Goal: Task Accomplishment & Management: Use online tool/utility

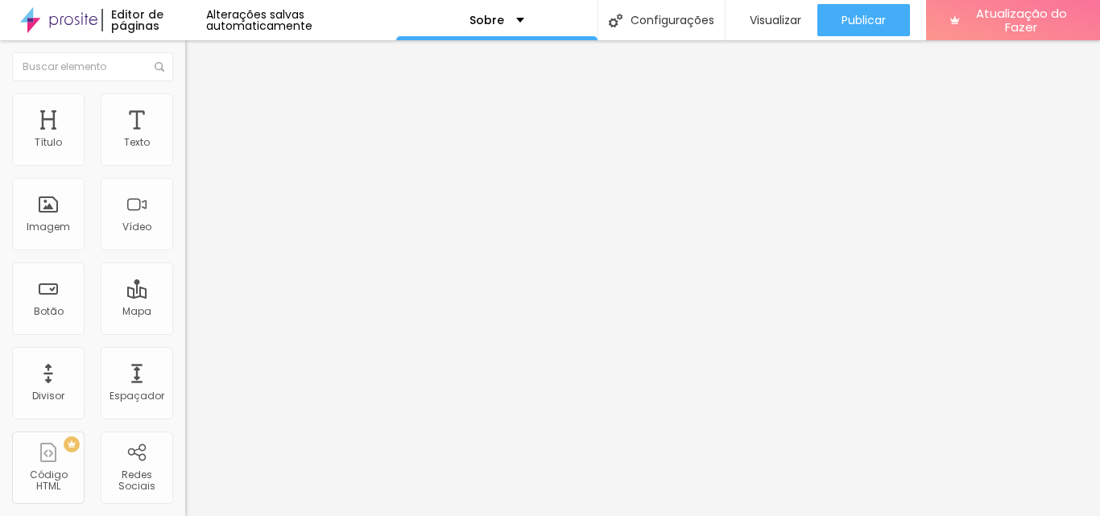
click at [185, 105] on li "Estilo" at bounding box center [277, 101] width 185 height 16
type input "95"
type input "90"
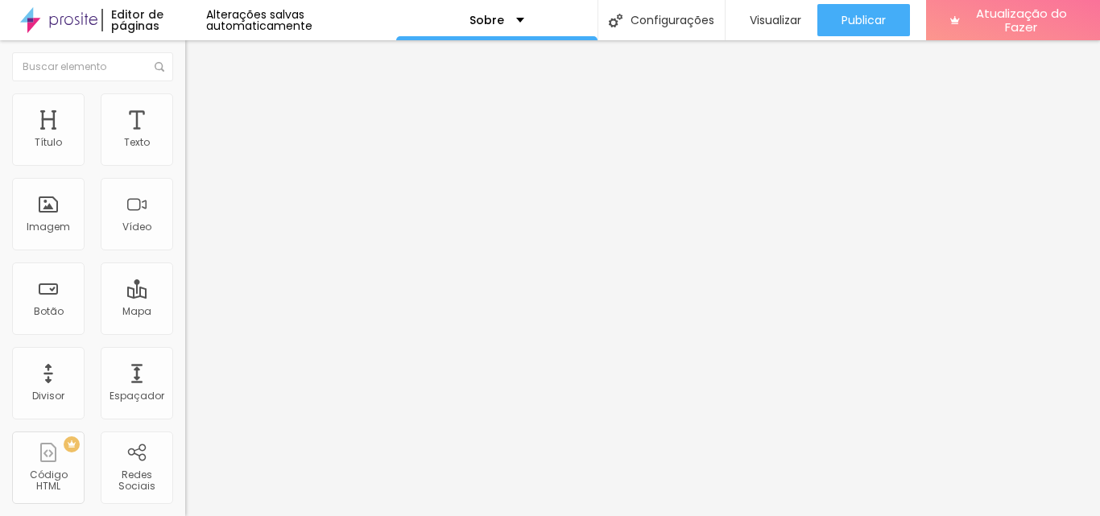
type input "85"
type input "80"
type input "85"
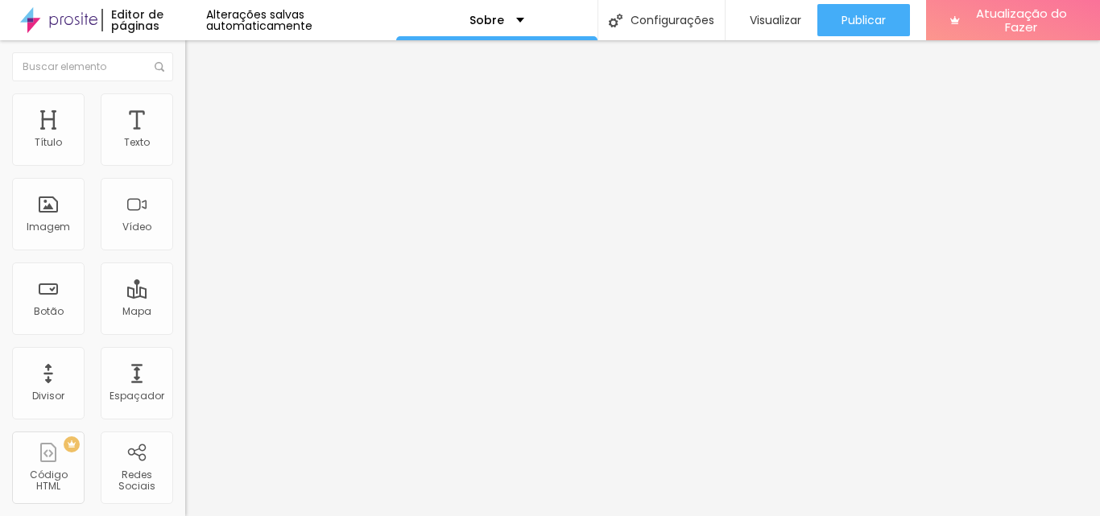
type input "85"
type input "90"
drag, startPoint x: 163, startPoint y: 173, endPoint x: 150, endPoint y: 172, distance: 12.9
type input "90"
click at [185, 165] on input "range" at bounding box center [237, 158] width 104 height 13
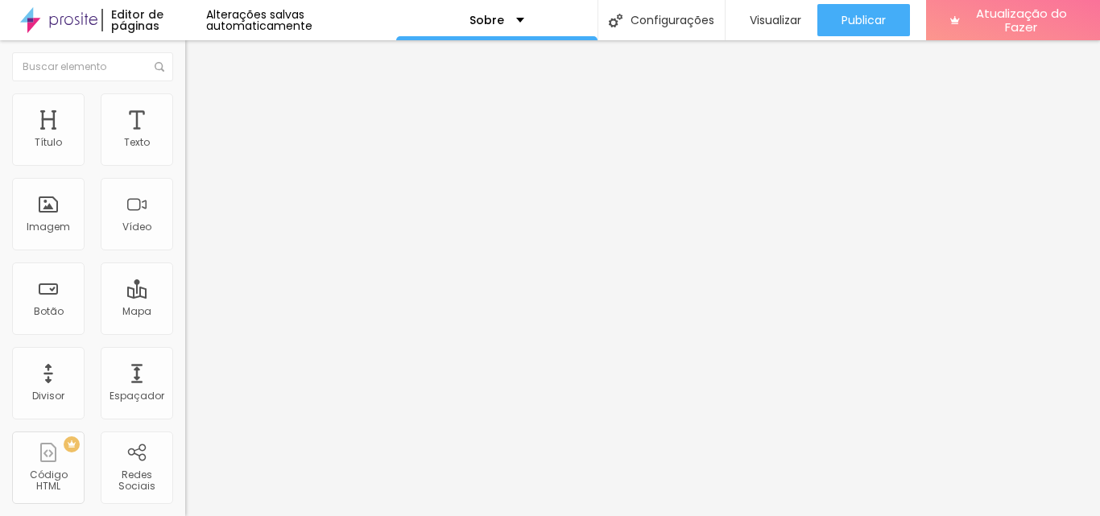
click at [200, 108] on font "Estilo" at bounding box center [212, 104] width 25 height 14
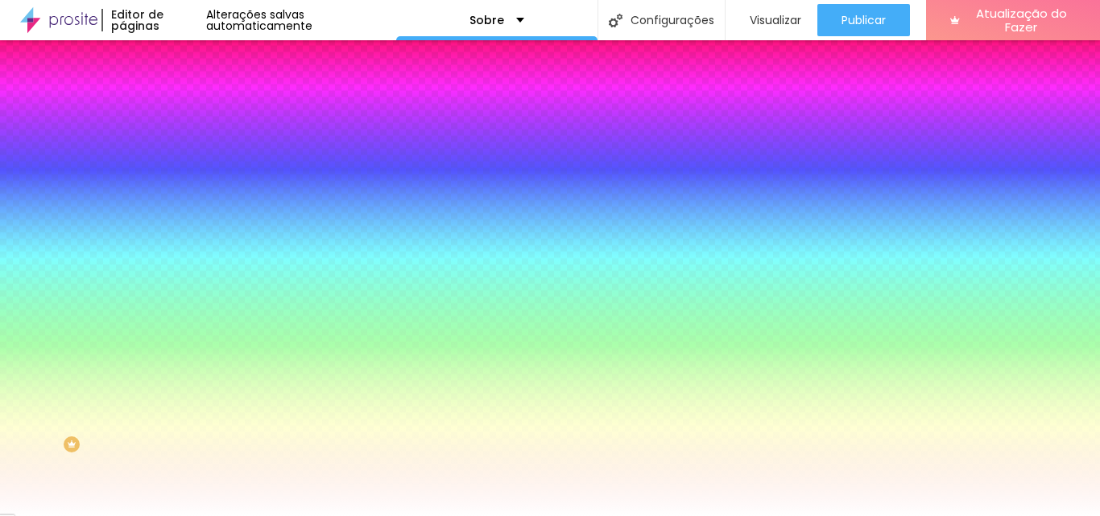
click at [185, 110] on img at bounding box center [192, 117] width 14 height 14
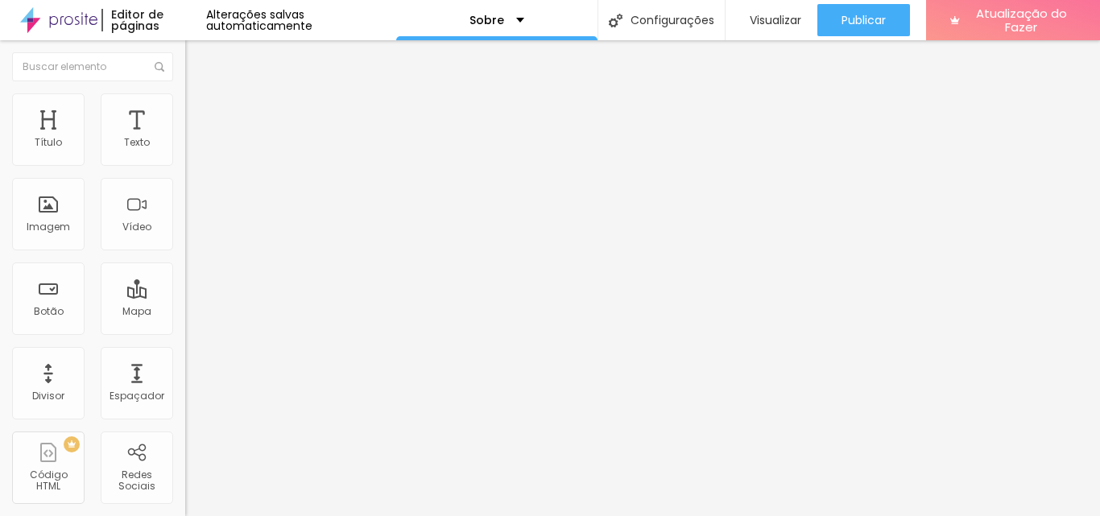
click at [185, 93] on li "Conteúdo" at bounding box center [277, 85] width 185 height 16
click at [200, 111] on font "Estilo" at bounding box center [212, 104] width 25 height 14
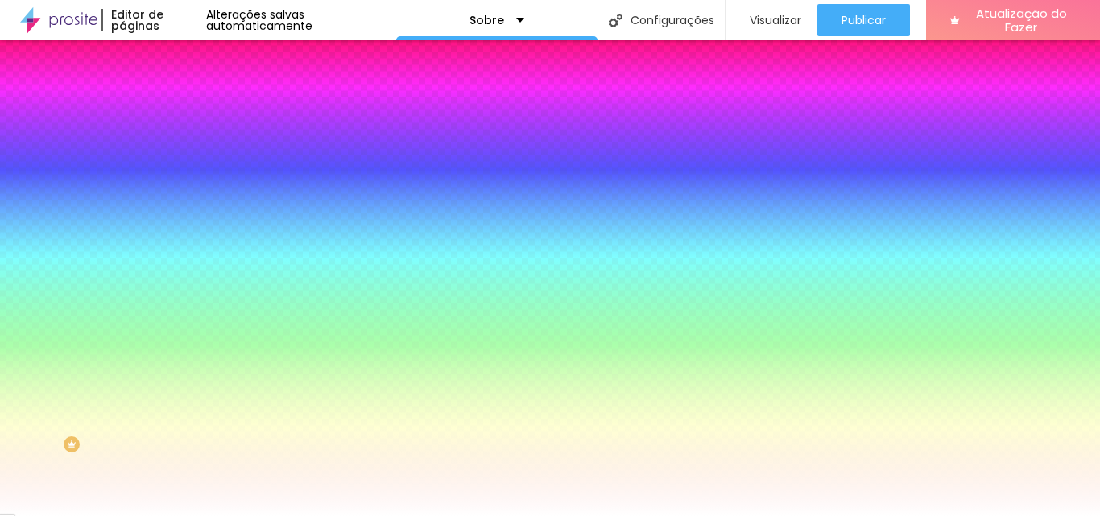
click at [195, 148] on font "Adicionar imagem" at bounding box center [242, 142] width 94 height 14
click at [192, 268] on icon "button" at bounding box center [197, 262] width 11 height 11
click at [192, 284] on icon "button" at bounding box center [197, 280] width 10 height 10
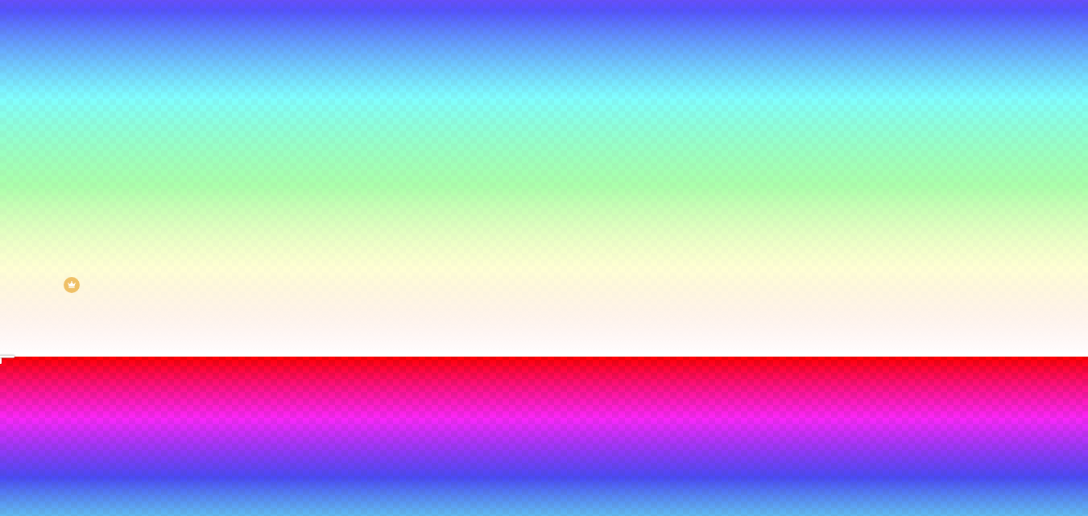
scroll to position [161, 0]
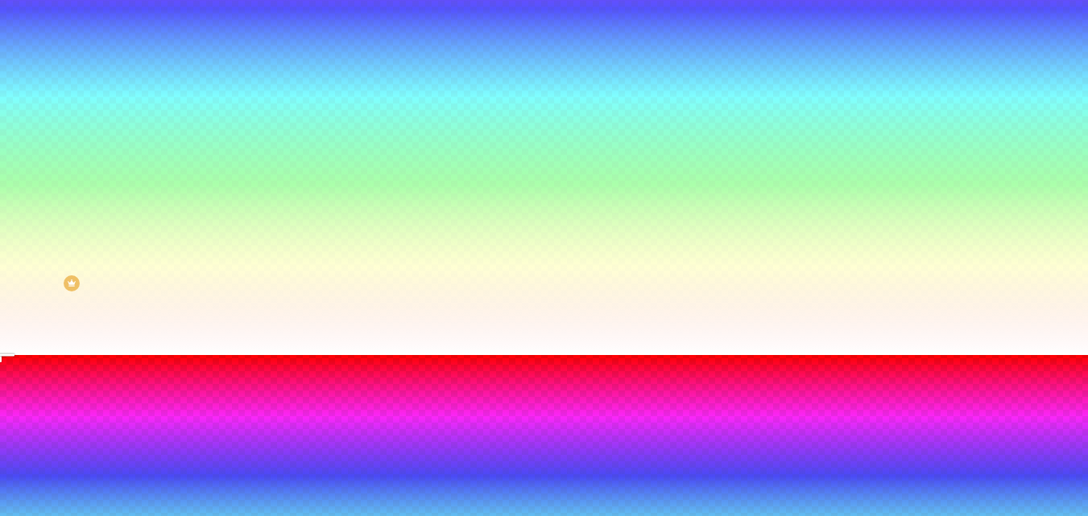
radio input "false"
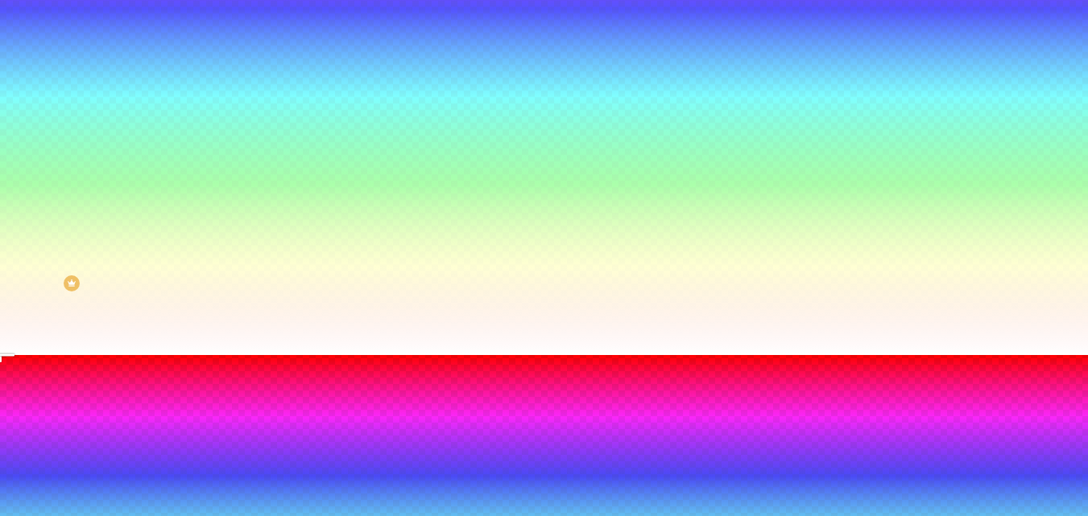
radio input "false"
radio input "true"
radio input "false"
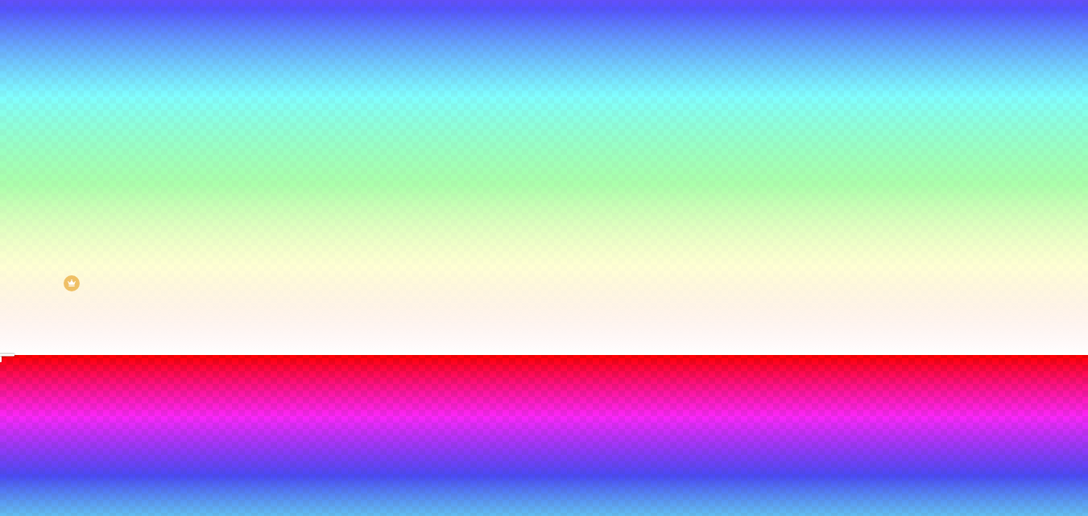
radio input "false"
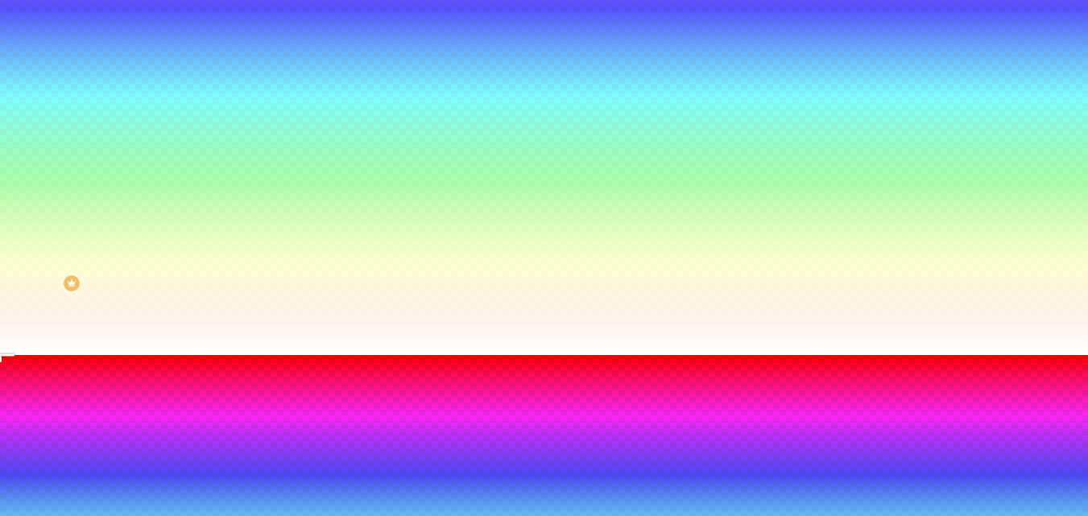
radio input "false"
radio input "true"
radio input "false"
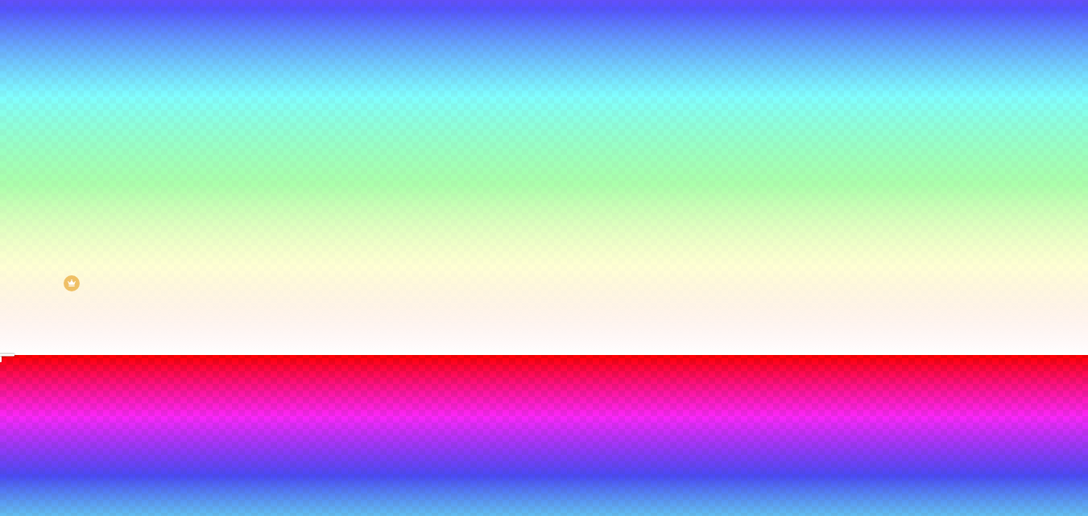
radio input "false"
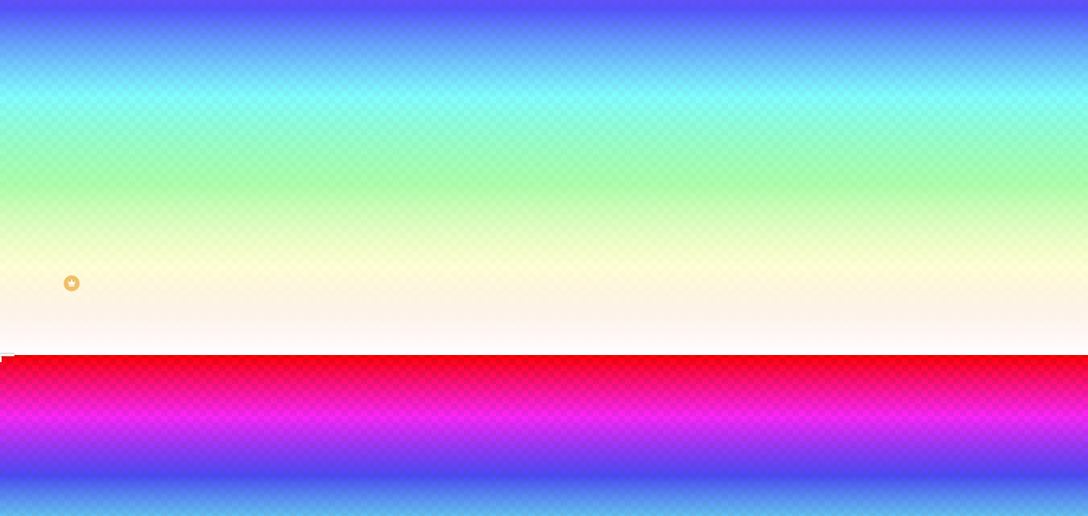
radio input "false"
radio input "true"
radio input "false"
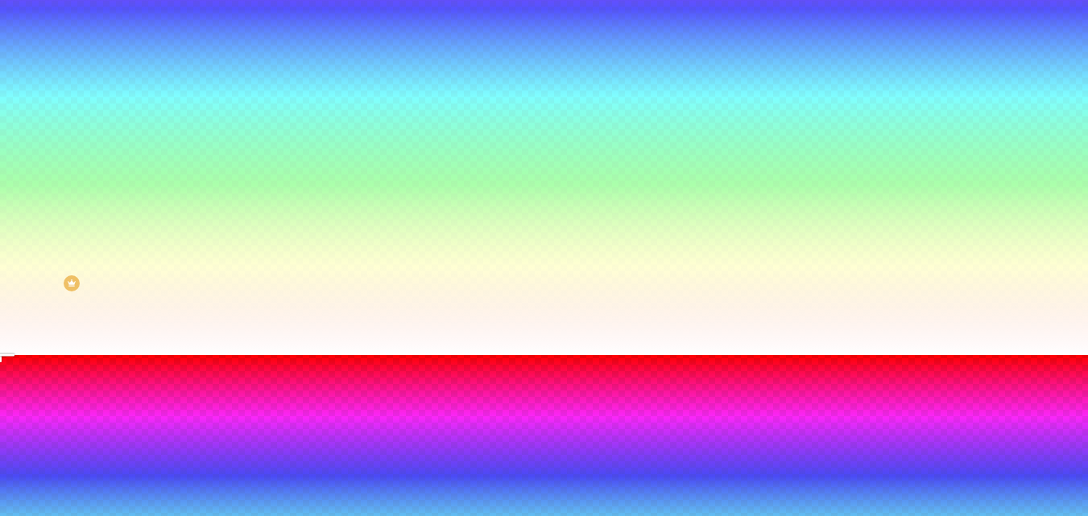
type input "110"
type input "115"
type input "125"
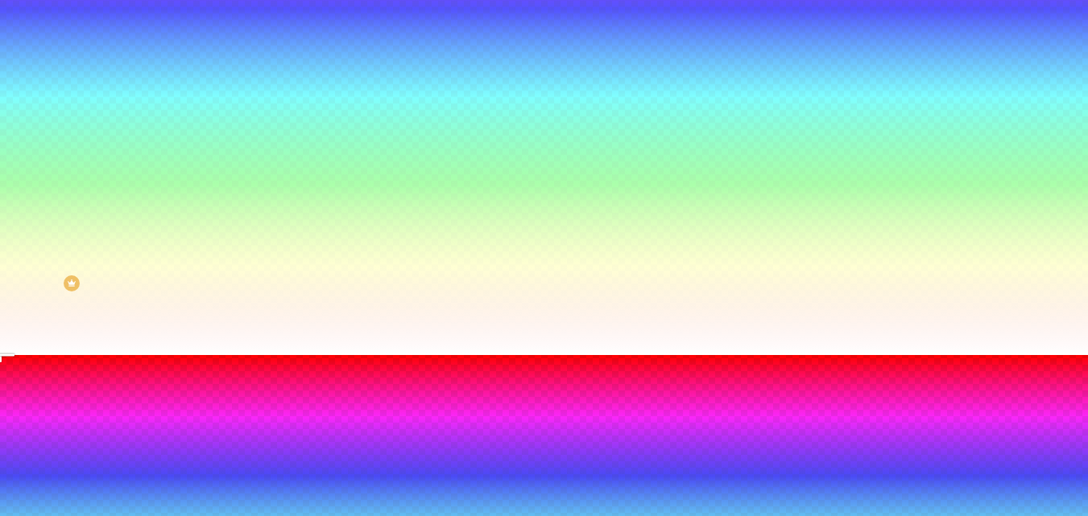
type input "125"
type input "130"
type input "135"
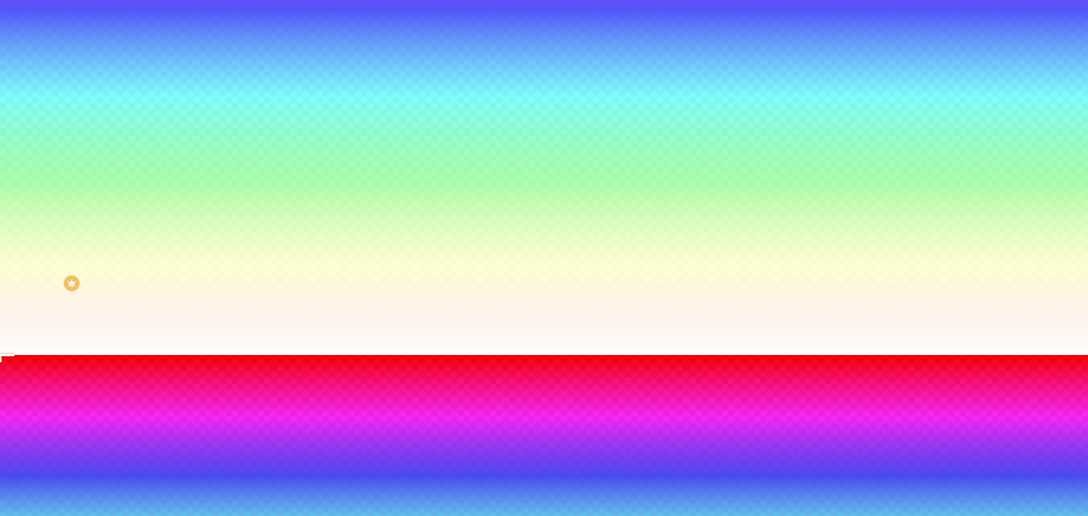
type input "140"
type input "145"
type input "150"
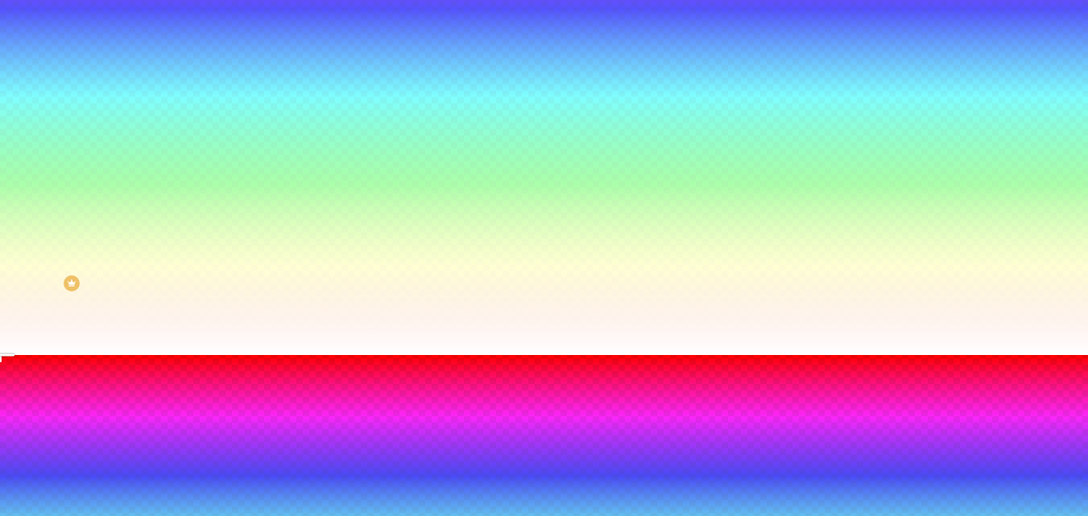
type input "150"
type input "155"
type input "160"
drag, startPoint x: 217, startPoint y: 415, endPoint x: 255, endPoint y: 418, distance: 37.2
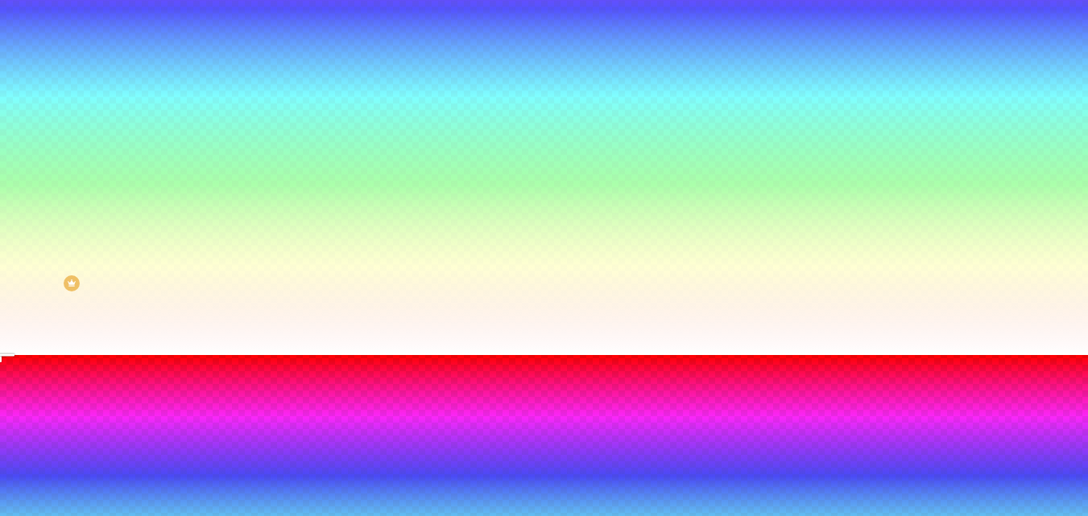
type input "160"
type input "105"
type input "120"
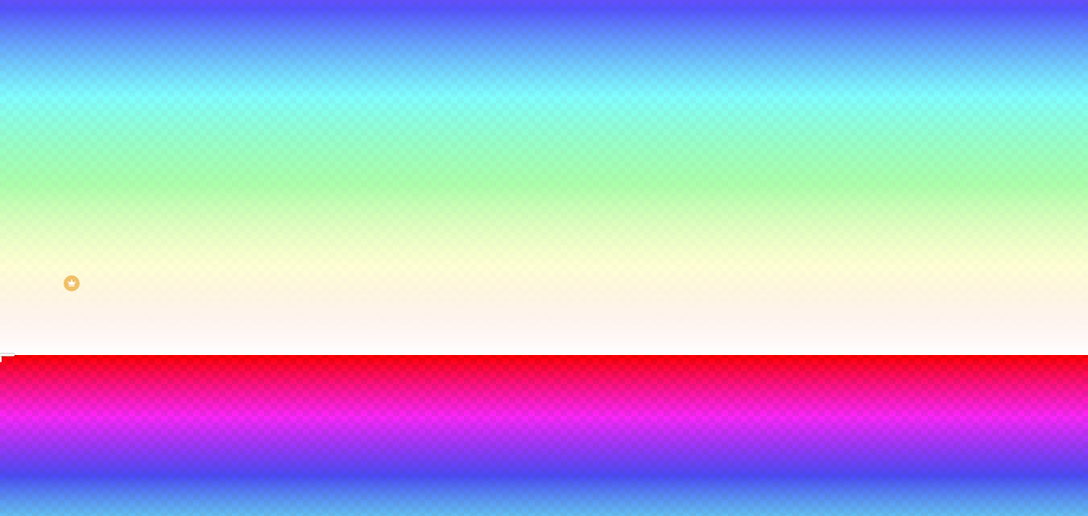
type input "120"
type input "130"
type input "135"
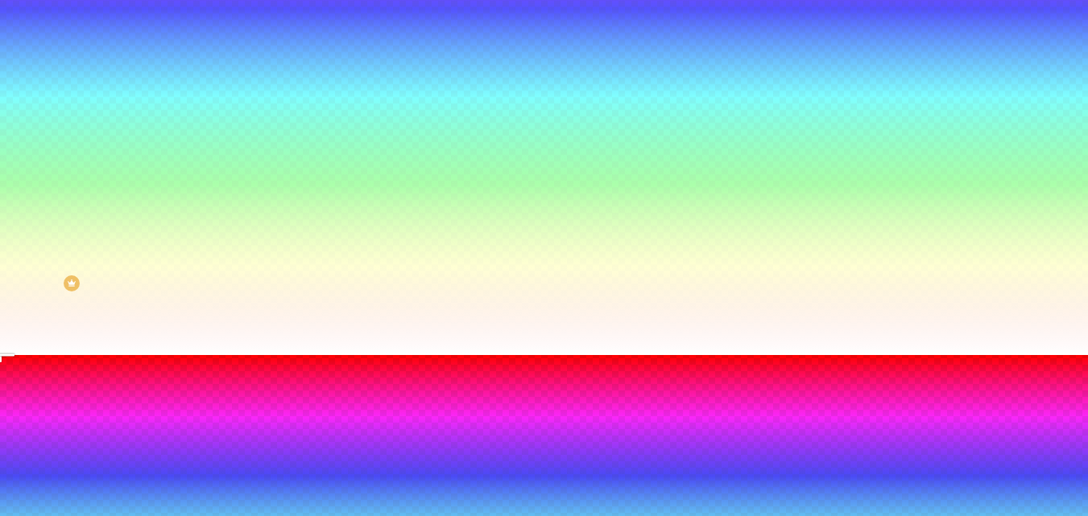
type input "140"
type input "135"
type input "130"
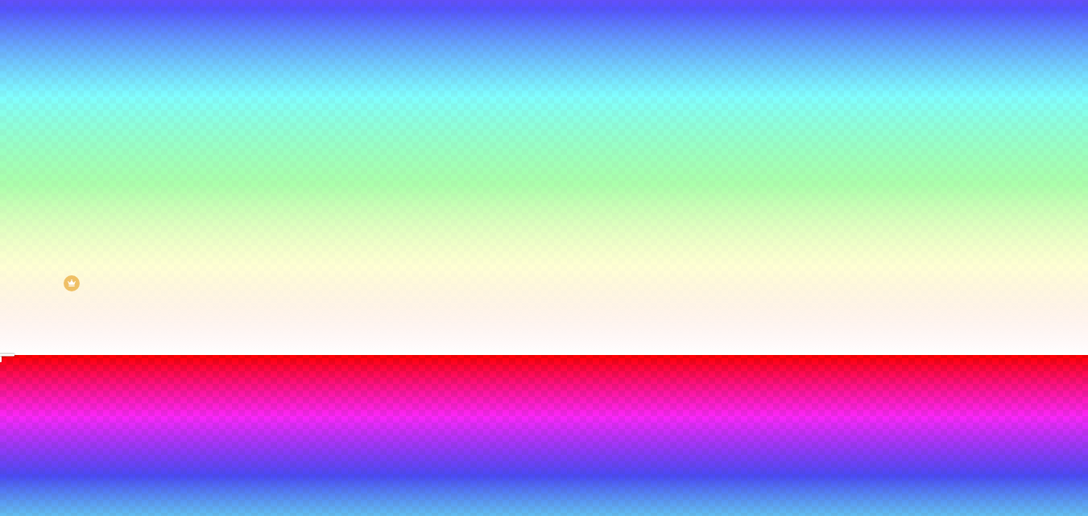
type input "130"
type input "125"
type input "120"
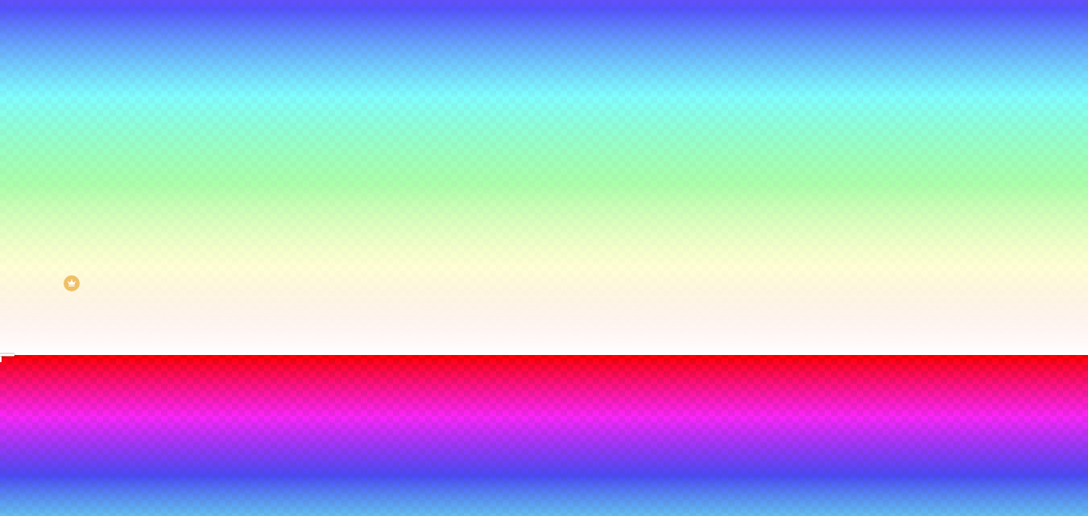
type input "115"
type input "110"
type input "105"
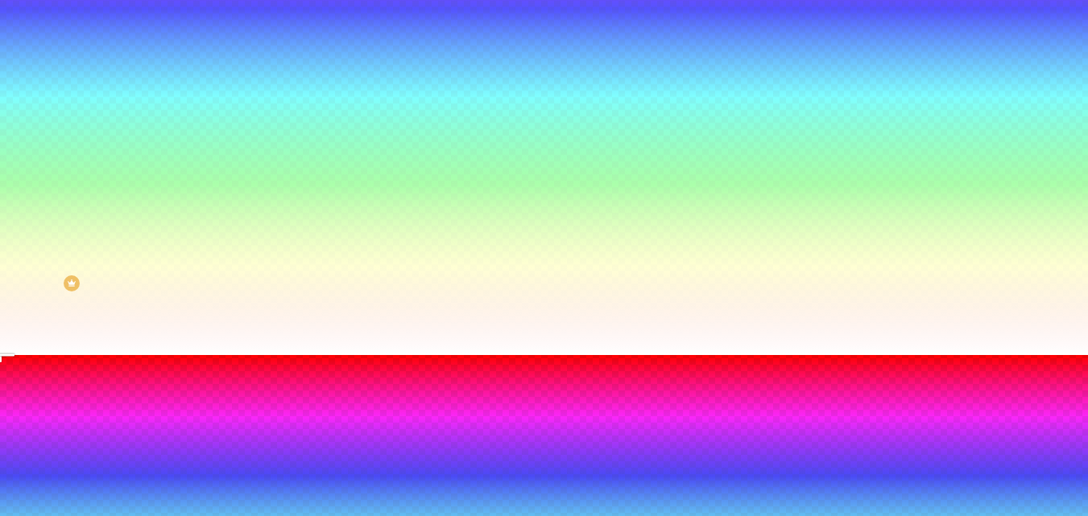
type input "105"
type input "100"
drag, startPoint x: 174, startPoint y: 462, endPoint x: 169, endPoint y: 453, distance: 10.1
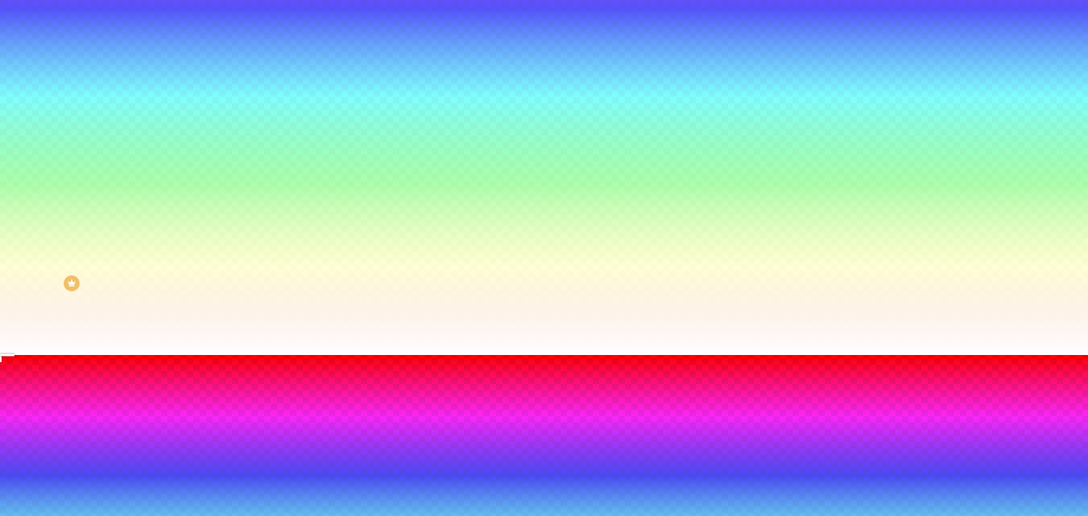
drag, startPoint x: 329, startPoint y: 455, endPoint x: 331, endPoint y: 417, distance: 37.9
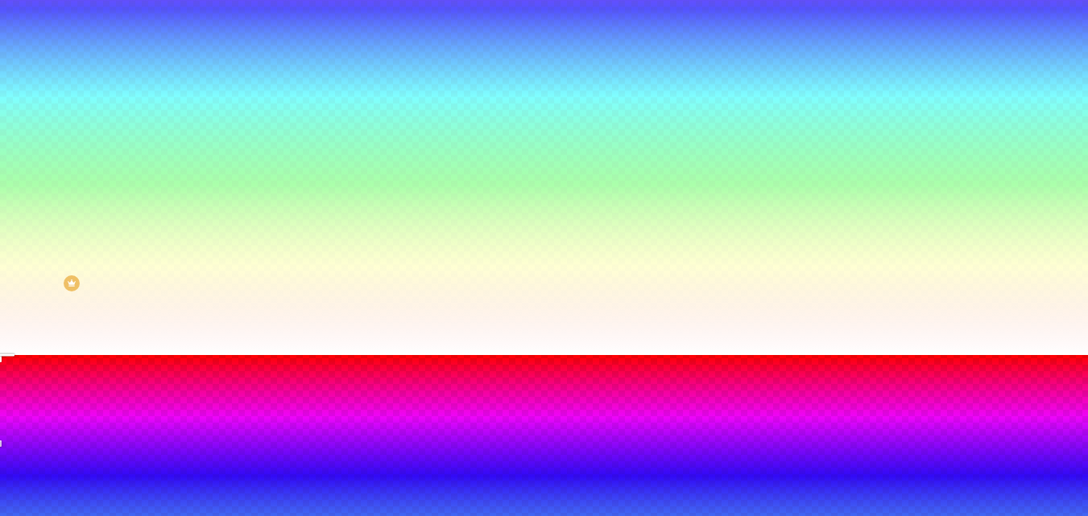
drag, startPoint x: 291, startPoint y: 416, endPoint x: 305, endPoint y: 402, distance: 19.9
click at [948, 395] on div at bounding box center [949, 393] width 3 height 3
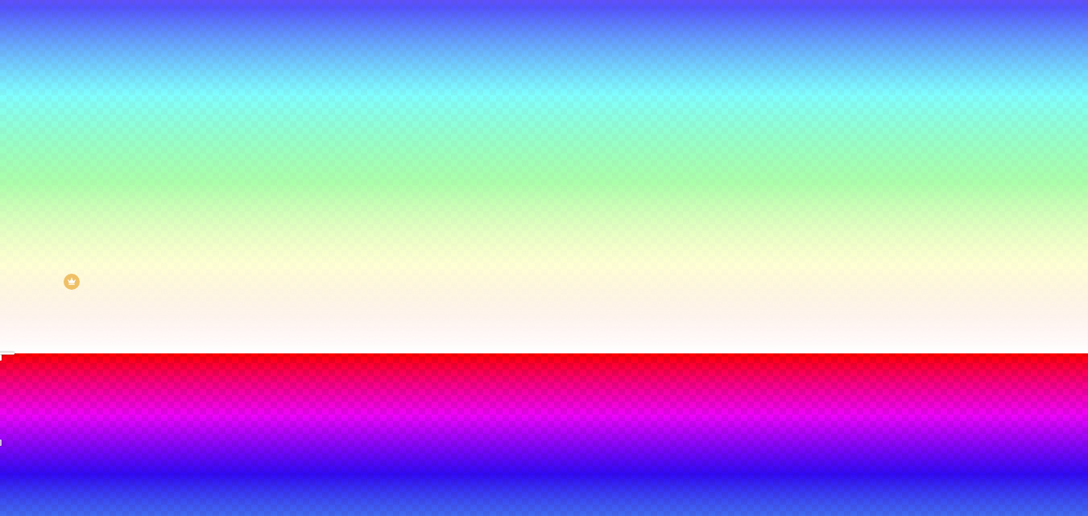
drag, startPoint x: 303, startPoint y: 398, endPoint x: 307, endPoint y: 406, distance: 9.0
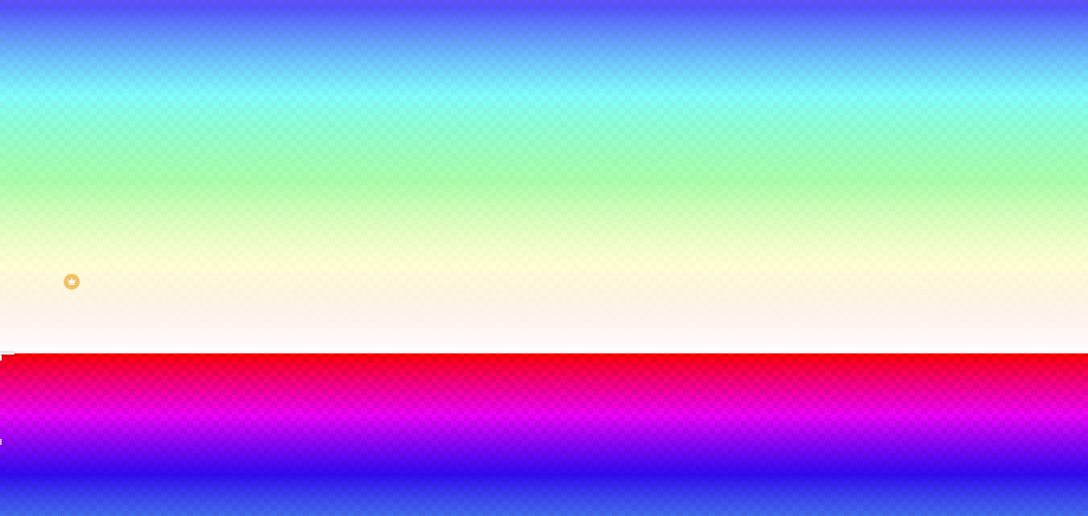
paste input "5D52AA"
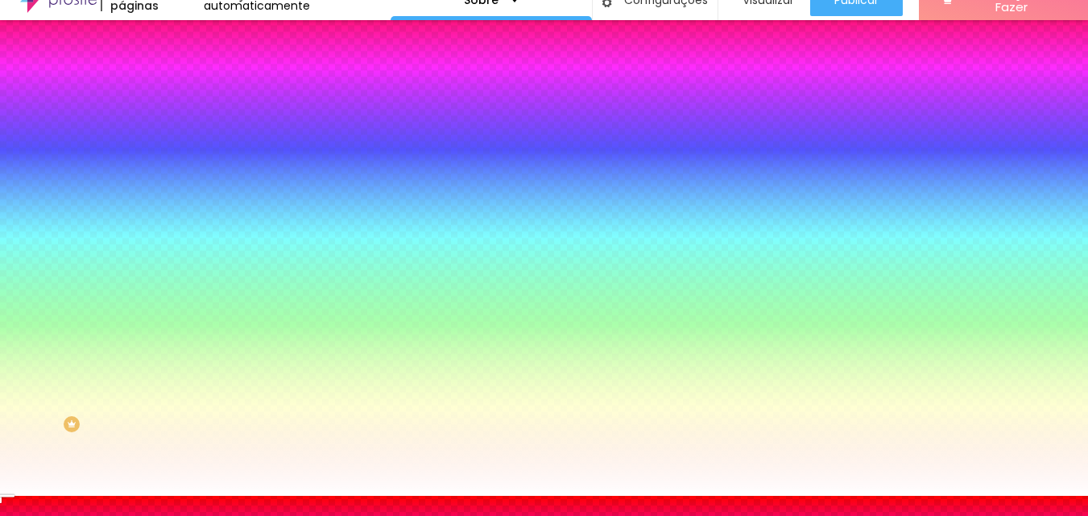
scroll to position [17, 0]
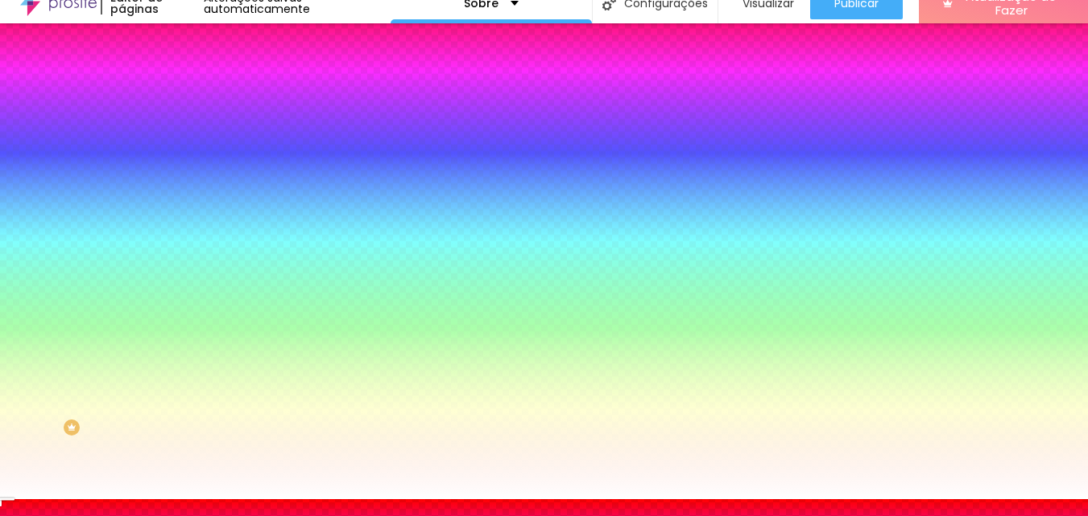
type input "#5D52AA"
click at [83, 499] on div at bounding box center [544, 499] width 1088 height 0
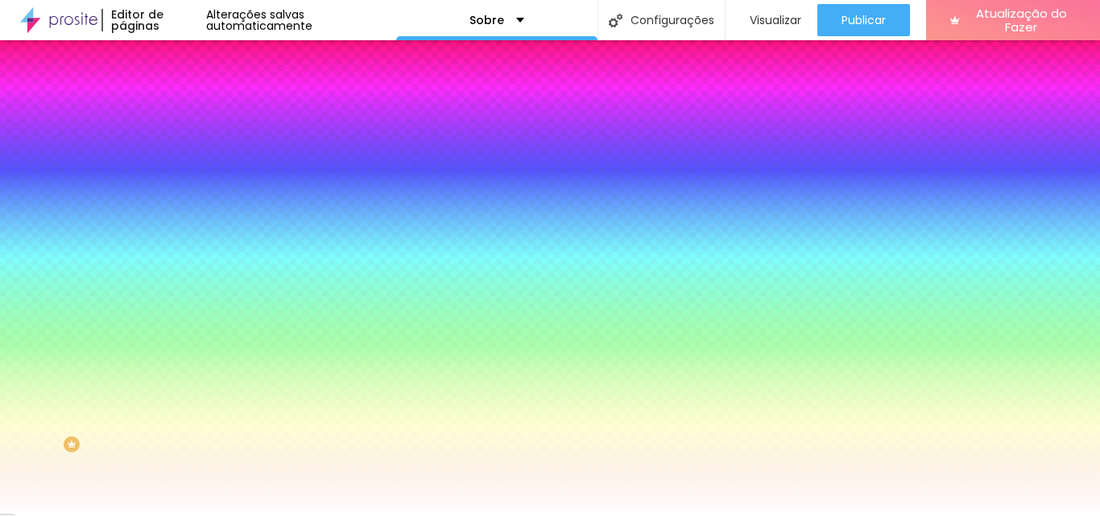
click at [250, 299] on span "DESATIVADO" at bounding box center [279, 294] width 59 height 10
click at [192, 313] on icon "button" at bounding box center [197, 306] width 11 height 11
click at [185, 334] on button "button" at bounding box center [196, 325] width 23 height 17
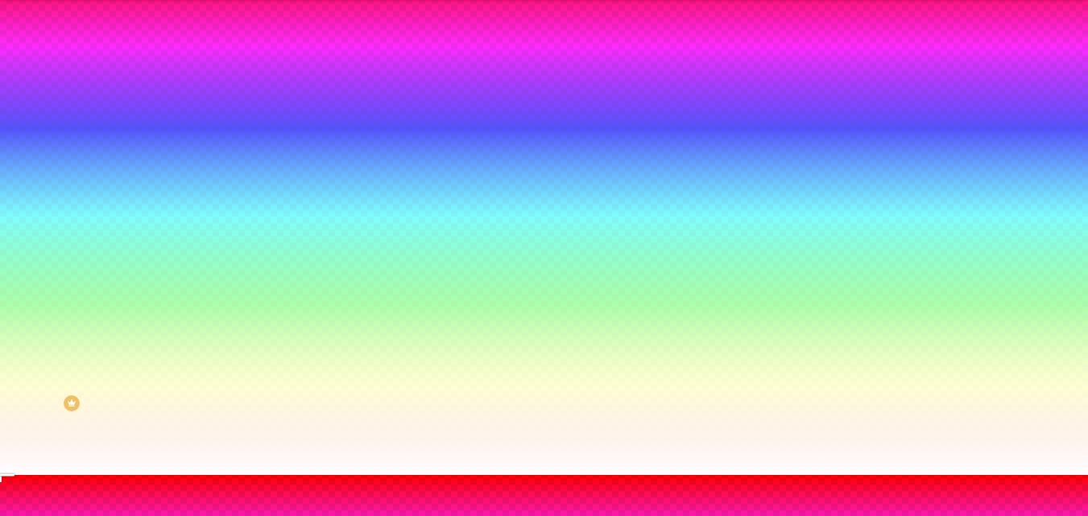
scroll to position [40, 0]
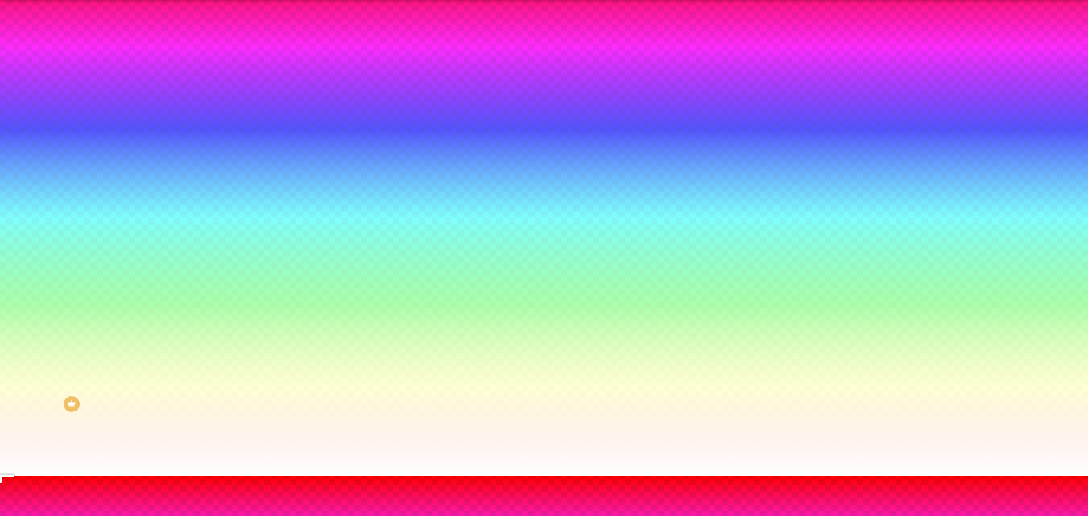
drag, startPoint x: 1083, startPoint y: 164, endPoint x: 1088, endPoint y: 280, distance: 116.9
click at [1088, 280] on html "Editor de páginas Alterações salvas automaticamente Sobre Configurações Configu…" at bounding box center [544, 218] width 1088 height 516
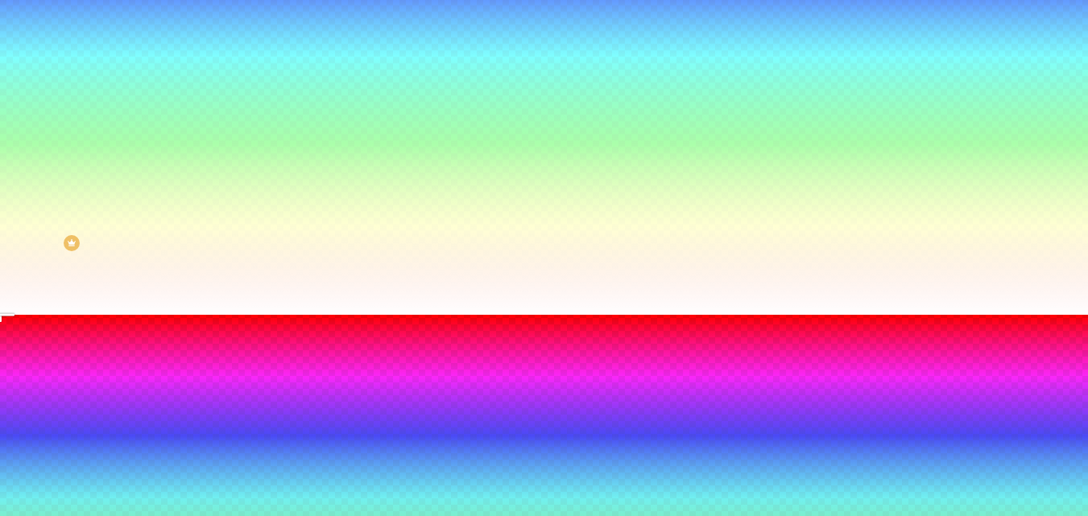
click at [1081, 315] on div at bounding box center [544, 315] width 1088 height 0
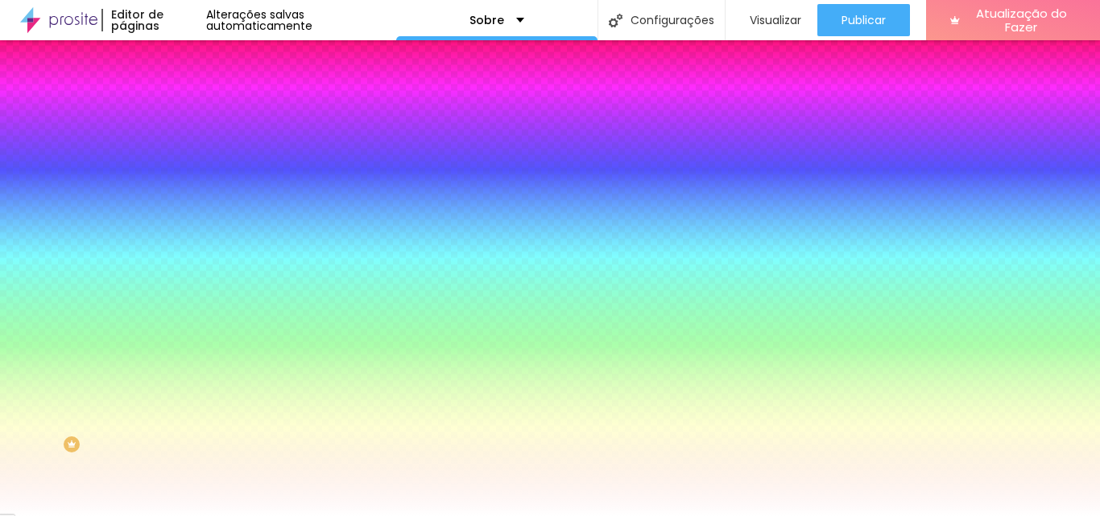
click at [192, 313] on icon "button" at bounding box center [197, 306] width 11 height 11
click at [192, 329] on icon "button" at bounding box center [197, 325] width 10 height 10
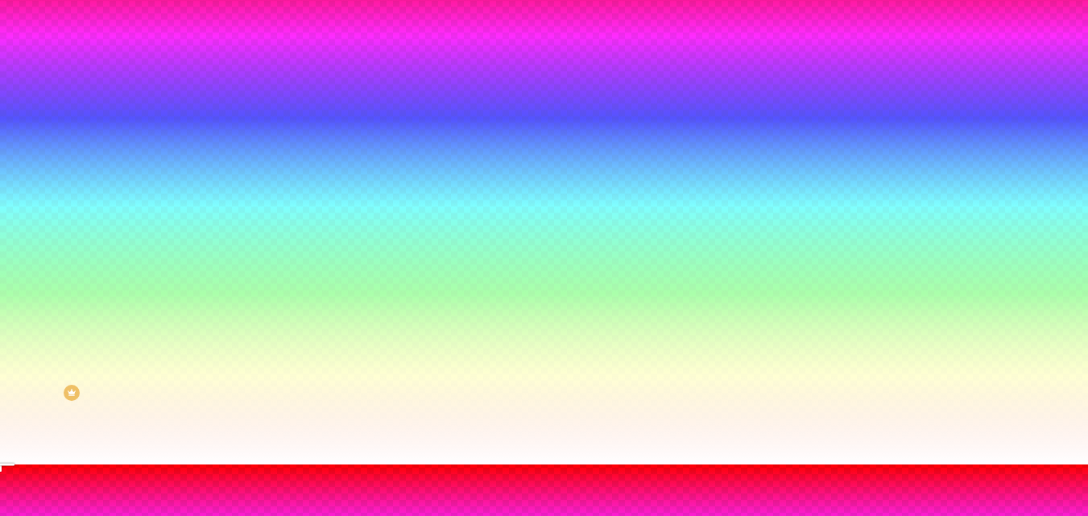
scroll to position [81, 0]
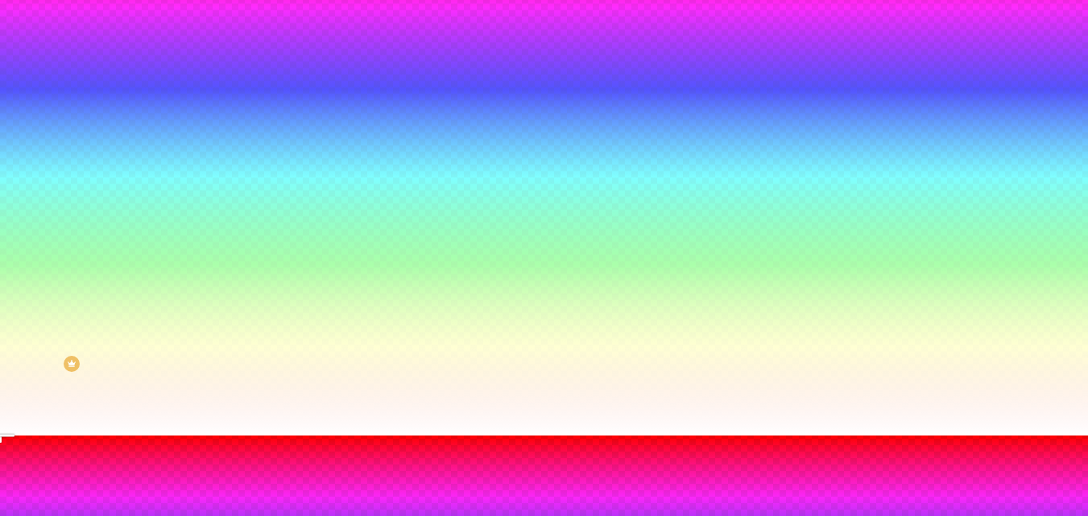
click at [334, 445] on div at bounding box center [544, 445] width 1088 height 0
radio input "false"
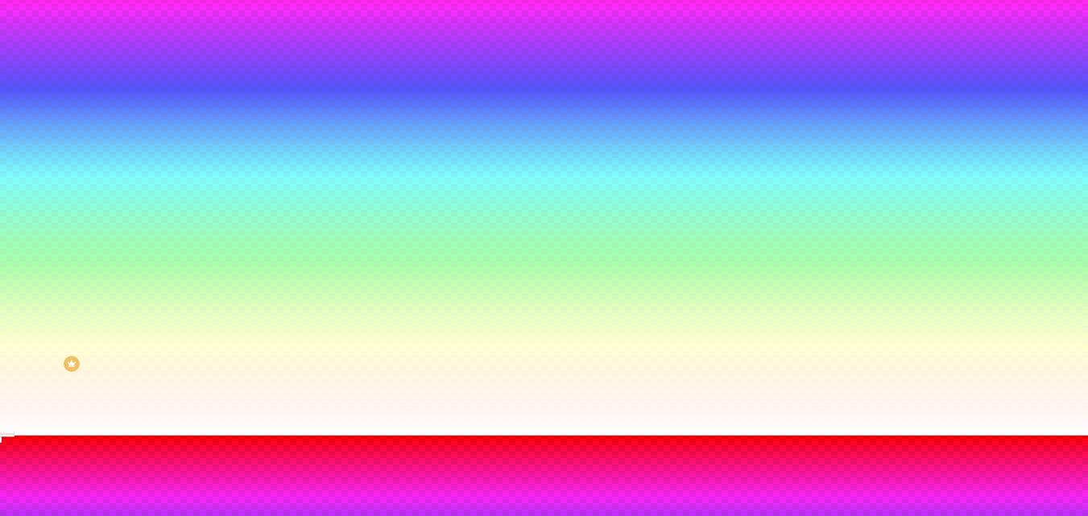
radio input "false"
radio input "true"
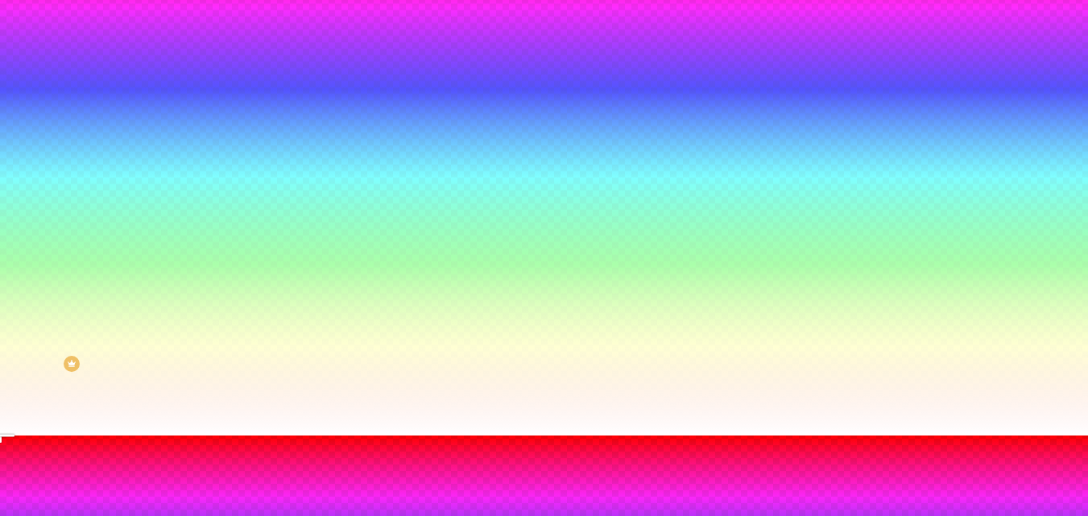
radio input "false"
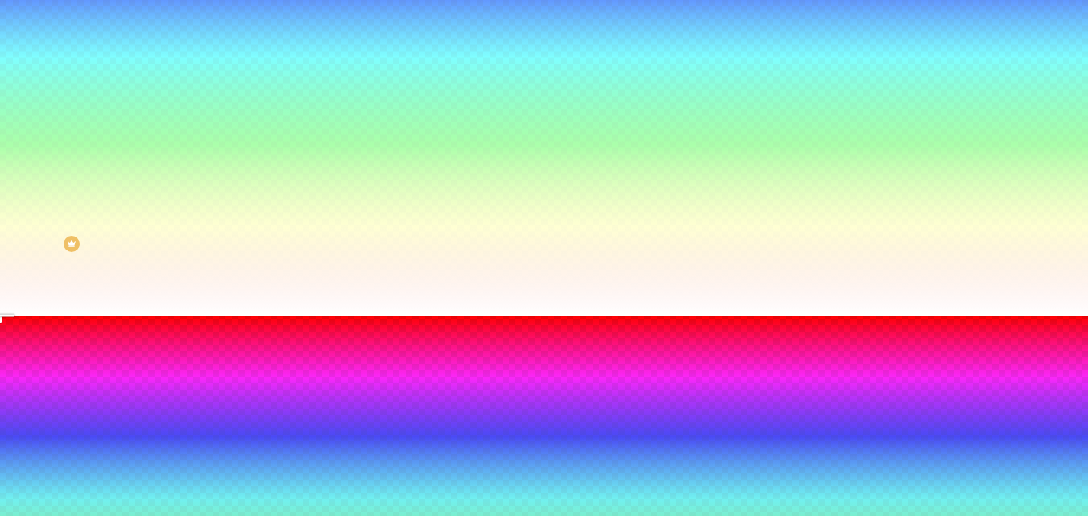
scroll to position [201, 0]
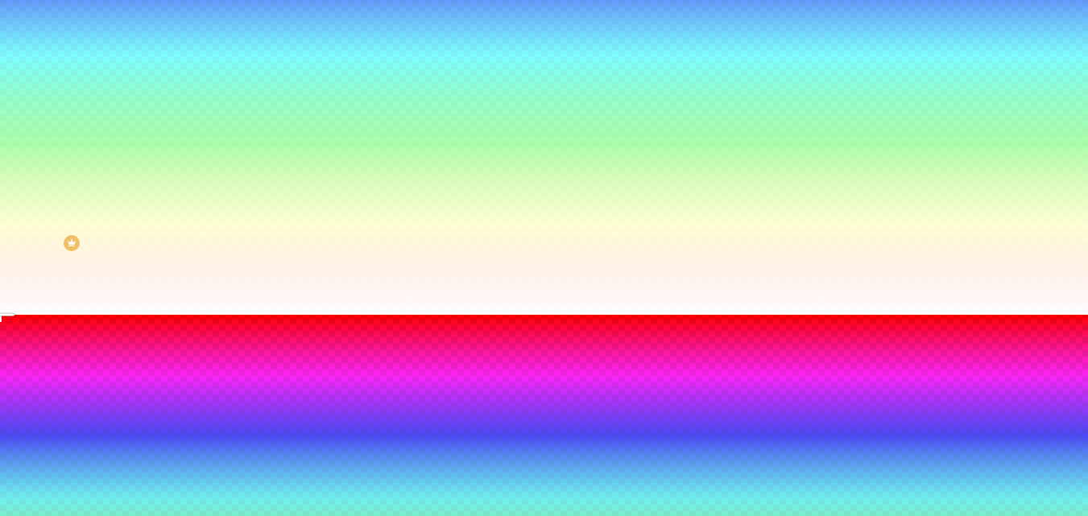
drag, startPoint x: 207, startPoint y: 420, endPoint x: 223, endPoint y: 421, distance: 16.2
type input "110"
type input "115"
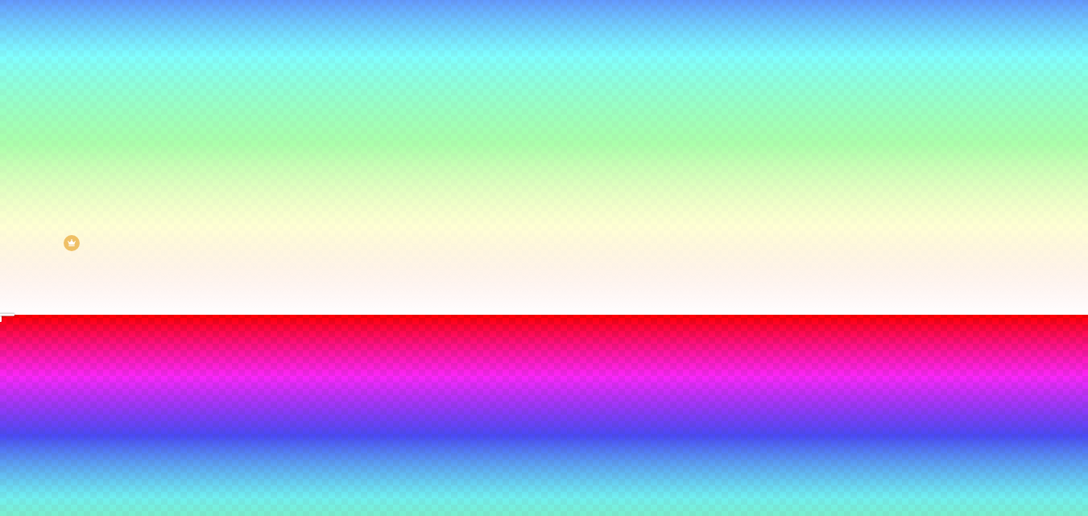
type input "115"
type input "120"
type input "125"
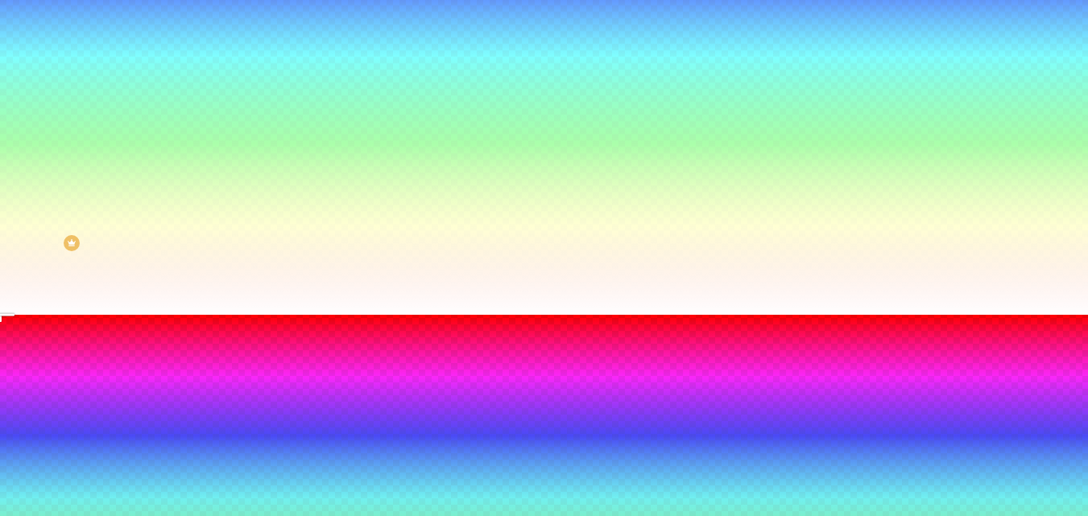
type input "130"
drag, startPoint x: 208, startPoint y: 414, endPoint x: 234, endPoint y: 416, distance: 25.8
type input "130"
drag, startPoint x: 176, startPoint y: 466, endPoint x: 208, endPoint y: 458, distance: 32.2
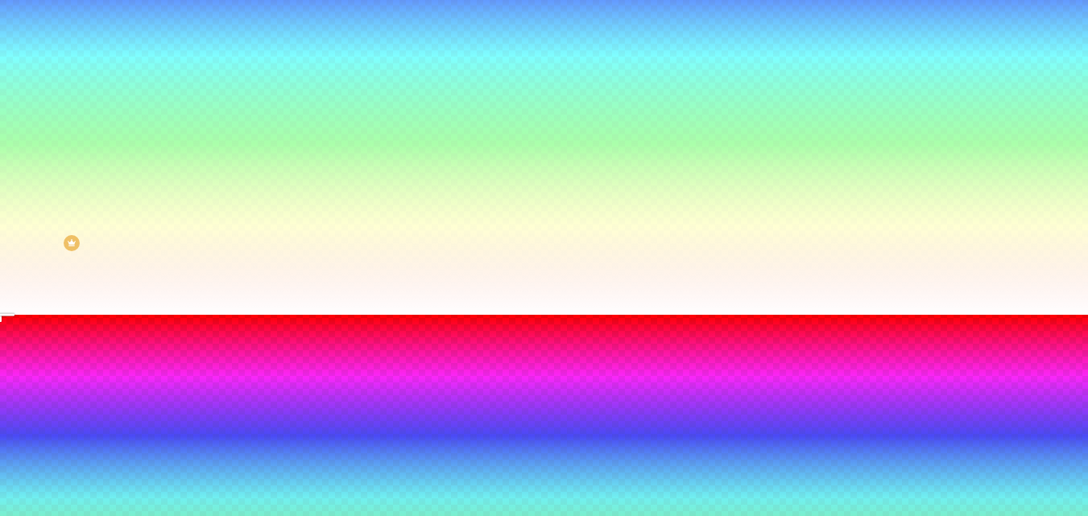
type input "110"
type input "120"
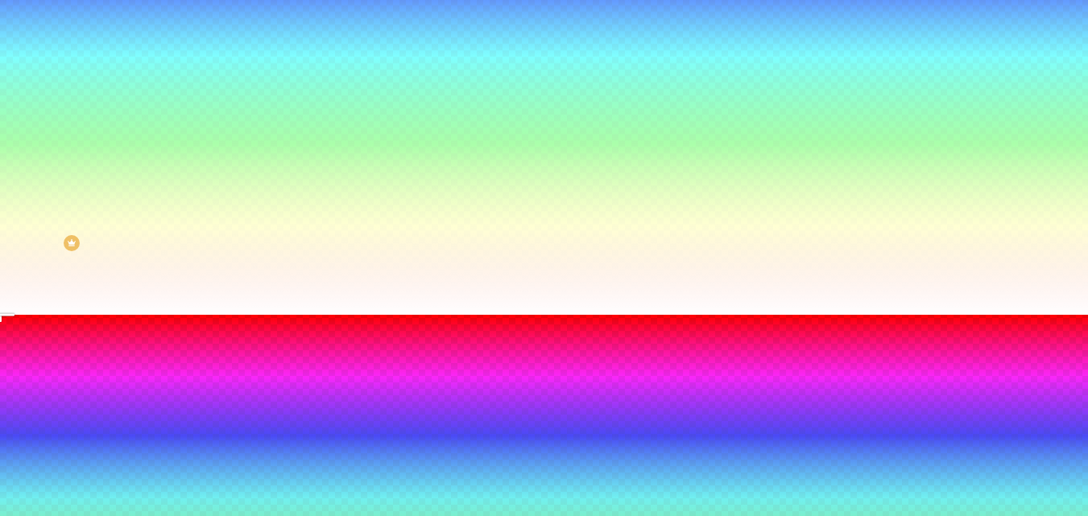
type input "120"
type input "140"
type input "170"
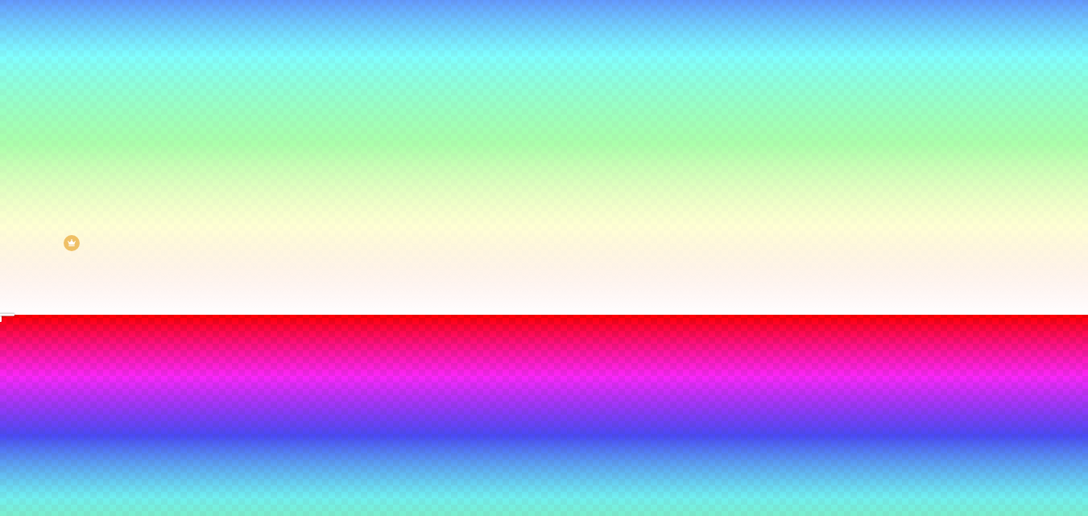
type input "180"
type input "185"
type input "190"
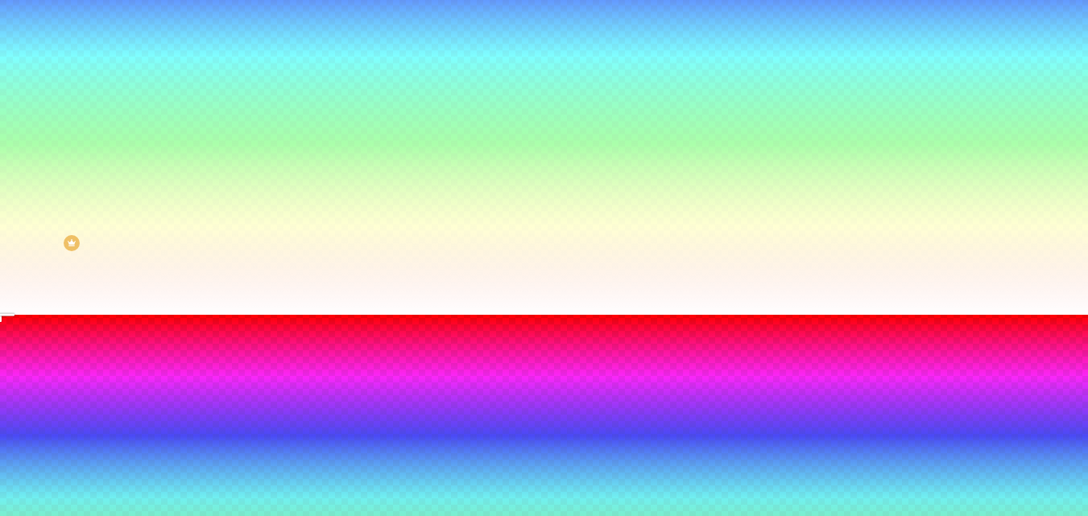
type input "190"
type input "195"
type input "185"
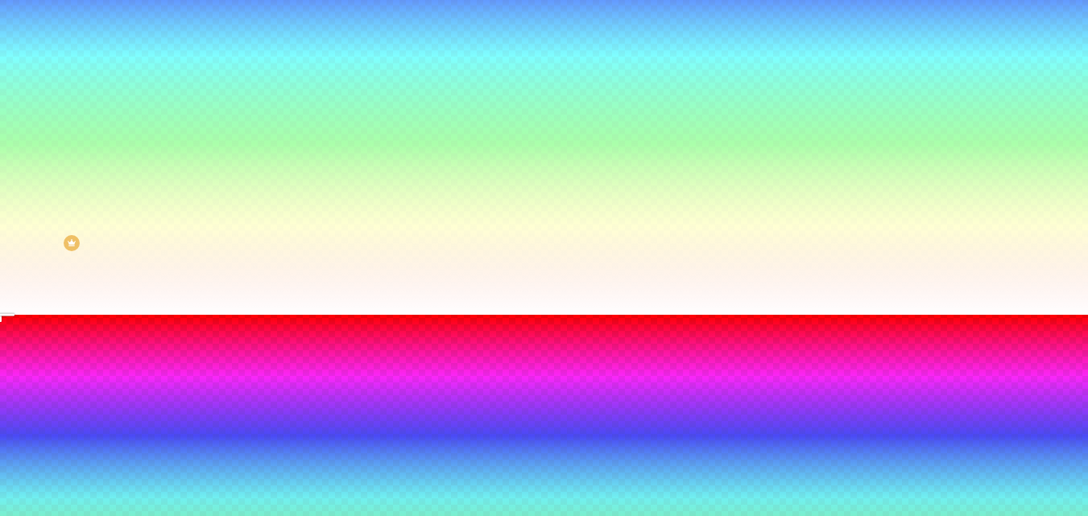
type input "170"
type input "165"
type input "160"
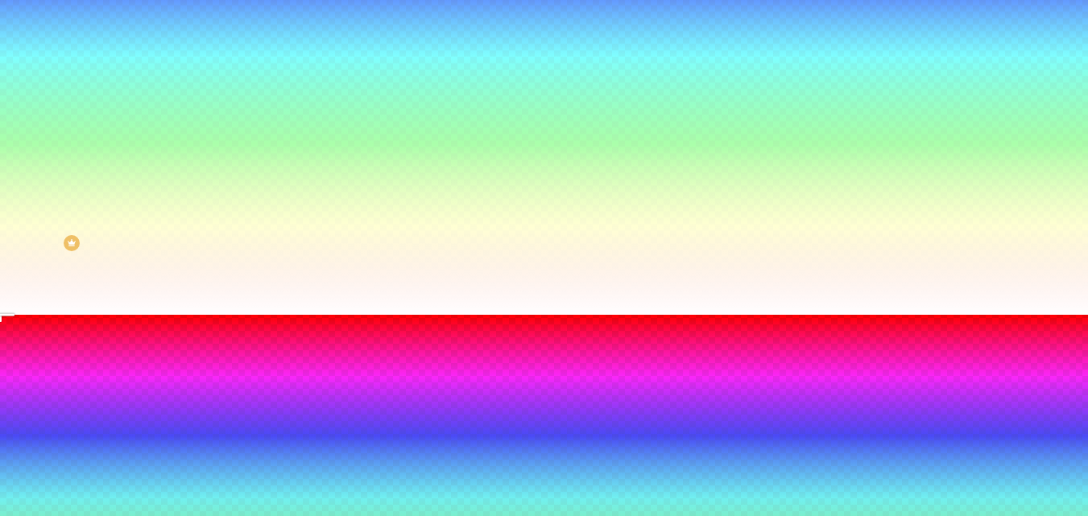
type input "160"
type input "155"
type input "150"
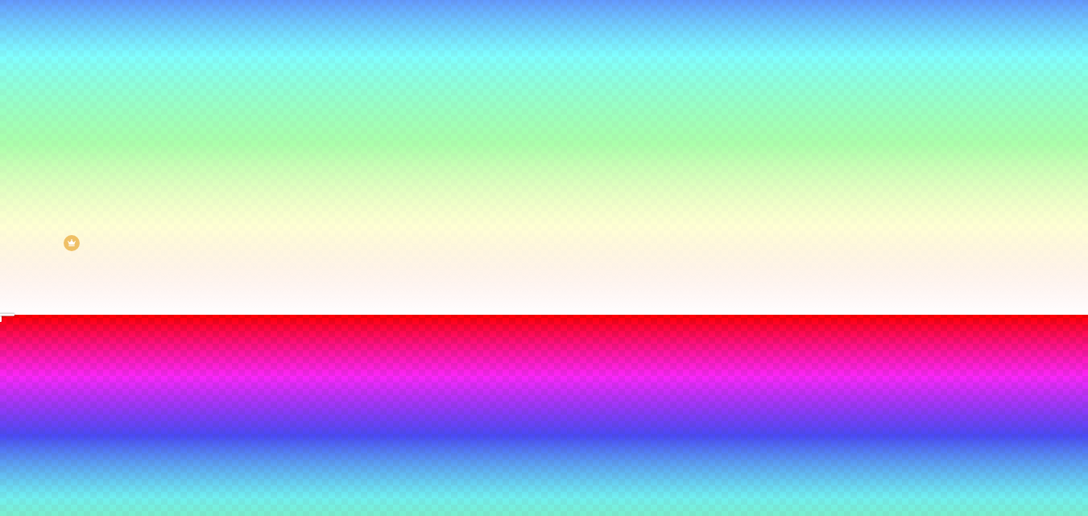
type input "145"
type input "140"
type input "125"
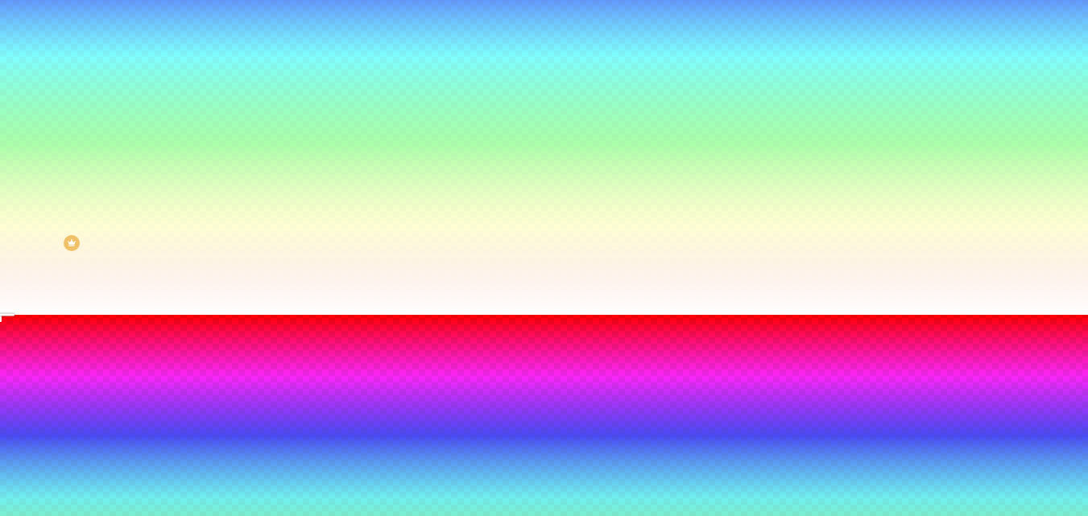
type input "125"
type input "120"
type input "115"
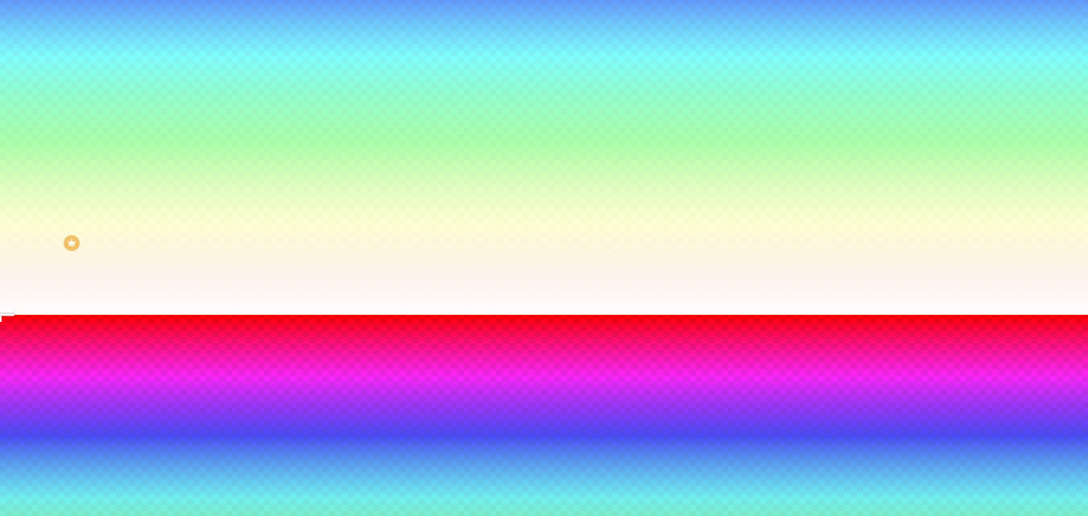
type input "110"
type input "105"
type input "100"
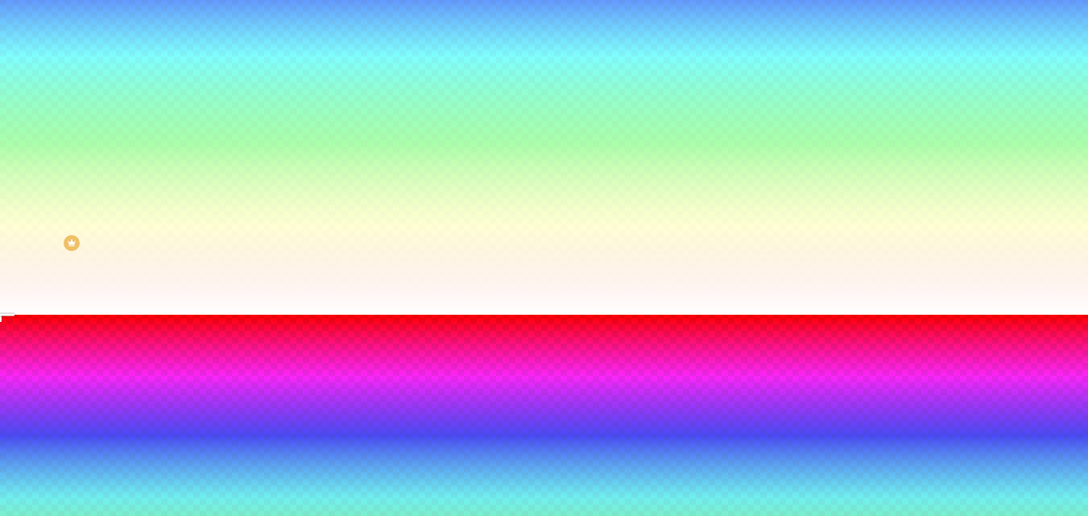
type input "100"
type input "105"
type input "110"
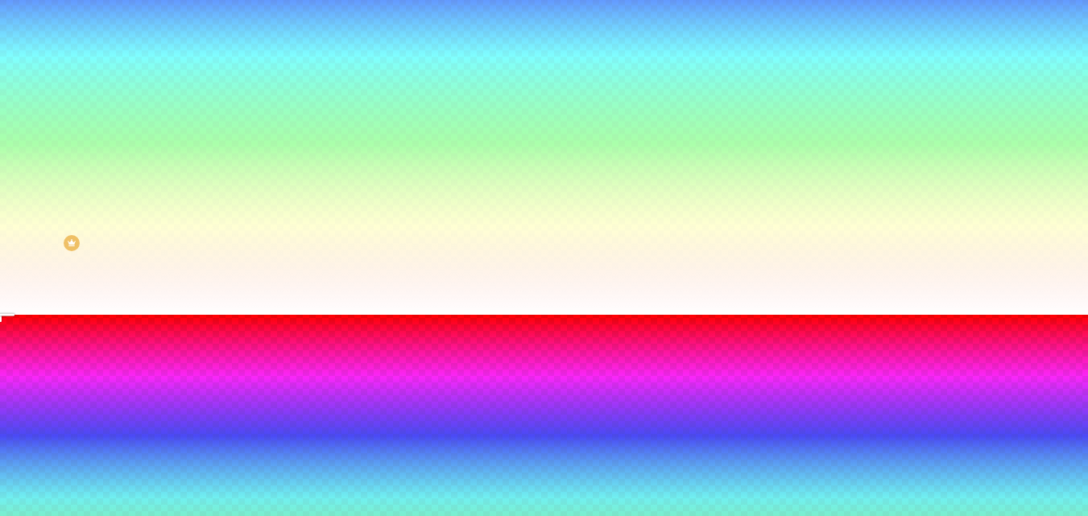
type input "105"
type input "100"
drag, startPoint x: 180, startPoint y: 462, endPoint x: 176, endPoint y: 450, distance: 12.3
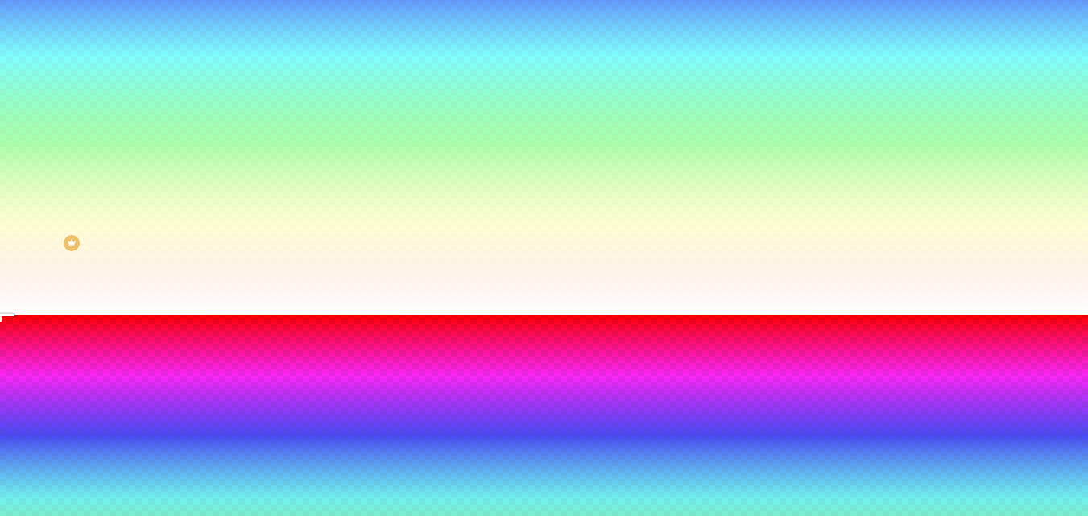
type input "125"
type input "130"
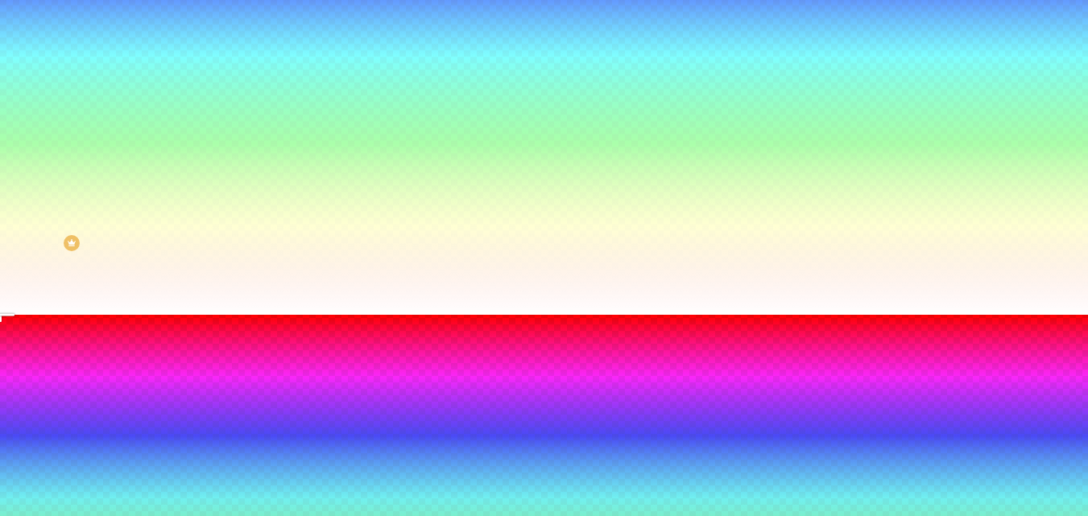
type input "140"
type input "145"
type input "150"
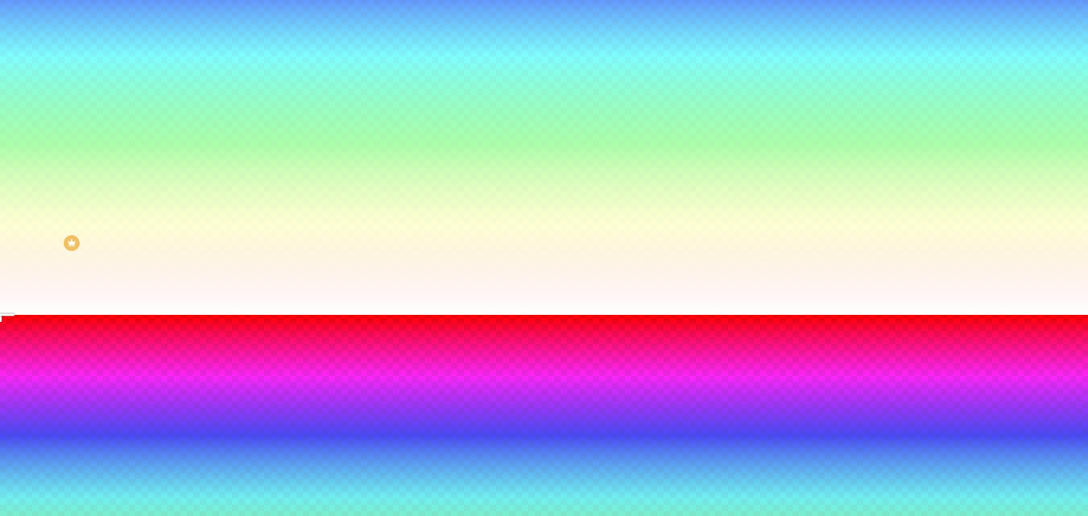
type input "150"
type input "155"
type input "160"
drag, startPoint x: 230, startPoint y: 418, endPoint x: 254, endPoint y: 420, distance: 23.5
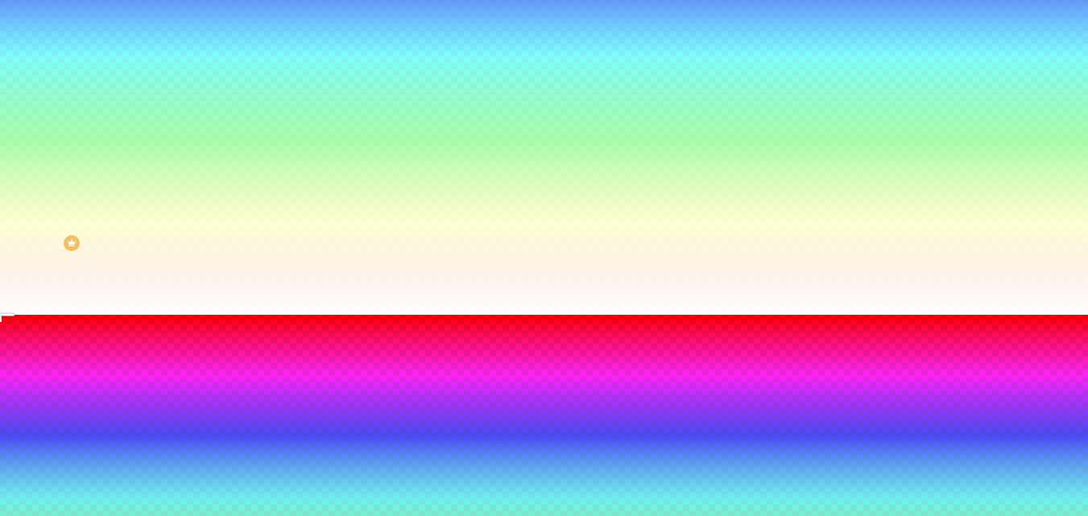
type input "160"
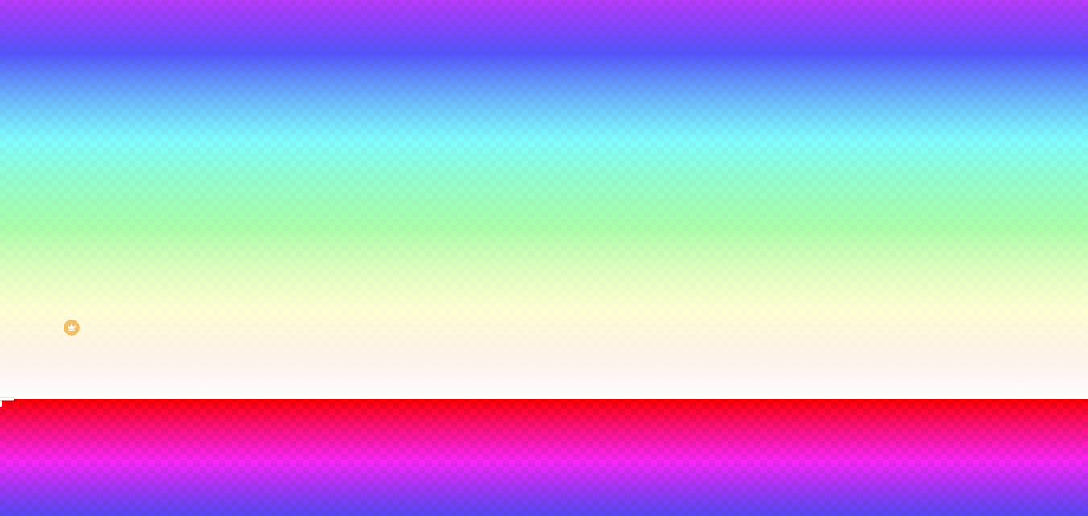
scroll to position [0, 0]
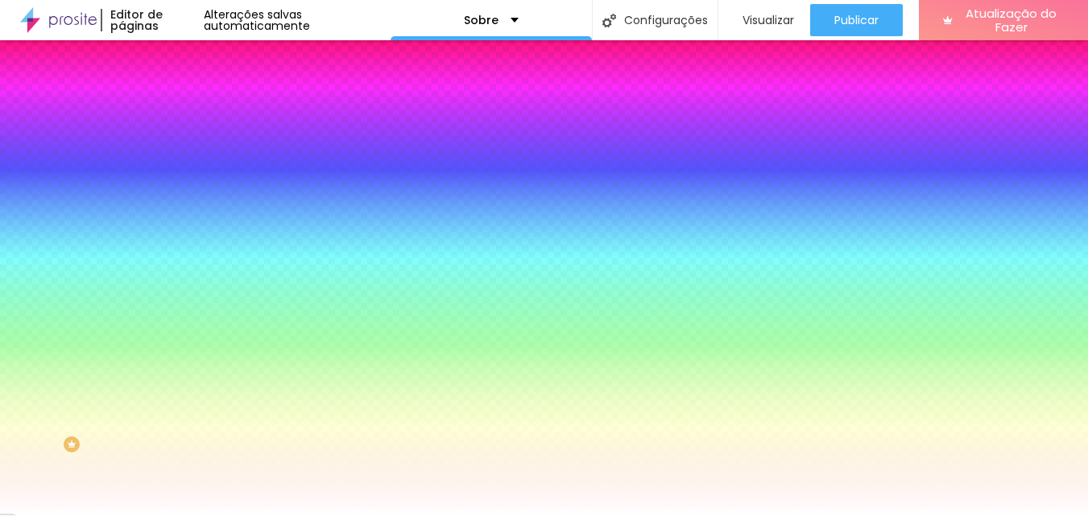
drag, startPoint x: 1079, startPoint y: 346, endPoint x: 1094, endPoint y: 205, distance: 142.6
click at [1088, 205] on html "Editor de páginas Alterações salvas automaticamente Sobre Configurações Configu…" at bounding box center [544, 258] width 1088 height 516
click at [1078, 516] on div at bounding box center [544, 516] width 1088 height 0
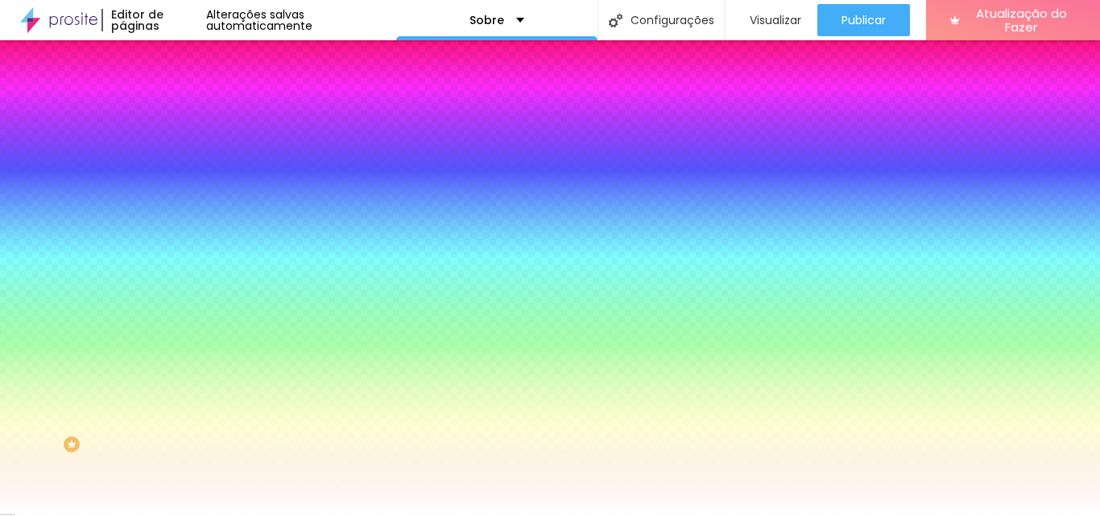
click at [185, 273] on button "Voltar ao padrão" at bounding box center [240, 264] width 110 height 19
click at [185, 289] on button "button" at bounding box center [196, 280] width 23 height 17
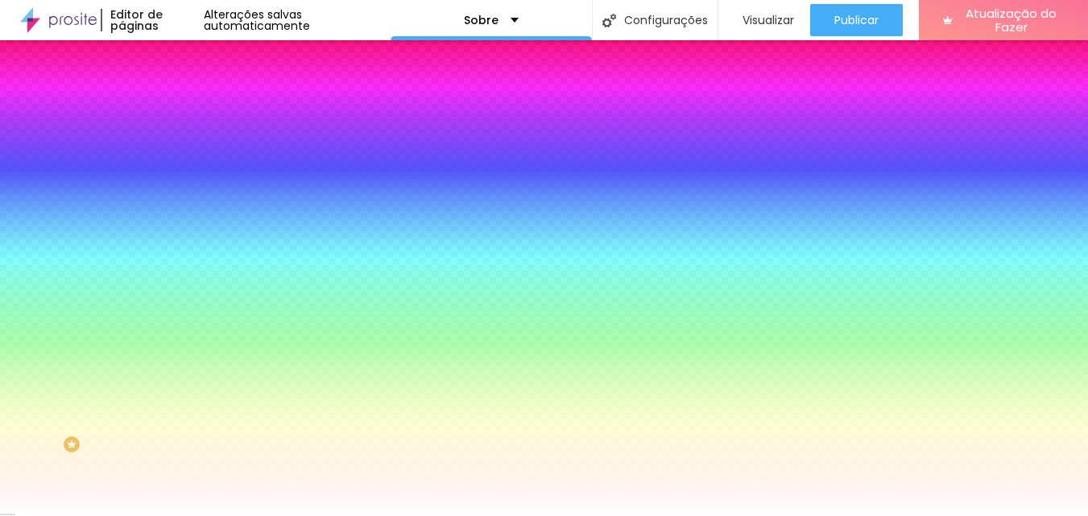
click at [342, 516] on div at bounding box center [544, 526] width 1088 height 0
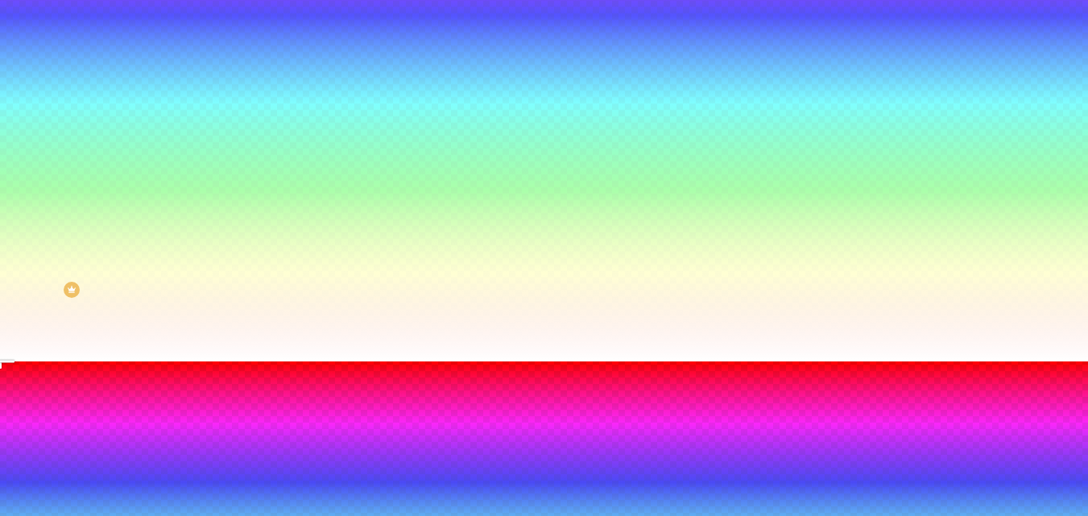
scroll to position [161, 0]
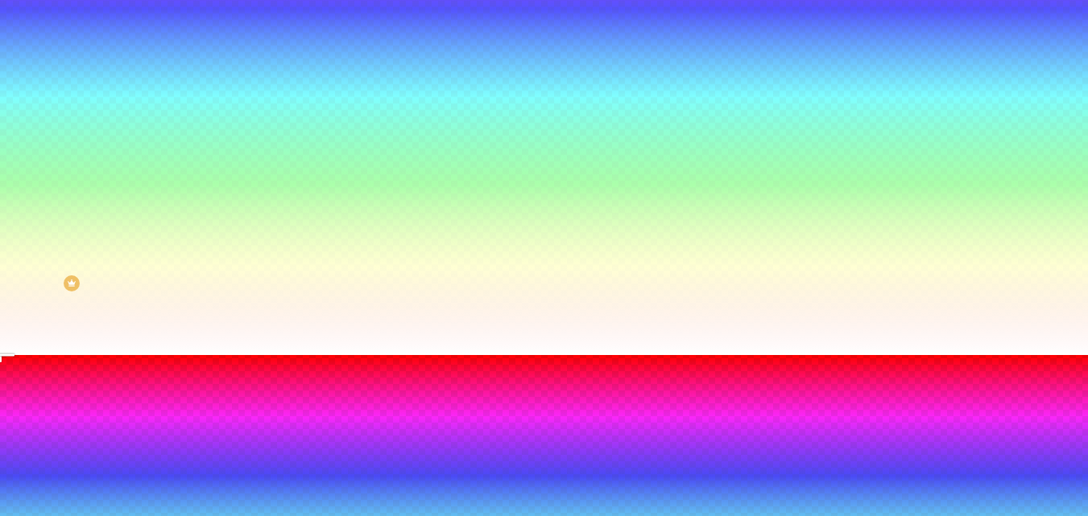
type input "115"
type input "120"
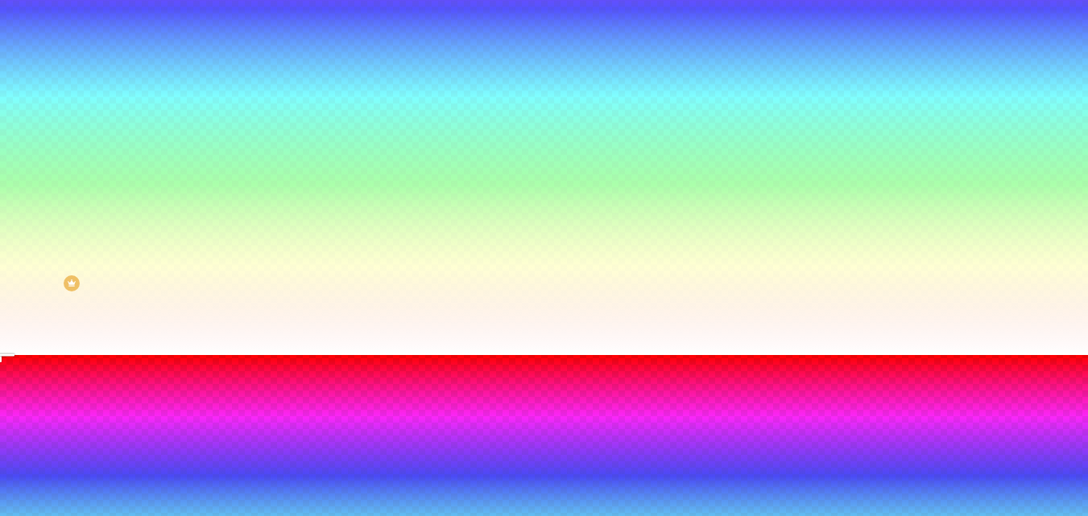
type input "125"
drag, startPoint x: 212, startPoint y: 414, endPoint x: 229, endPoint y: 416, distance: 17.0
type input "125"
type input "115"
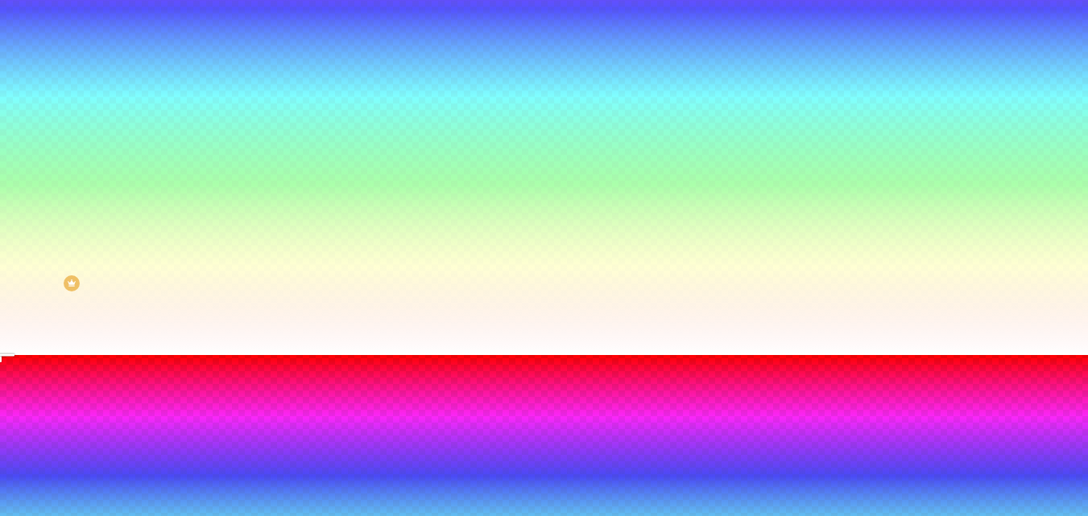
type input "115"
type input "110"
type input "115"
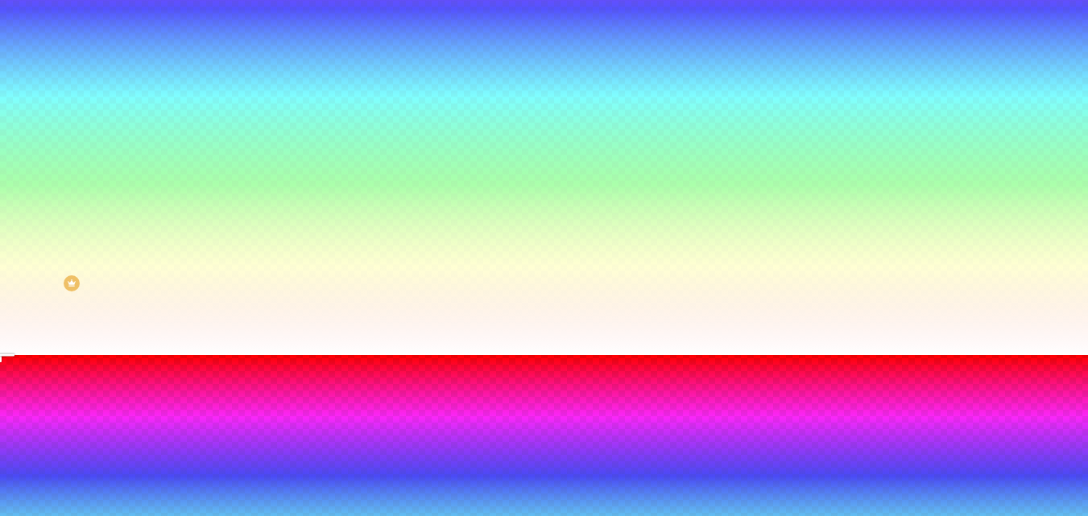
type input "115"
type input "120"
type input "115"
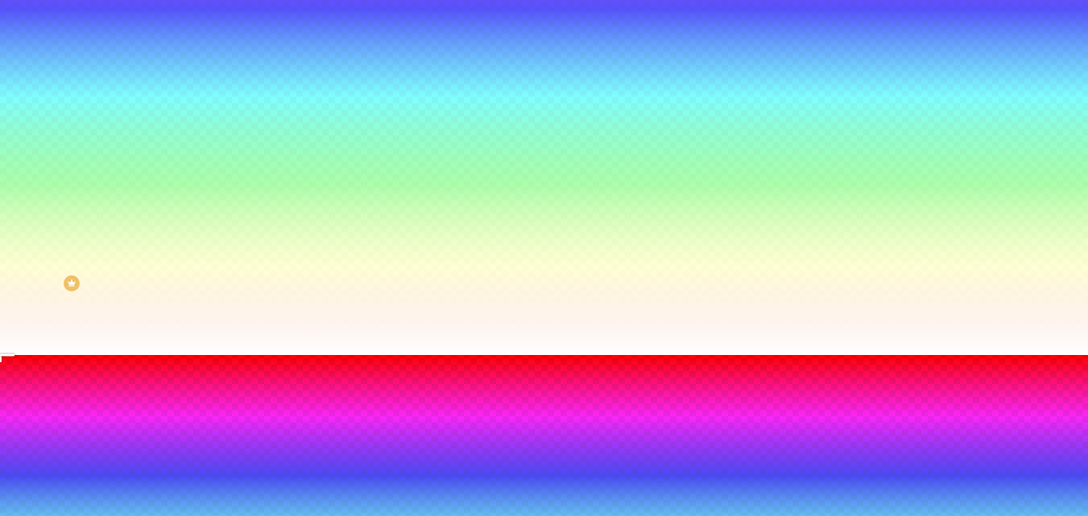
type input "115"
type input "140"
type input "150"
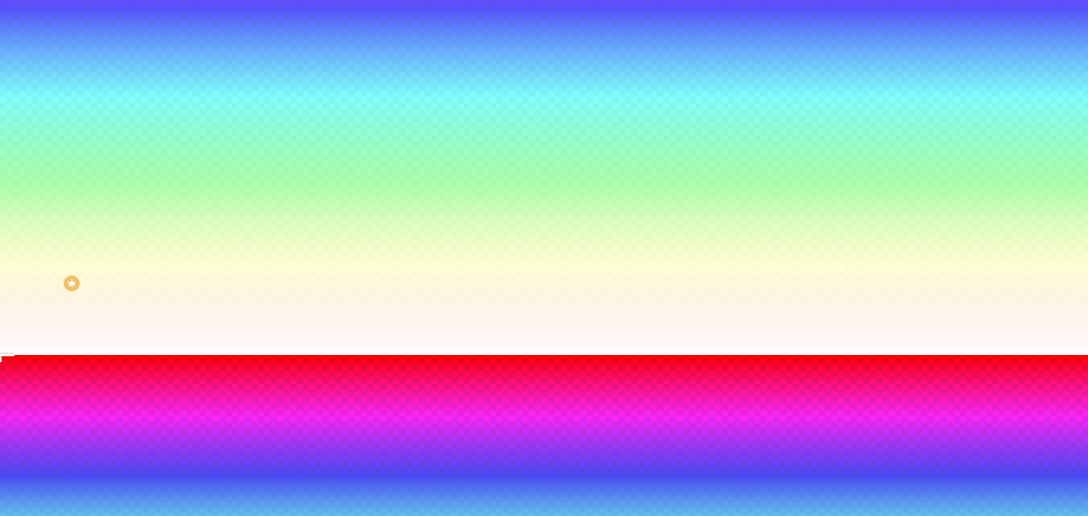
type input "155"
type input "150"
type input "145"
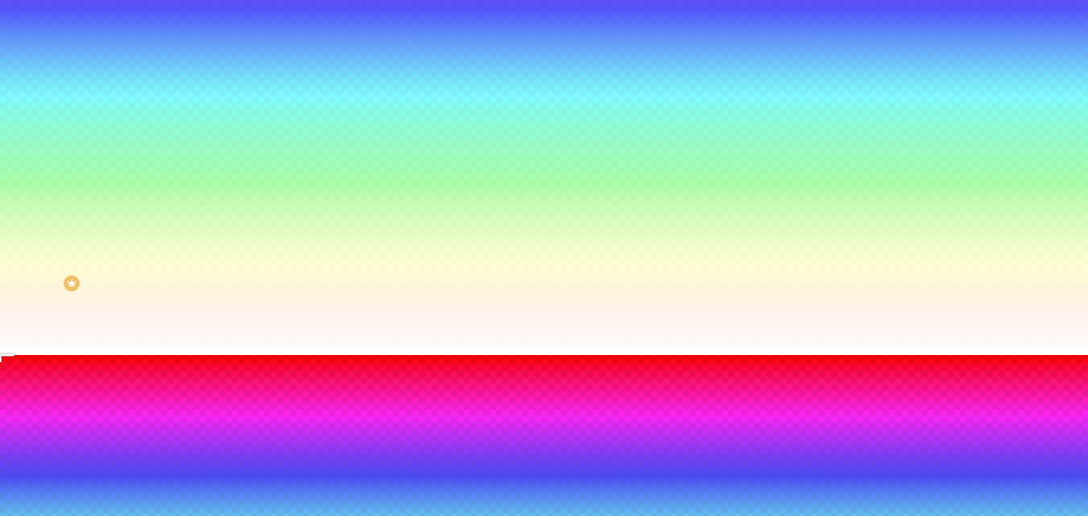
drag, startPoint x: 180, startPoint y: 465, endPoint x: 197, endPoint y: 465, distance: 16.1
type input "145"
type input "140"
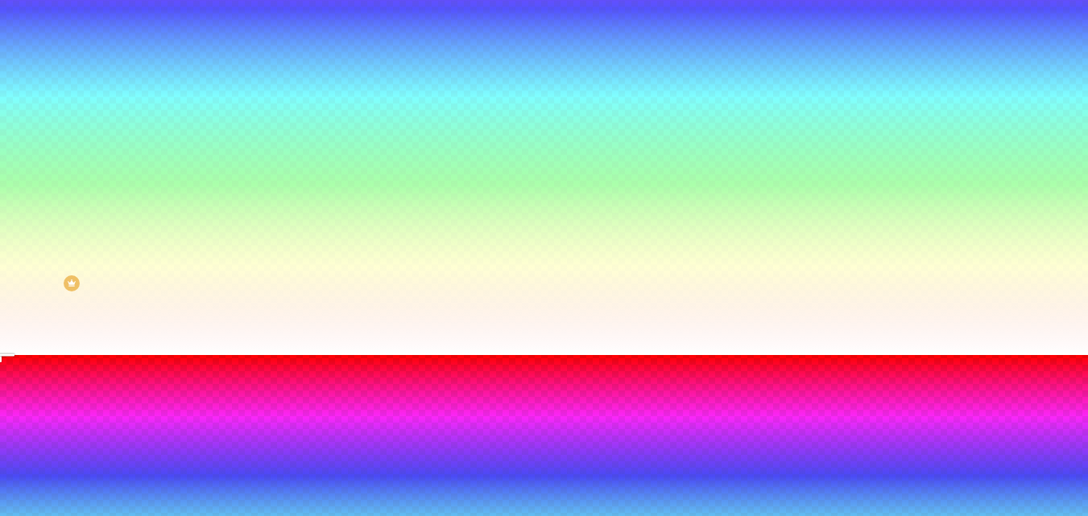
type input "135"
type input "130"
type input "125"
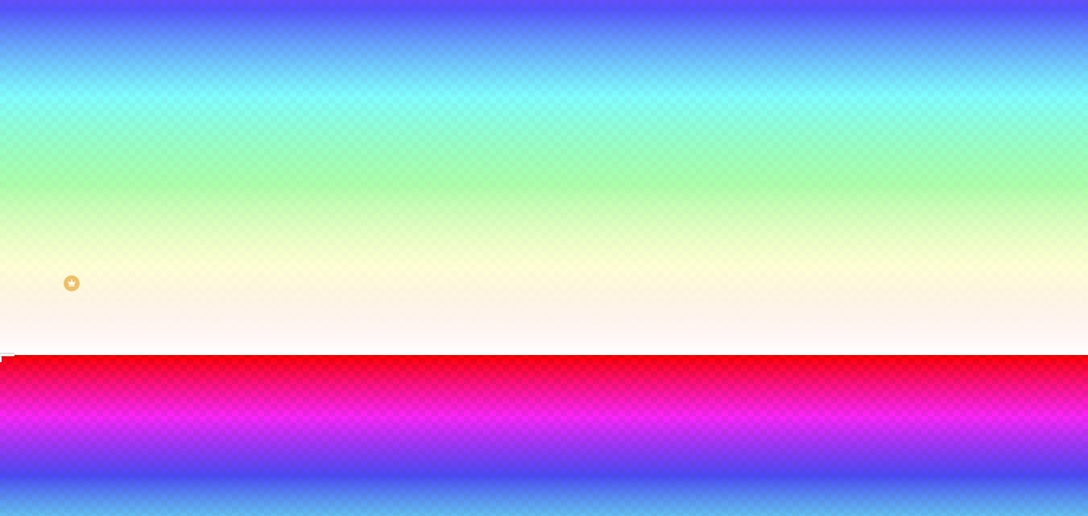
type input "125"
type input "120"
drag, startPoint x: 195, startPoint y: 466, endPoint x: 185, endPoint y: 466, distance: 9.7
type input "120"
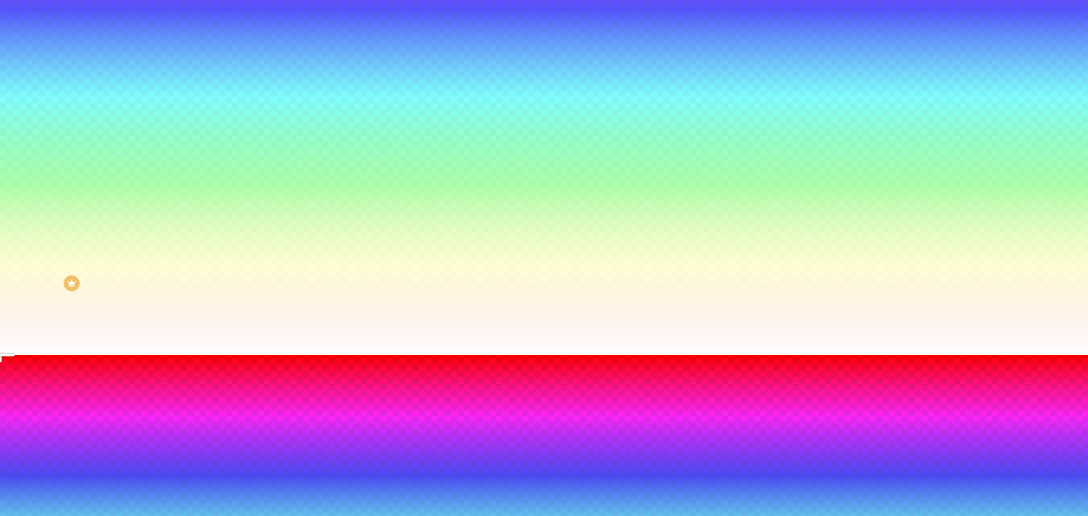
type input "125"
type input "130"
type input "135"
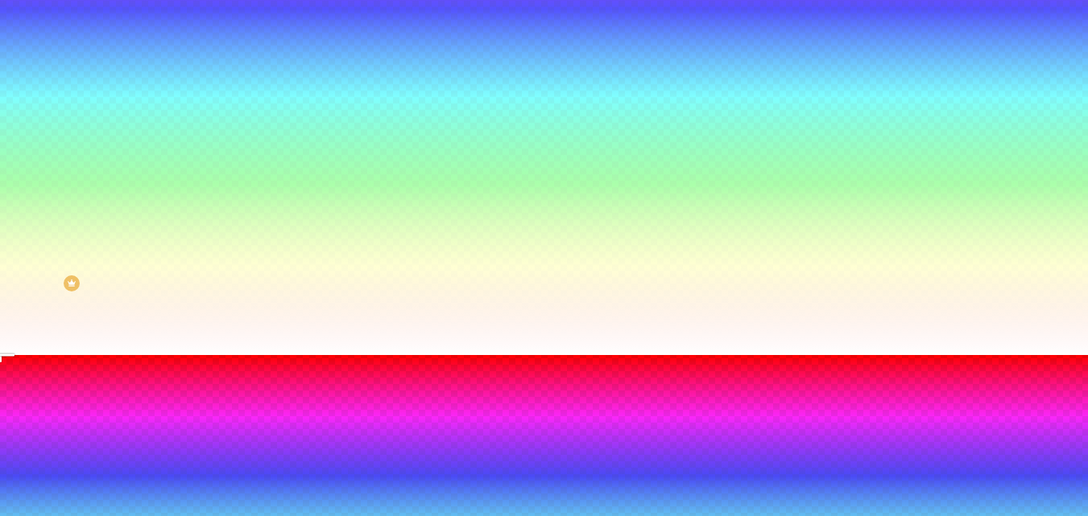
drag, startPoint x: 230, startPoint y: 417, endPoint x: 241, endPoint y: 418, distance: 10.5
drag, startPoint x: 227, startPoint y: 418, endPoint x: 213, endPoint y: 417, distance: 14.5
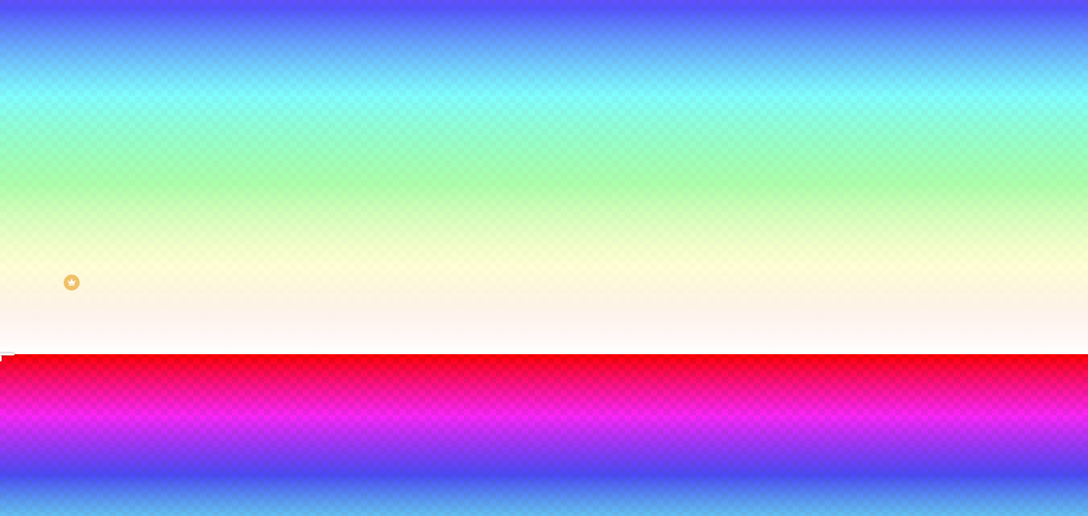
scroll to position [163, 0]
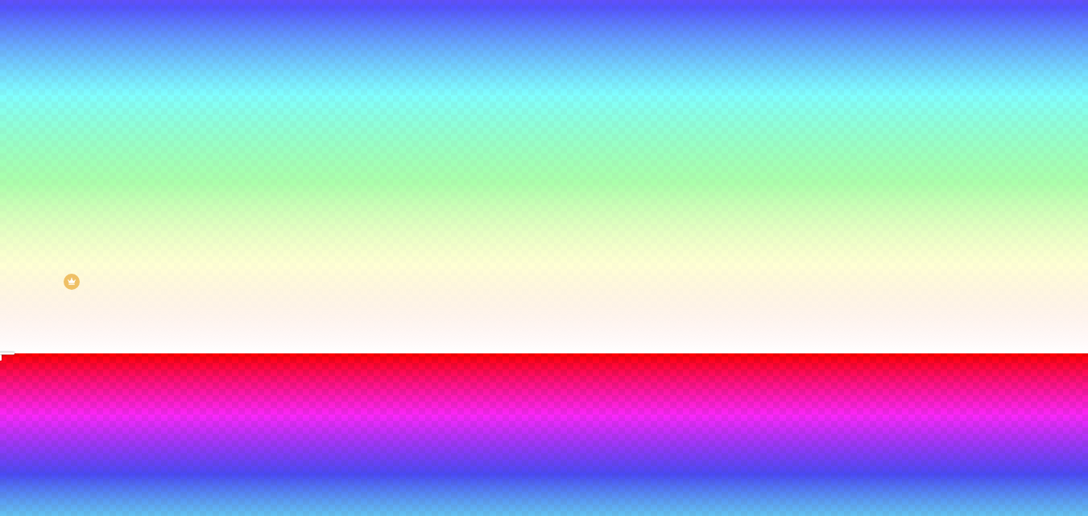
drag, startPoint x: 180, startPoint y: 463, endPoint x: 211, endPoint y: 463, distance: 31.4
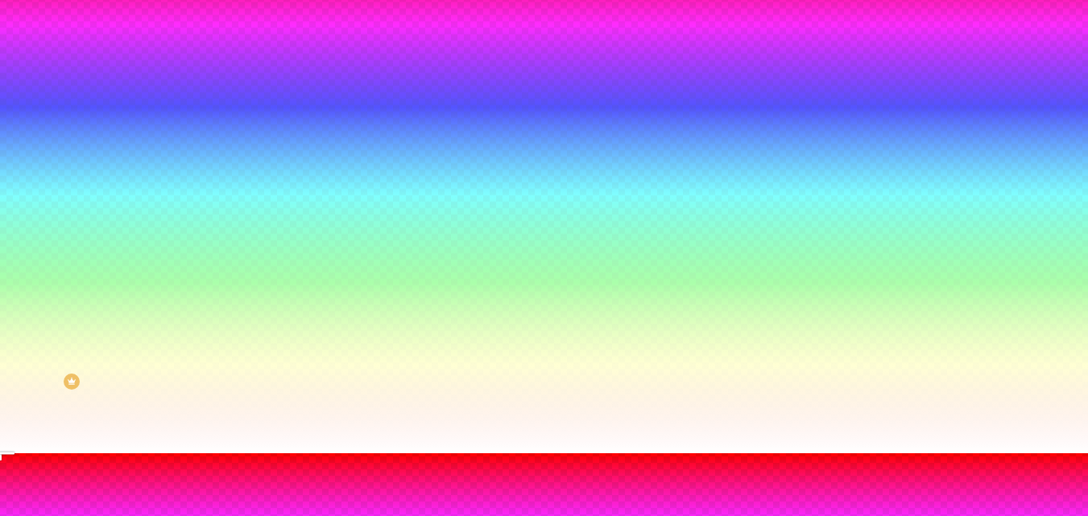
scroll to position [161, 0]
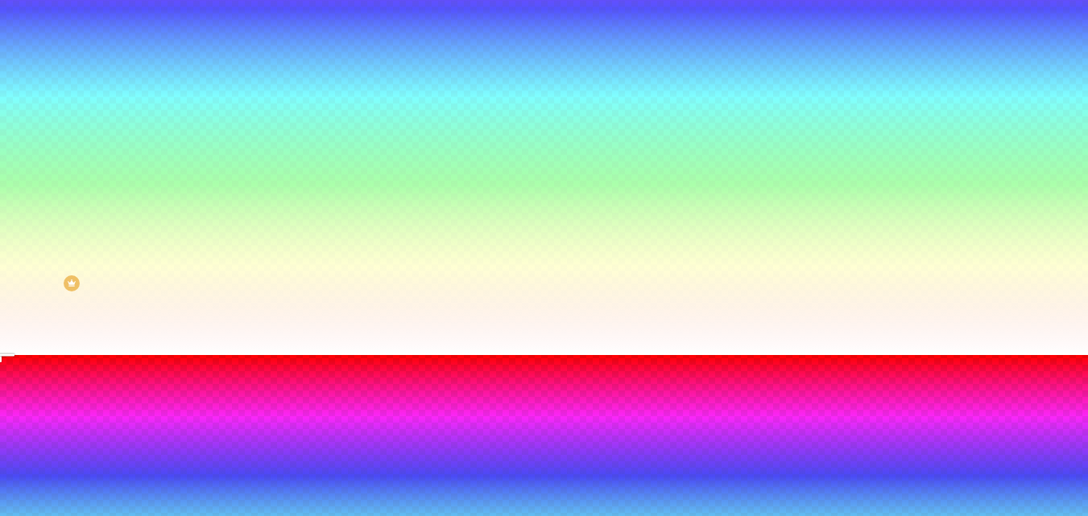
drag, startPoint x: 222, startPoint y: 419, endPoint x: 234, endPoint y: 420, distance: 12.9
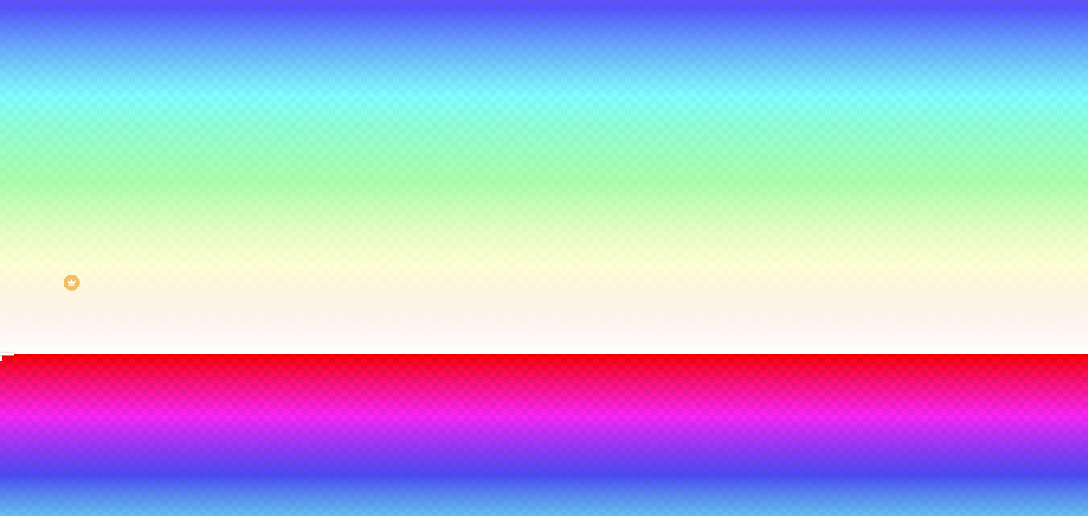
scroll to position [163, 0]
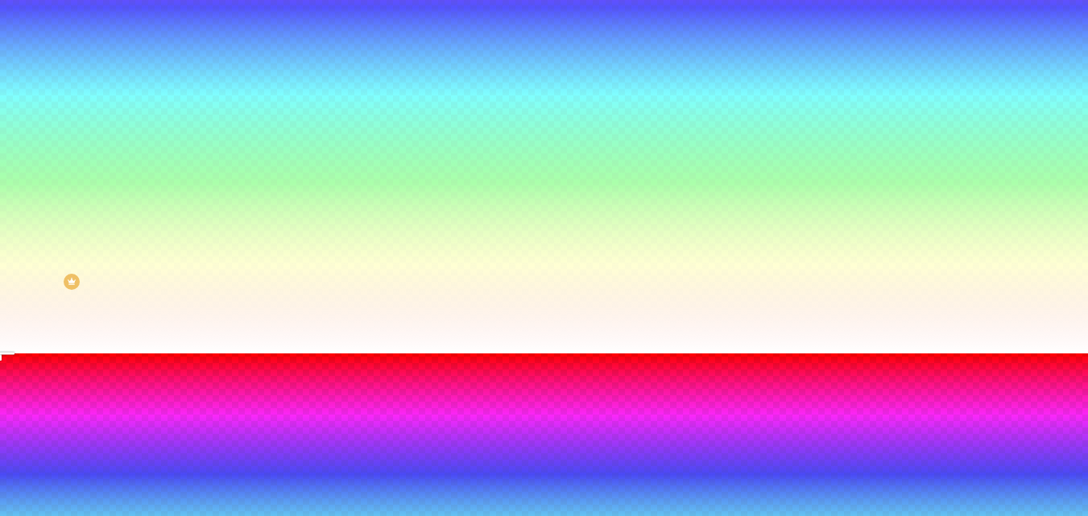
drag, startPoint x: 213, startPoint y: 460, endPoint x: 193, endPoint y: 461, distance: 19.3
drag, startPoint x: 230, startPoint y: 417, endPoint x: 211, endPoint y: 415, distance: 18.7
drag, startPoint x: 195, startPoint y: 464, endPoint x: 186, endPoint y: 463, distance: 8.9
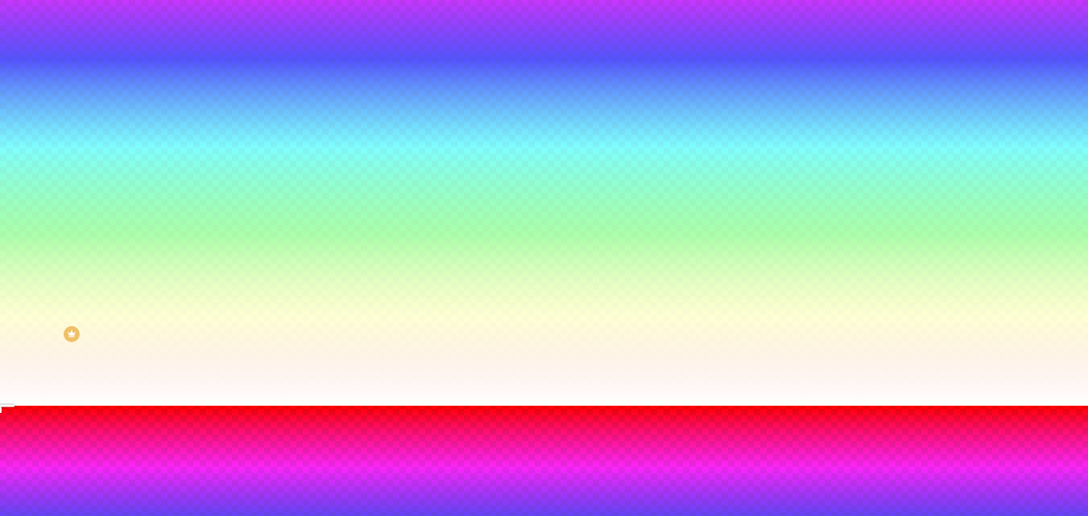
scroll to position [82, 0]
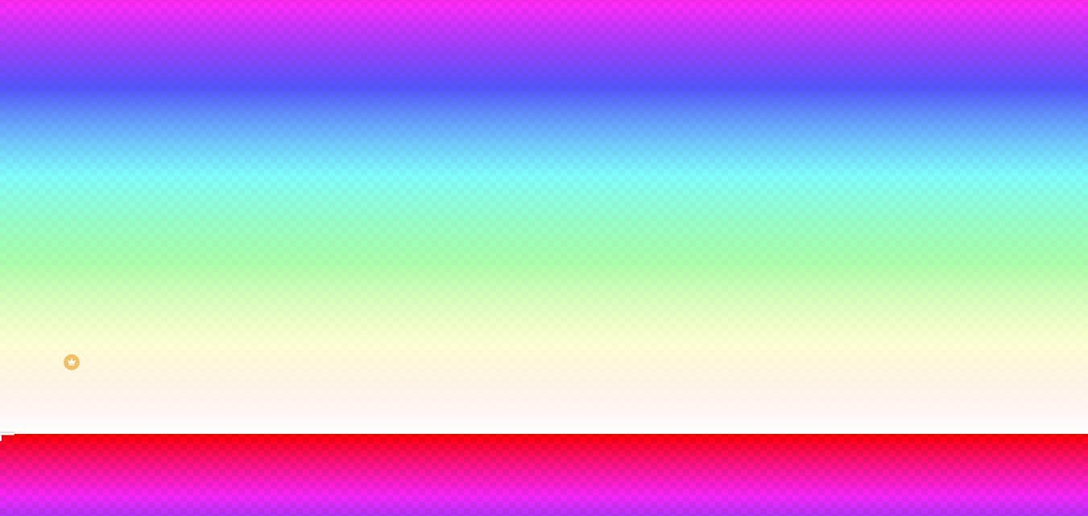
drag, startPoint x: 210, startPoint y: 499, endPoint x: 266, endPoint y: 489, distance: 56.4
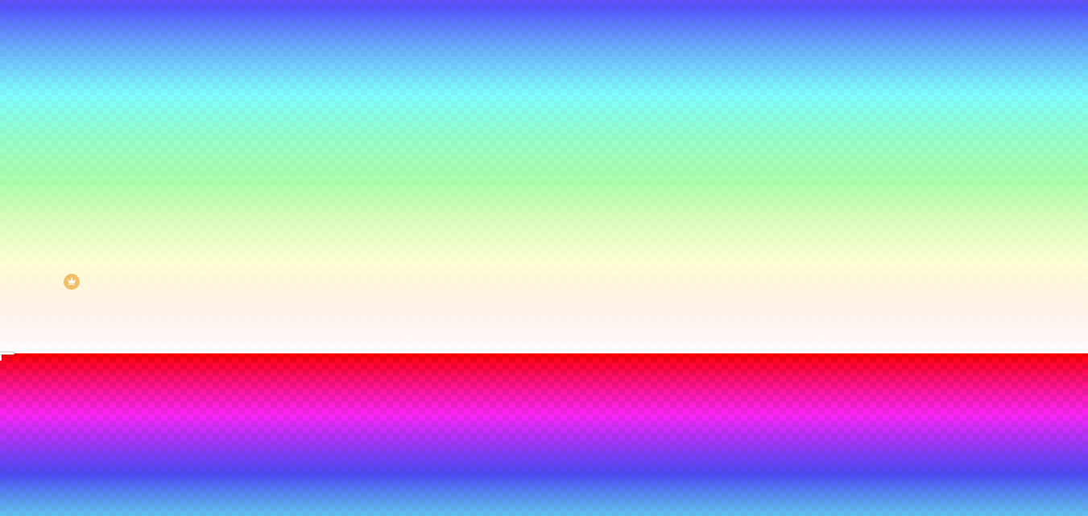
click at [271, 354] on div at bounding box center [544, 354] width 1088 height 0
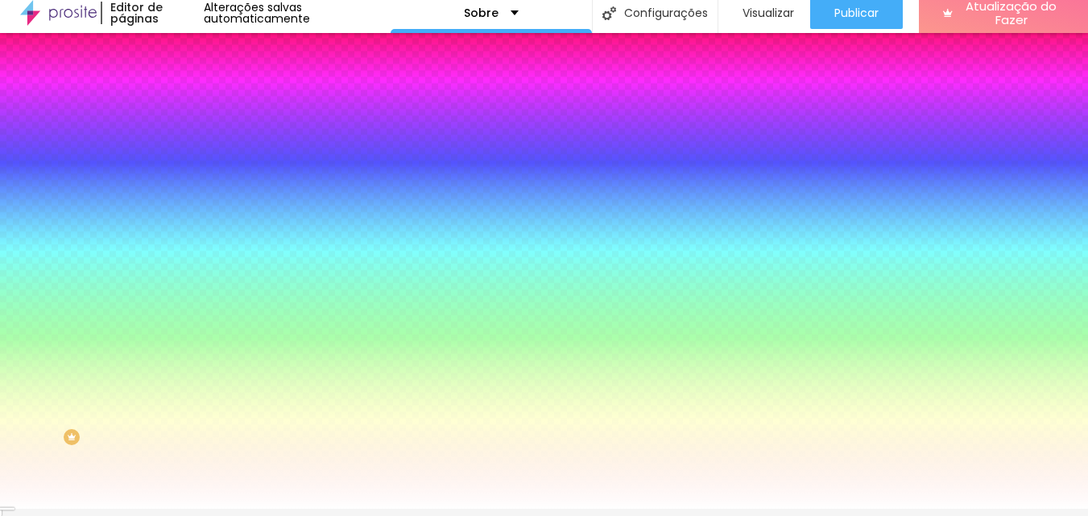
scroll to position [0, 0]
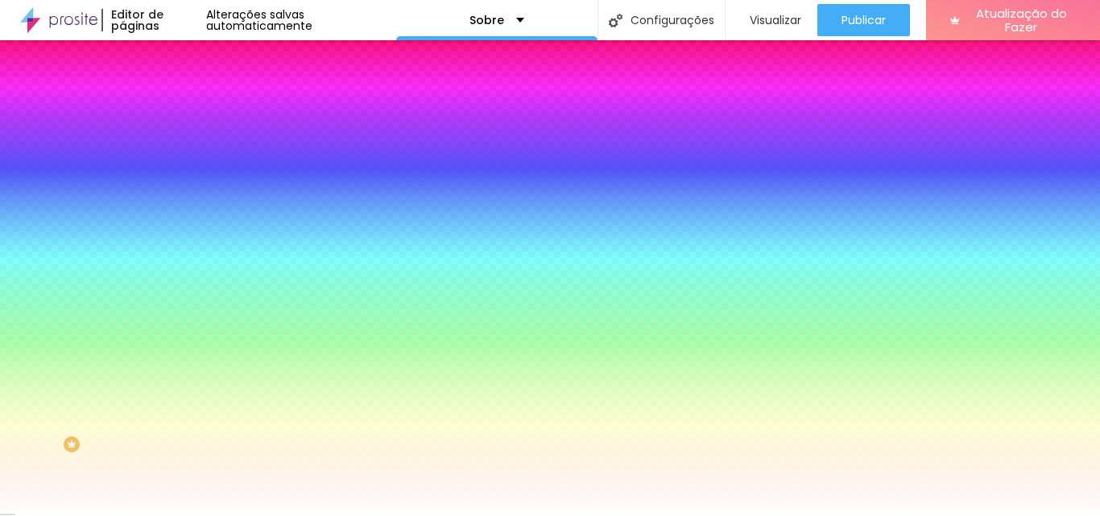
click at [185, 289] on button "button" at bounding box center [196, 280] width 23 height 17
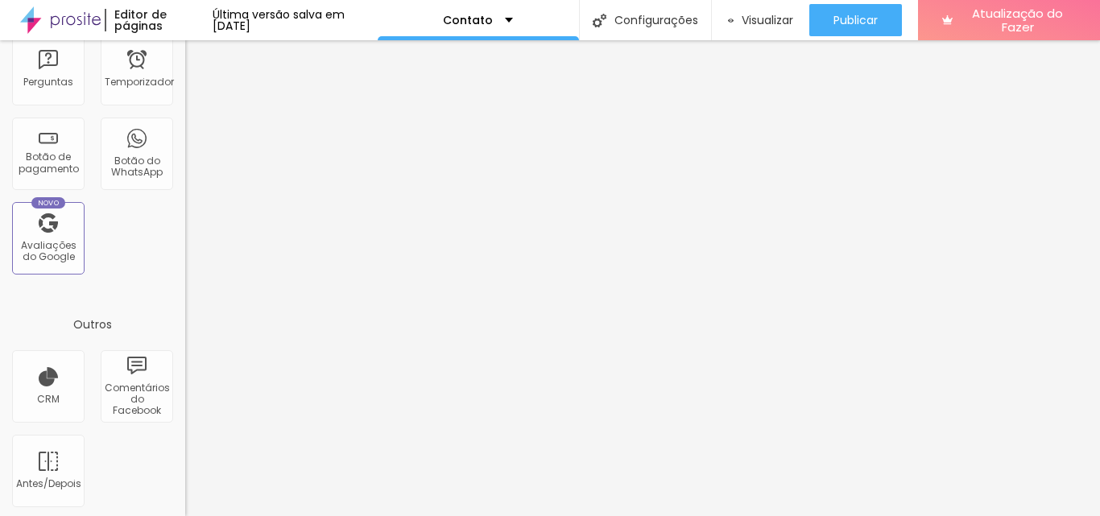
scroll to position [571, 0]
click at [122, 139] on div "Botão do WhatsApp" at bounding box center [137, 150] width 72 height 72
click at [128, 176] on div "Botão do WhatsApp" at bounding box center [137, 150] width 72 height 72
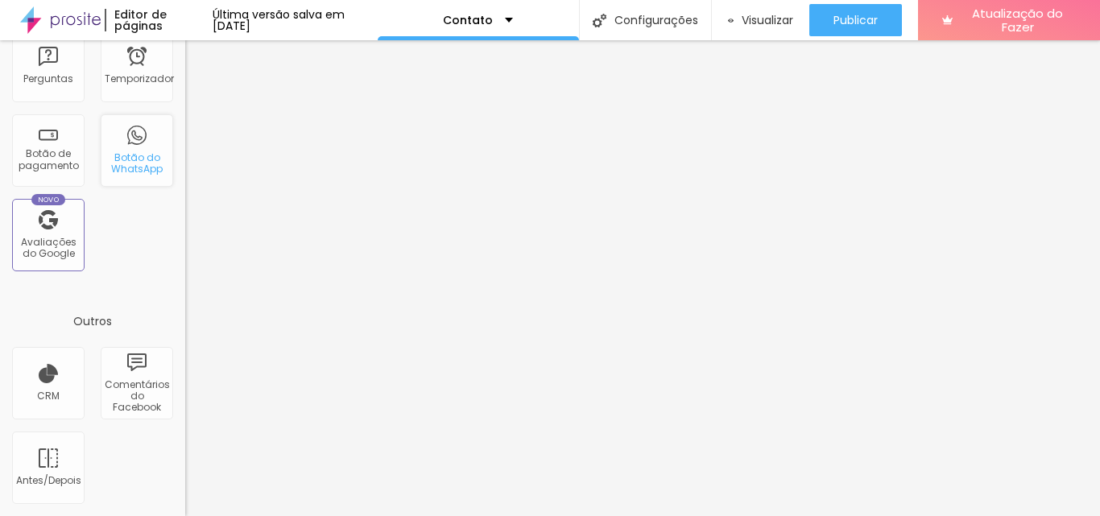
drag, startPoint x: 128, startPoint y: 176, endPoint x: 132, endPoint y: 163, distance: 14.3
click at [132, 163] on font "Botão do WhatsApp" at bounding box center [137, 163] width 52 height 25
click at [130, 146] on div "Botão do WhatsApp" at bounding box center [137, 150] width 72 height 72
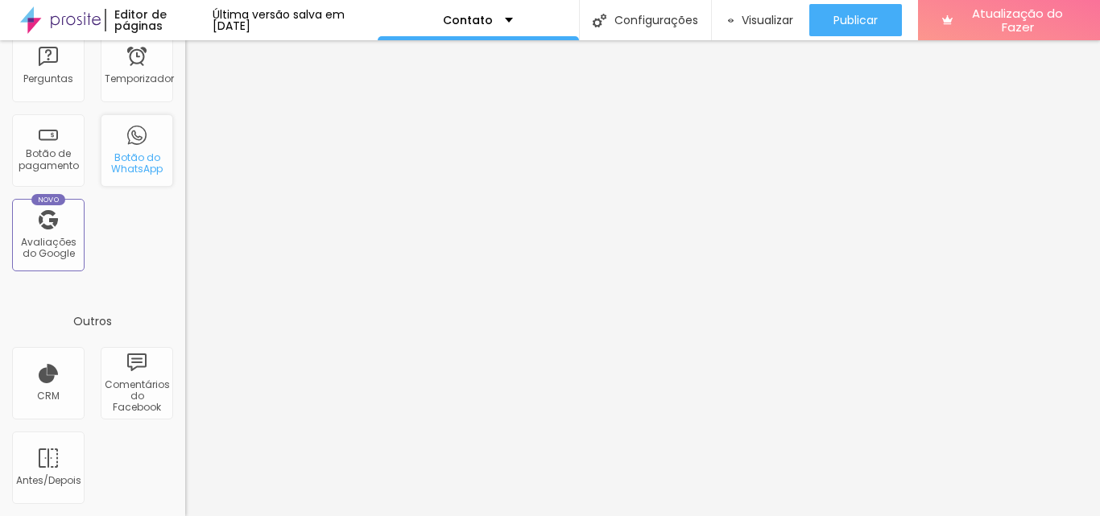
scroll to position [0, 0]
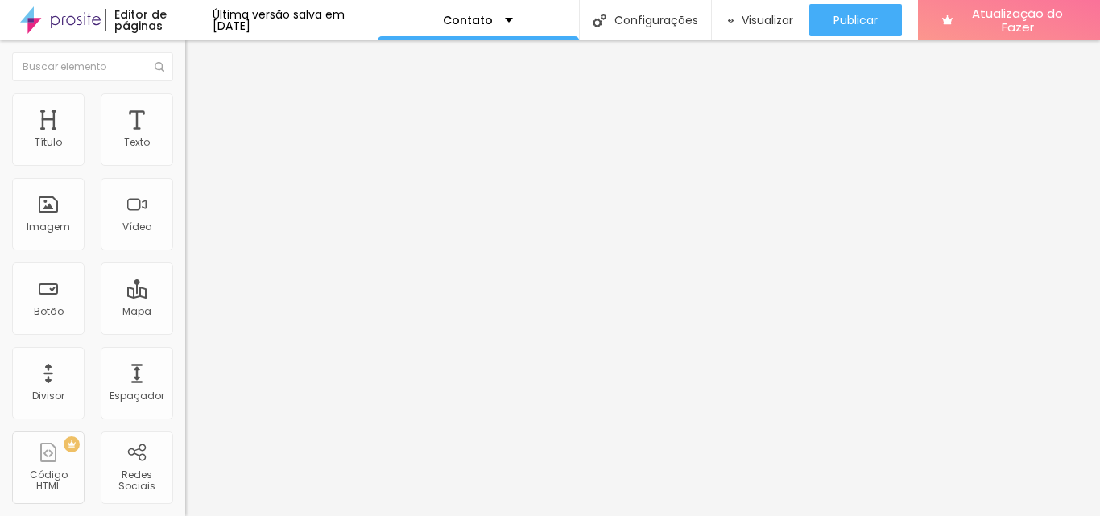
click at [200, 111] on font "Estilo" at bounding box center [212, 104] width 25 height 14
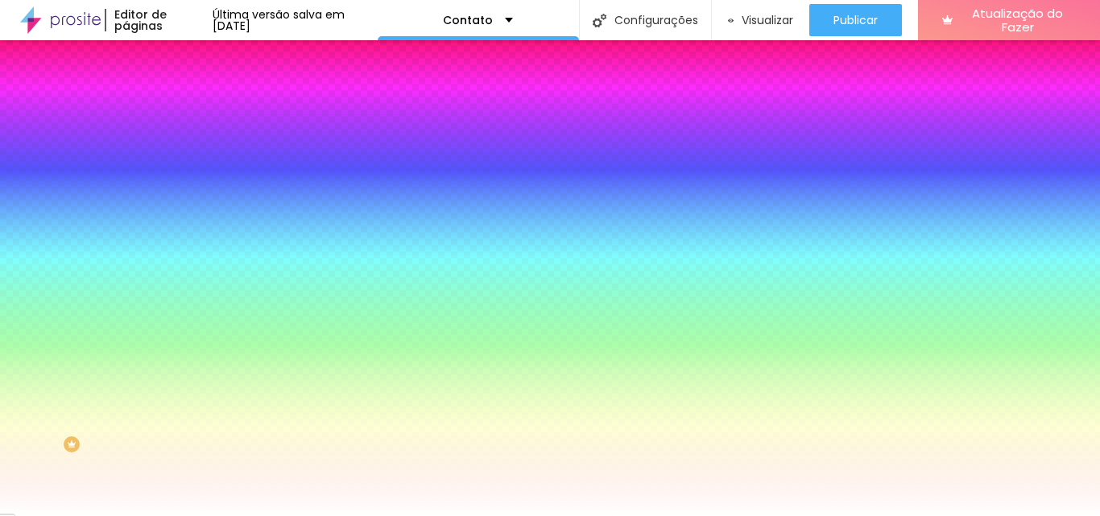
click at [200, 114] on font "Avançado" at bounding box center [226, 121] width 53 height 14
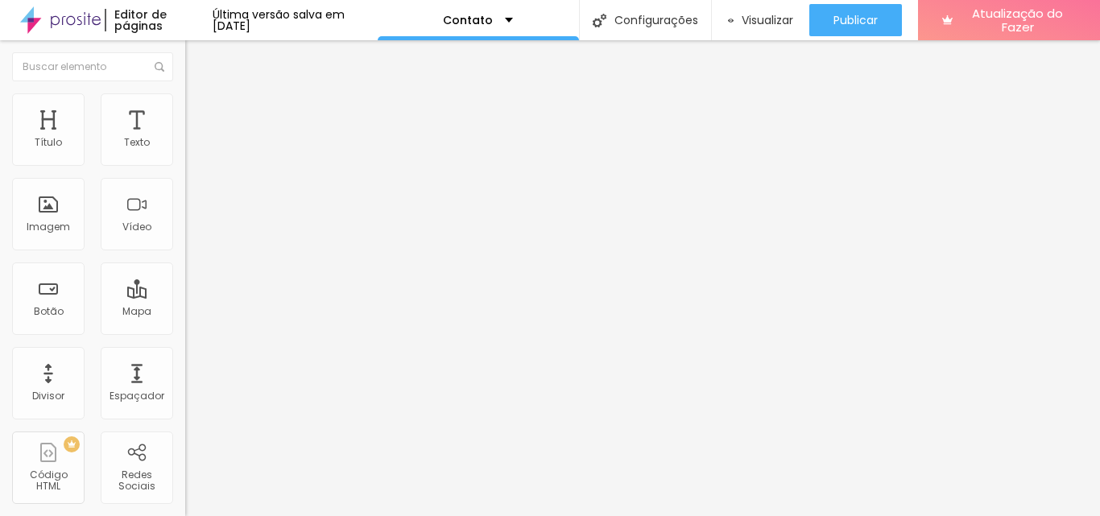
click at [185, 110] on li "Estilo" at bounding box center [277, 101] width 185 height 16
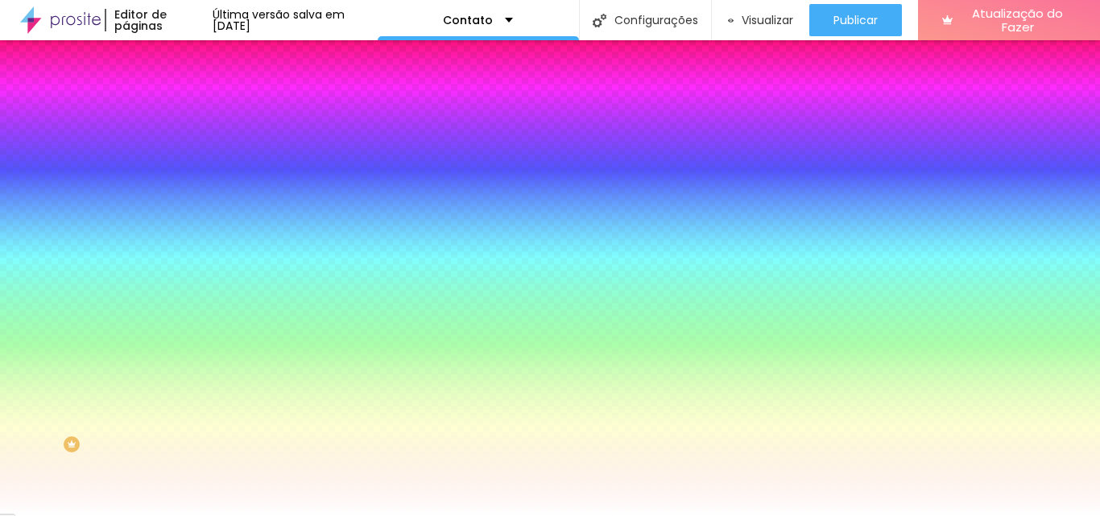
click at [185, 69] on button "Editar nulo" at bounding box center [277, 58] width 185 height 37
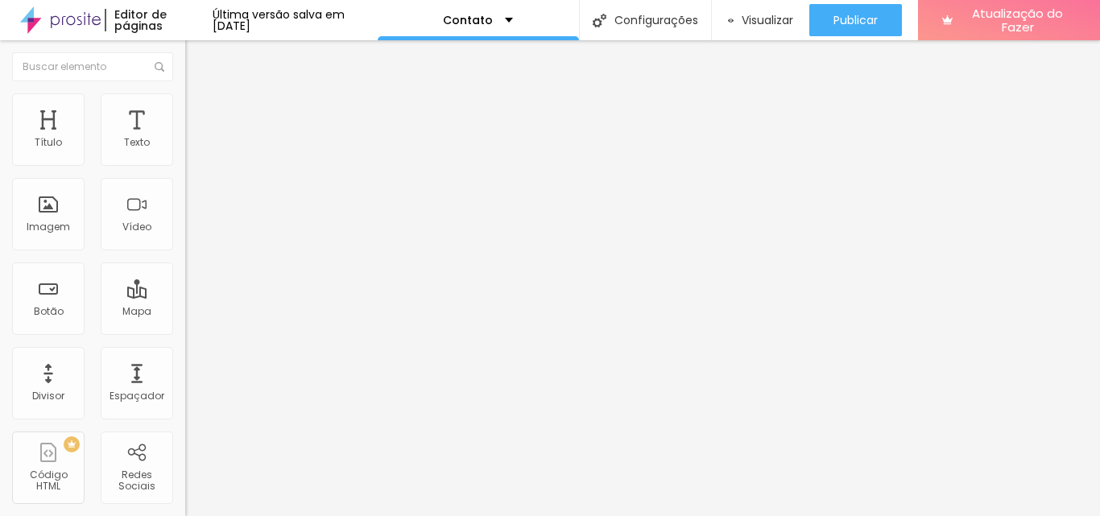
click at [48, 26] on img at bounding box center [60, 20] width 81 height 40
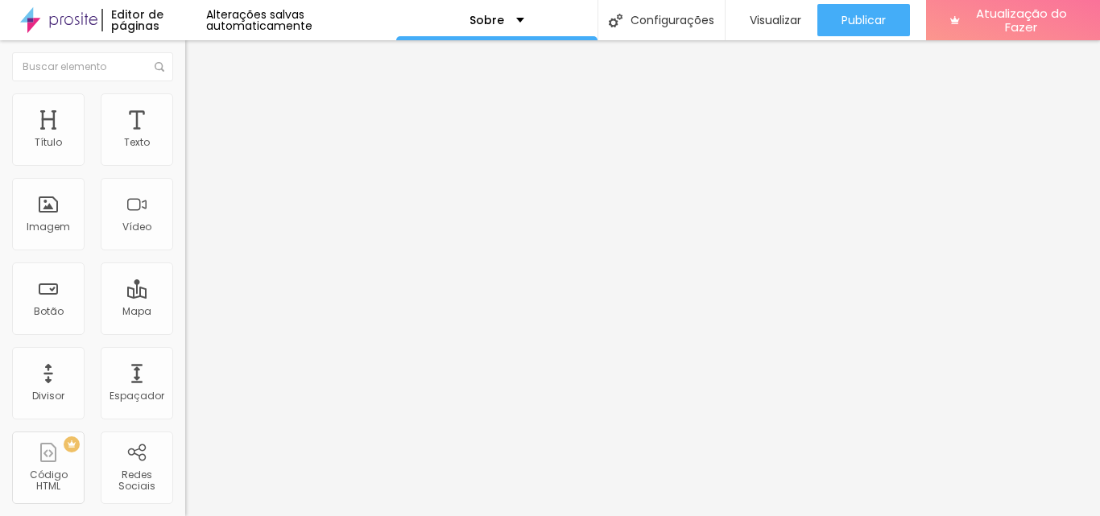
click at [200, 110] on font "Estilo" at bounding box center [212, 104] width 25 height 14
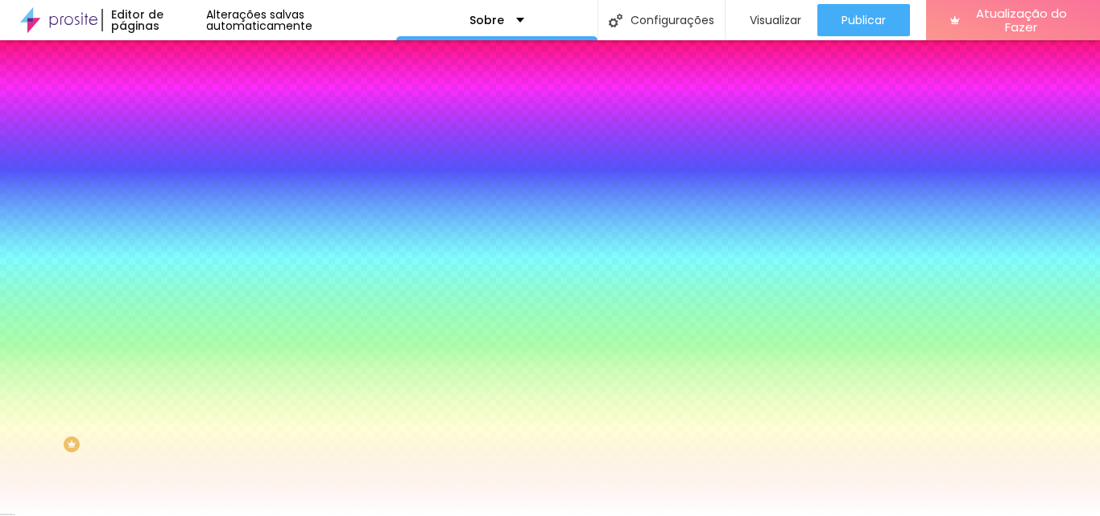
click at [200, 95] on font "Conteúdo" at bounding box center [225, 88] width 50 height 14
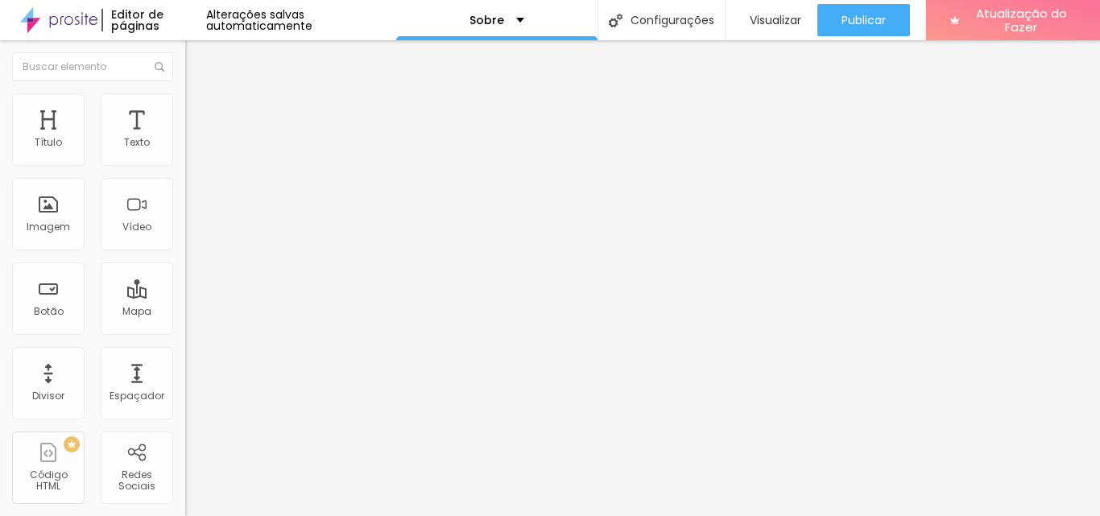
click at [200, 111] on font "Estilo" at bounding box center [212, 104] width 25 height 14
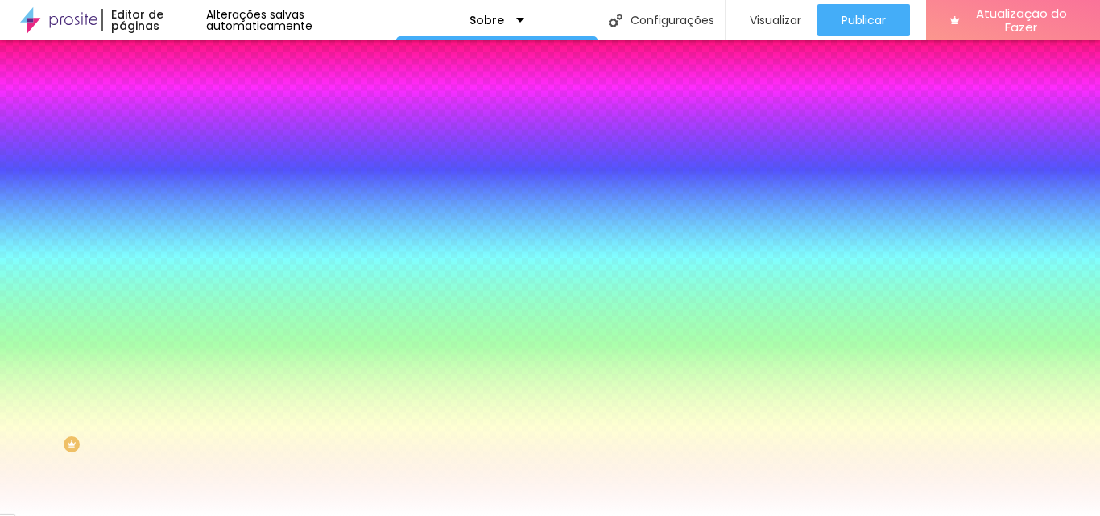
click at [192, 284] on icon "button" at bounding box center [197, 280] width 10 height 10
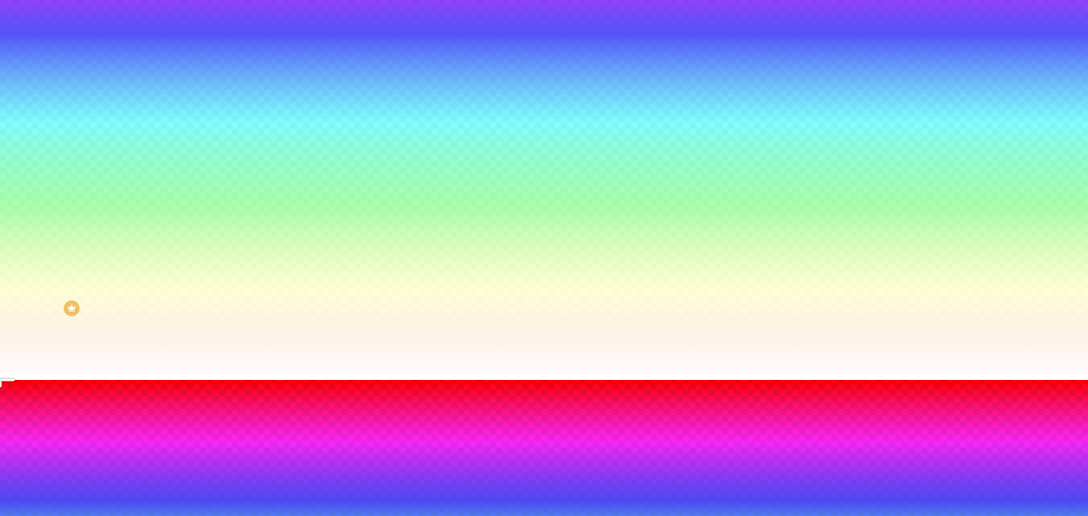
scroll to position [163, 0]
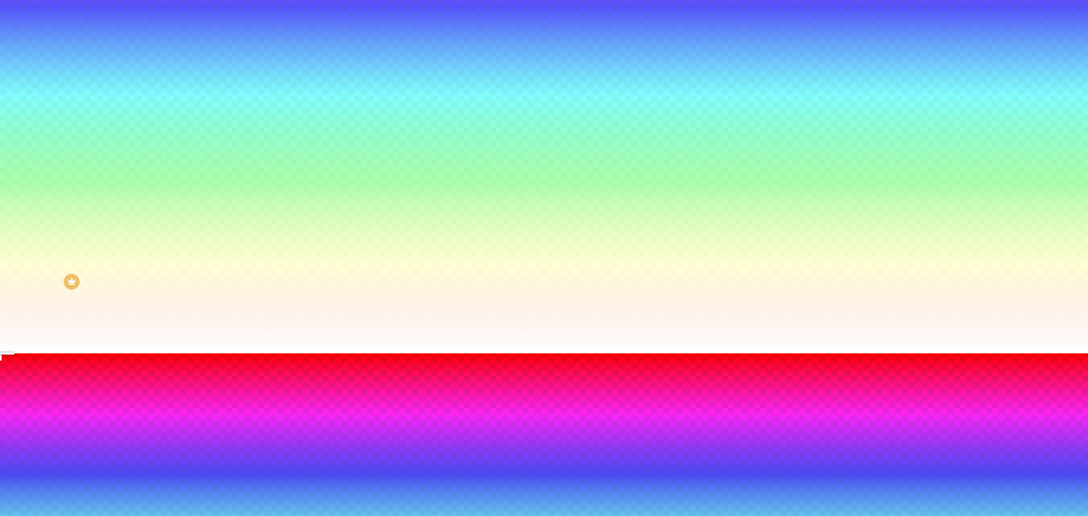
paste input "5D52AA"
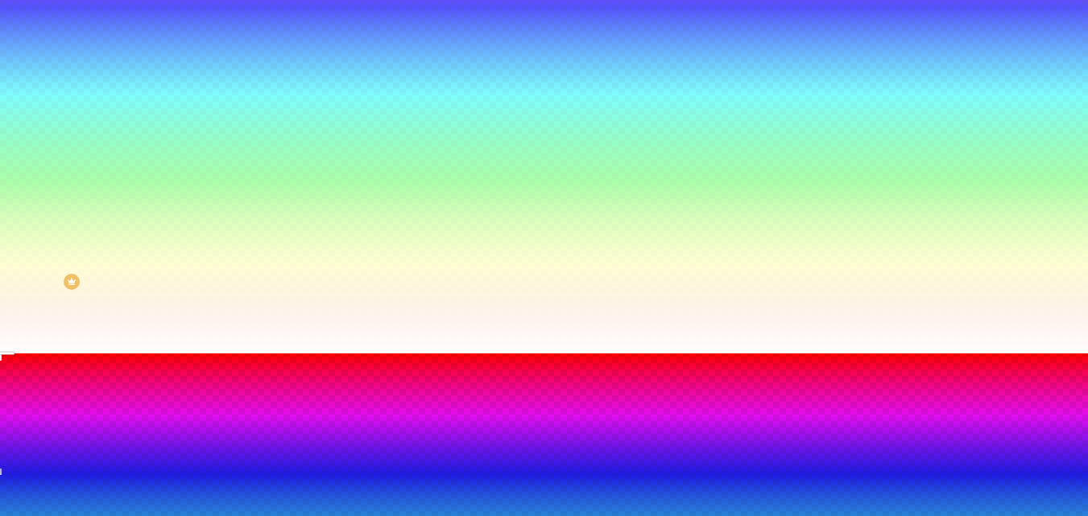
type input "#5D52AA"
click at [449, 354] on div at bounding box center [544, 354] width 1088 height 0
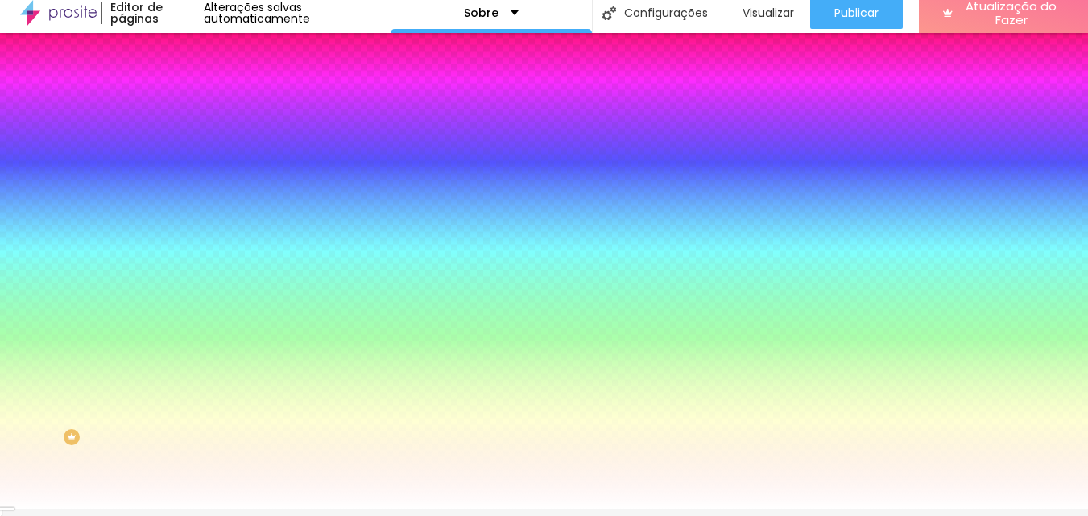
scroll to position [0, 0]
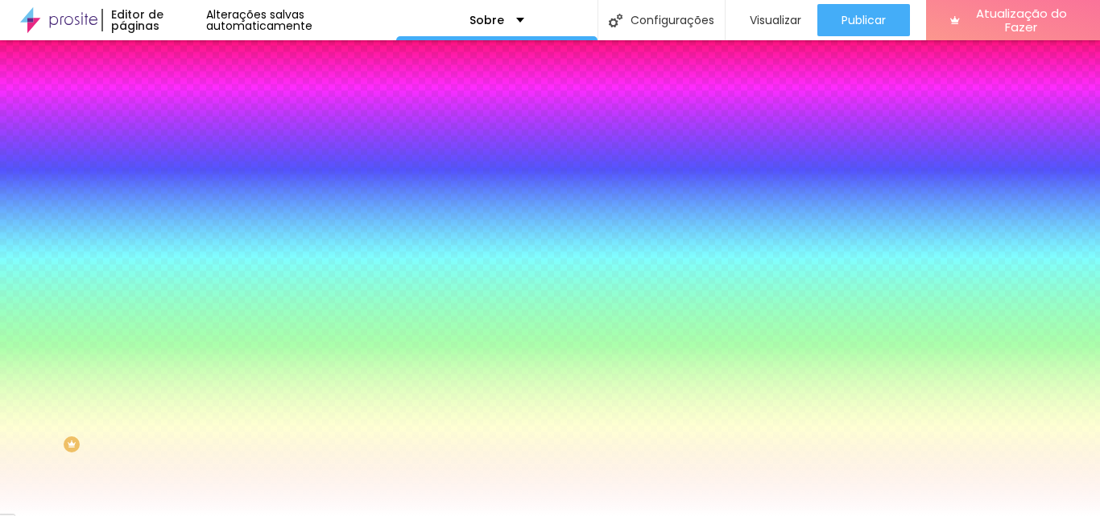
click at [192, 329] on icon "button" at bounding box center [197, 325] width 10 height 10
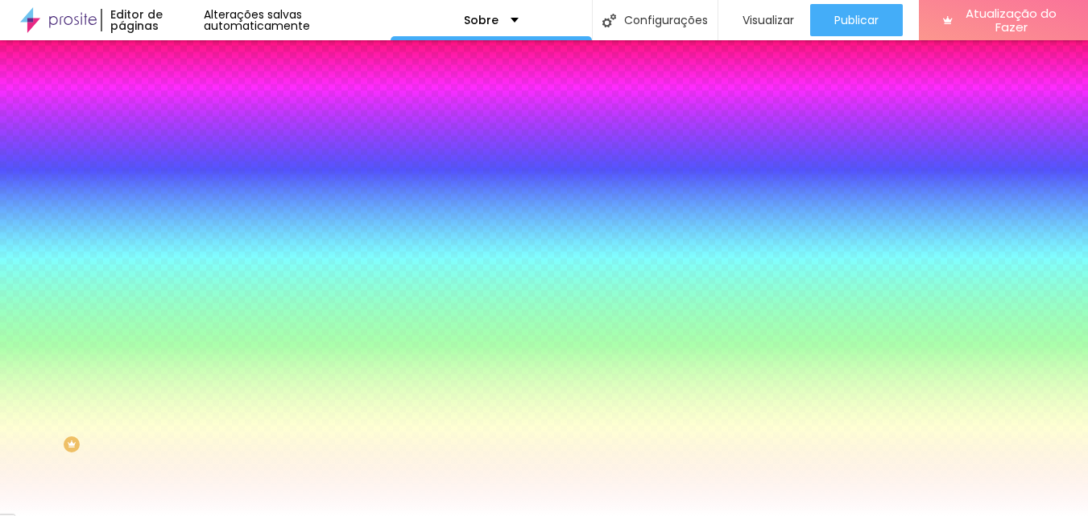
click at [159, 516] on div at bounding box center [544, 516] width 1088 height 0
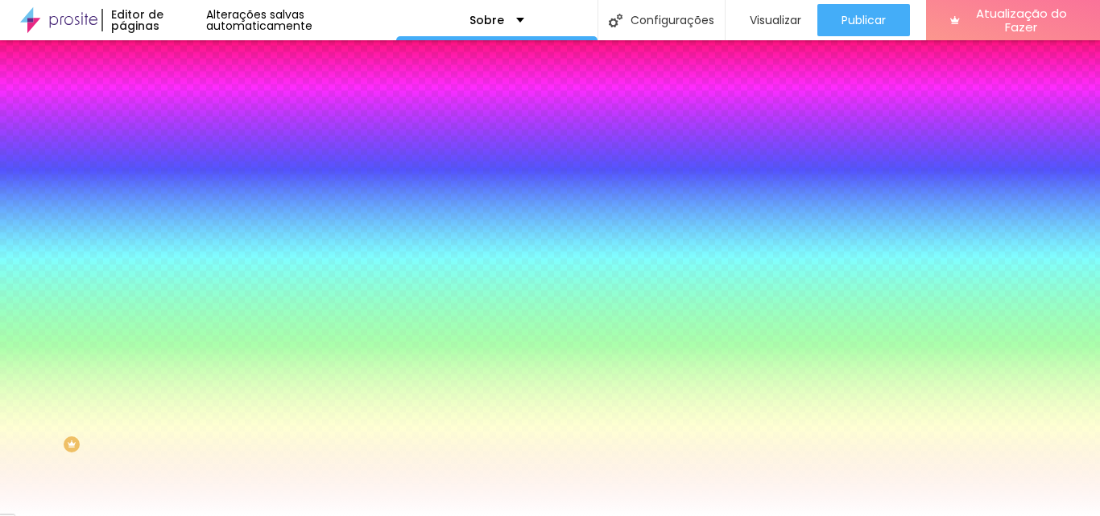
click at [192, 329] on icon "button" at bounding box center [197, 325] width 10 height 10
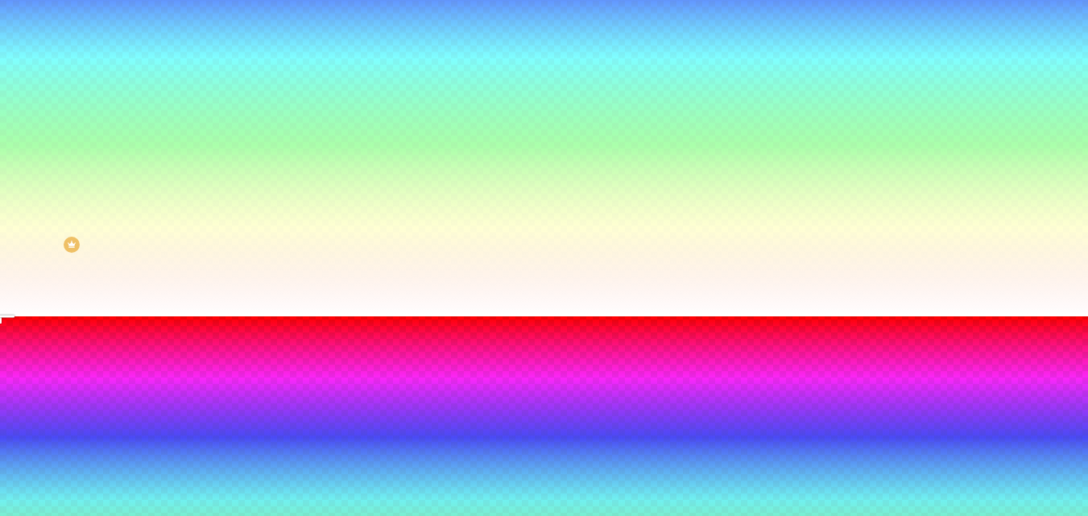
scroll to position [201, 0]
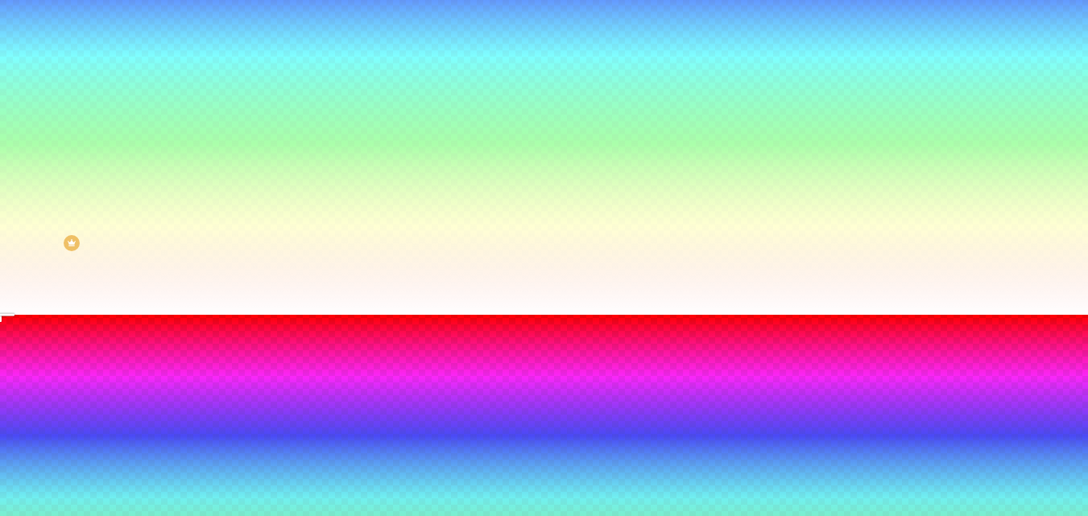
paste input "00ABB3"
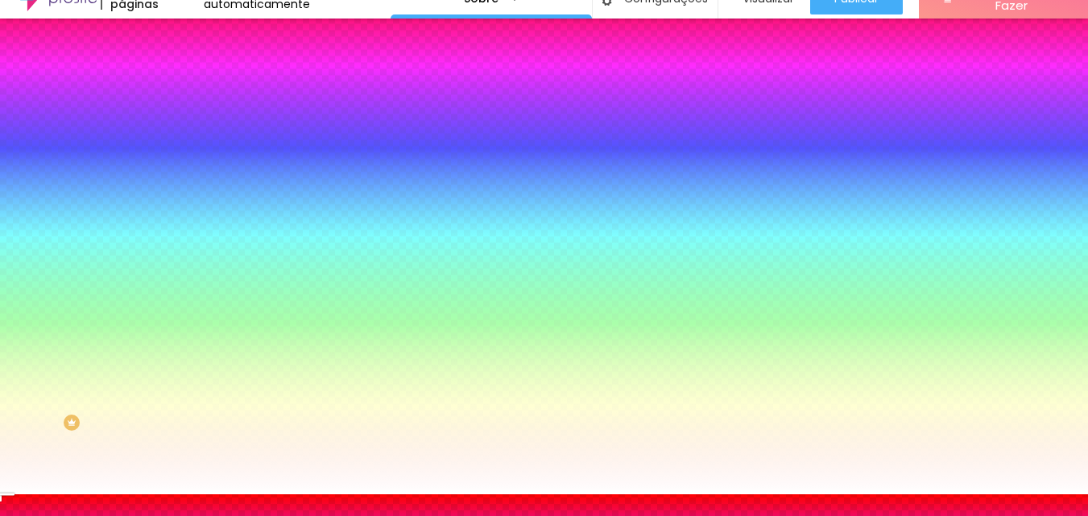
scroll to position [0, 0]
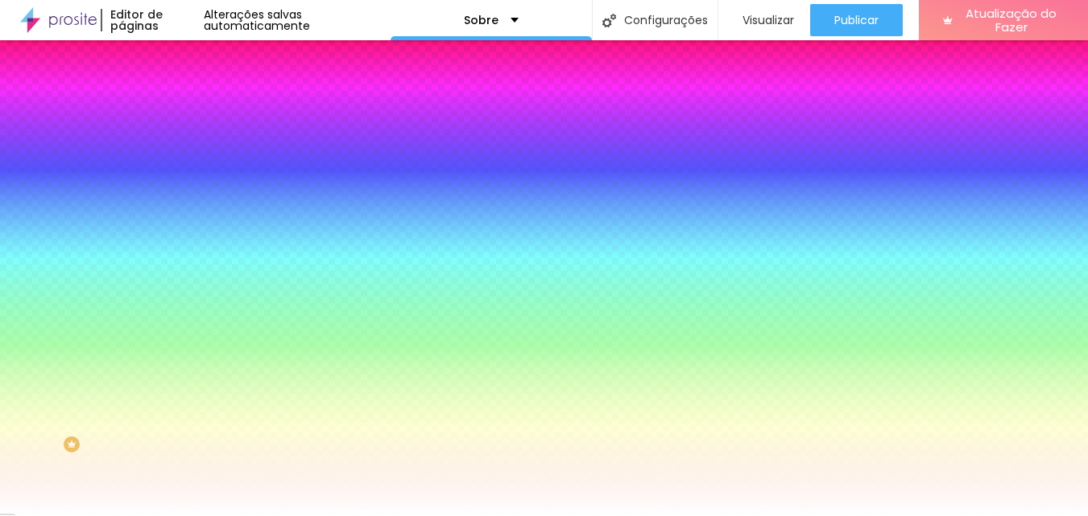
type input "#00ABB3"
click at [1072, 516] on div at bounding box center [544, 516] width 1088 height 0
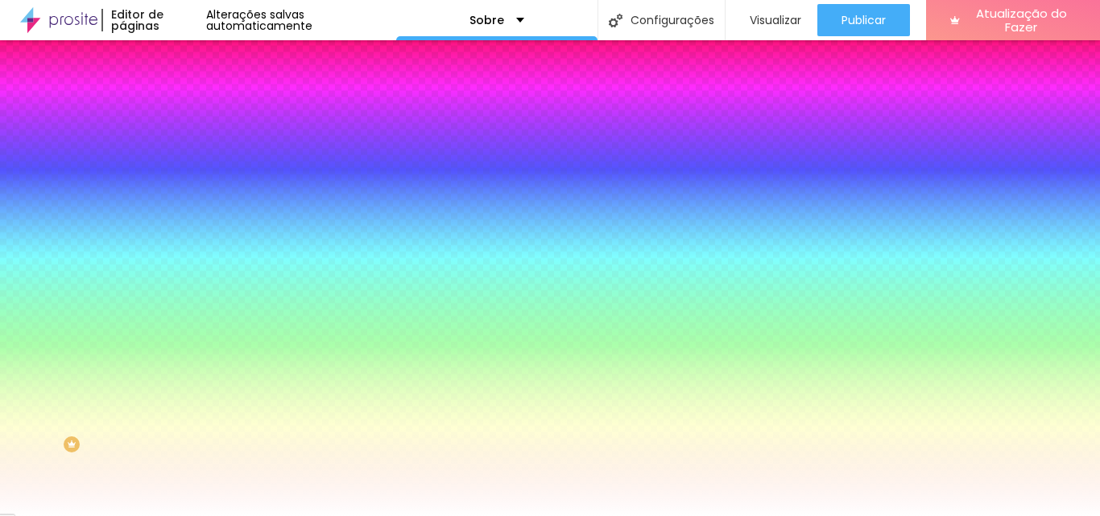
click at [185, 235] on input "#FFFFFF" at bounding box center [281, 227] width 193 height 16
click at [192, 329] on icon "button" at bounding box center [197, 325] width 10 height 10
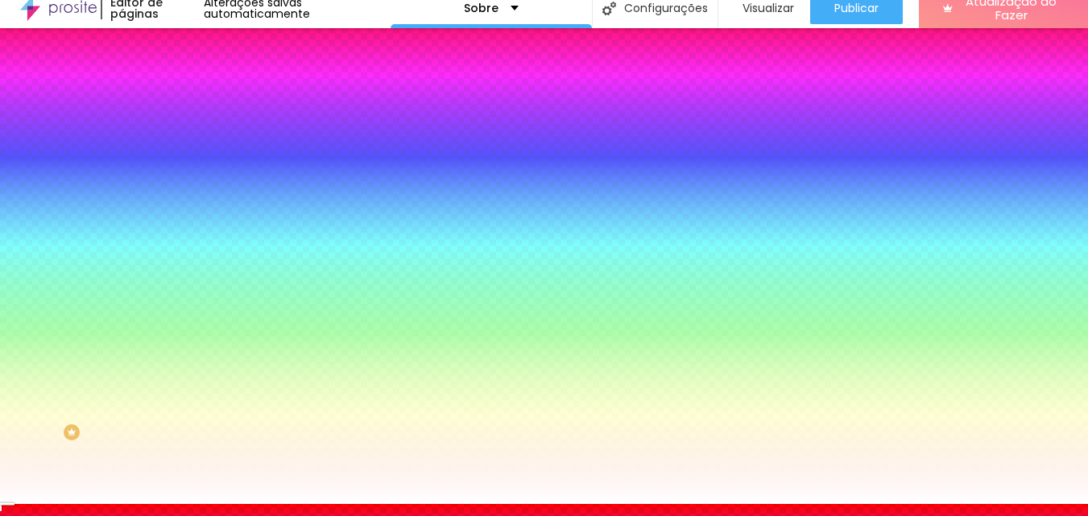
scroll to position [201, 0]
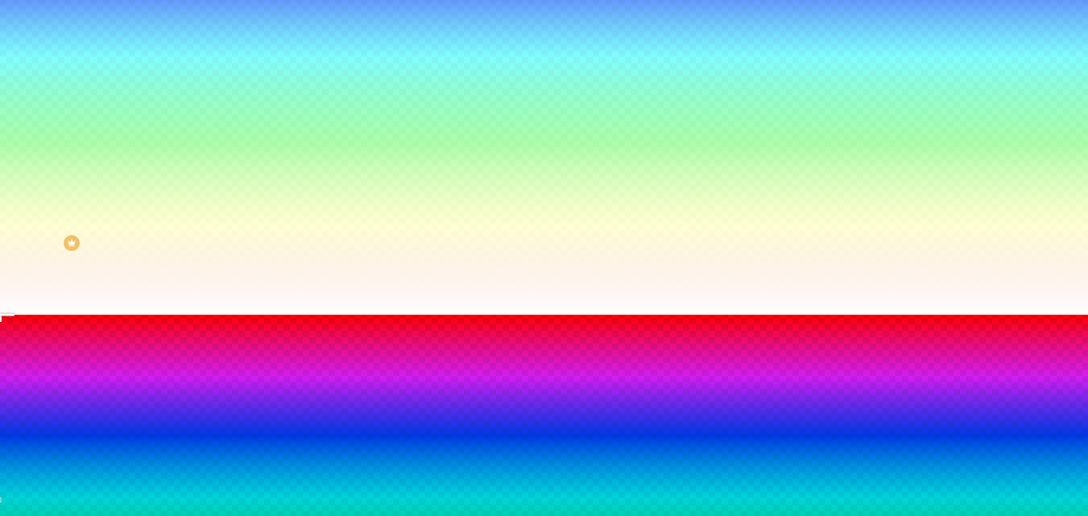
paste input "5D52AA"
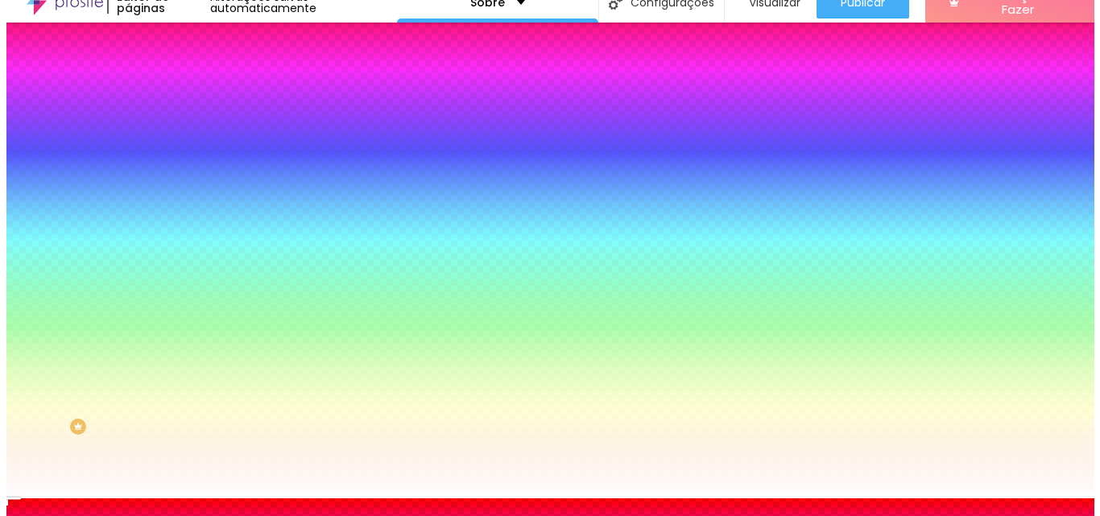
scroll to position [0, 0]
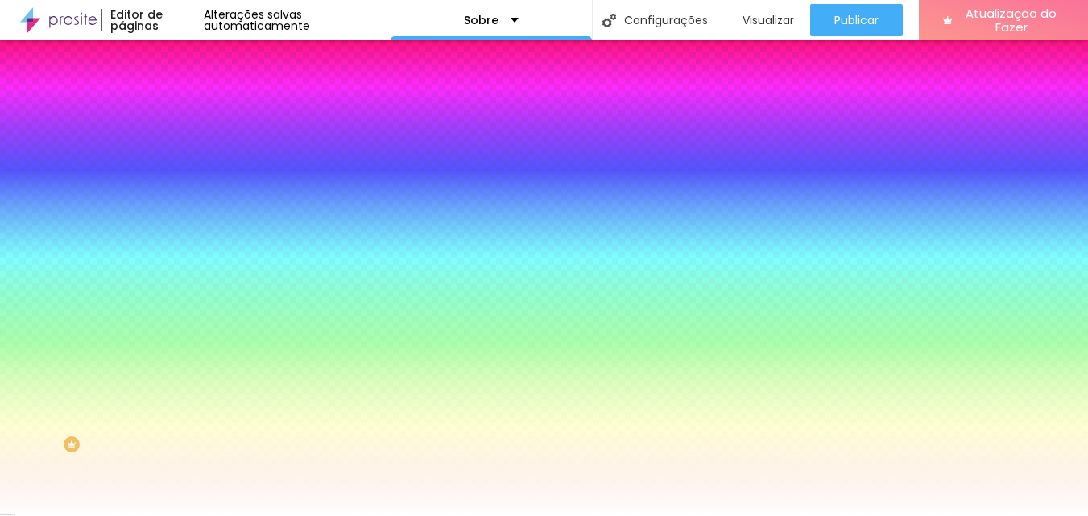
type input "#5D52AA"
drag, startPoint x: 1083, startPoint y: 387, endPoint x: 1082, endPoint y: 272, distance: 115.2
click at [1082, 516] on div at bounding box center [544, 516] width 1088 height 0
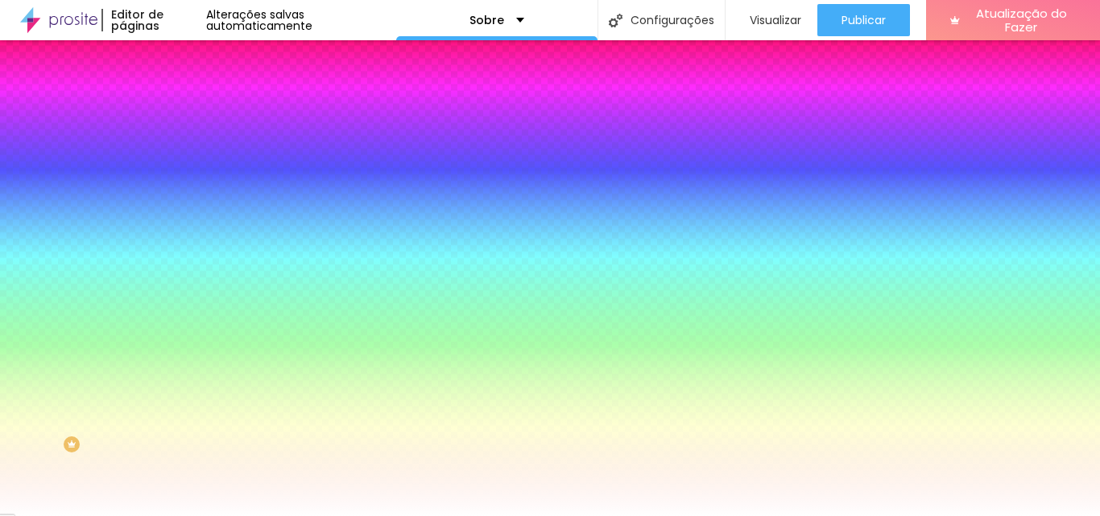
click at [185, 101] on ul "Conteúdo Estilo Avançado" at bounding box center [277, 101] width 185 height 48
click at [200, 95] on font "Conteúdo" at bounding box center [225, 88] width 50 height 14
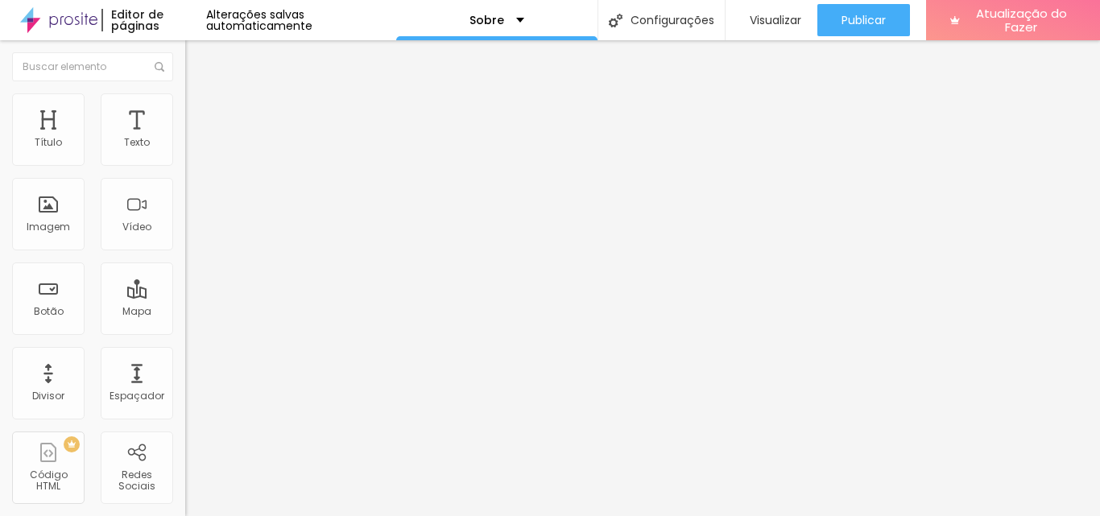
click at [185, 147] on font "Encaixotado" at bounding box center [216, 140] width 63 height 14
click at [185, 172] on span "Completo" at bounding box center [209, 165] width 49 height 14
click at [185, 164] on div "Encaixotado Completo" at bounding box center [277, 157] width 185 height 25
click at [185, 156] on span "Encaixotado" at bounding box center [216, 150] width 63 height 14
click at [185, 104] on ul "Conteúdo Estilo Avançado" at bounding box center [277, 101] width 185 height 48
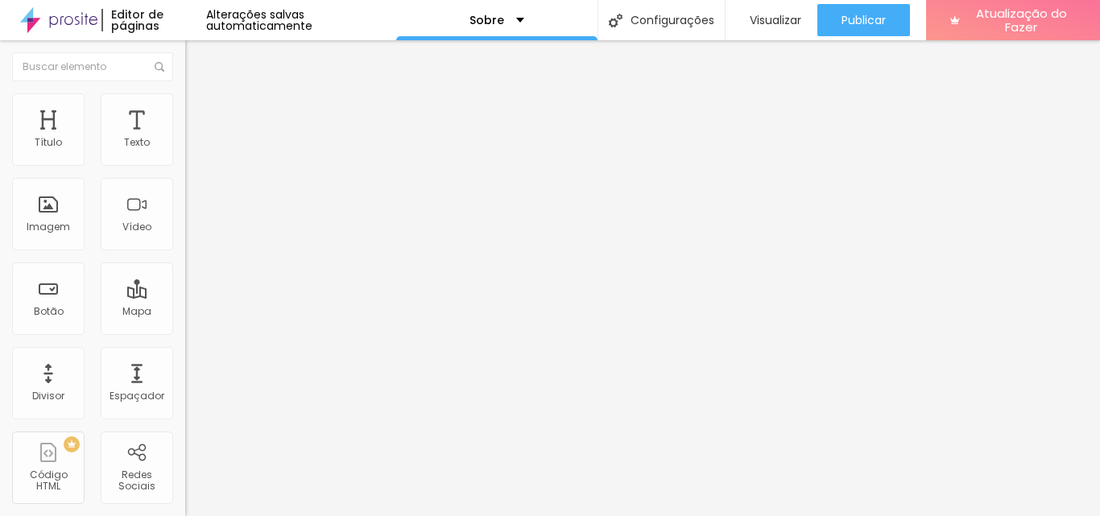
click at [200, 111] on font "Estilo" at bounding box center [212, 104] width 25 height 14
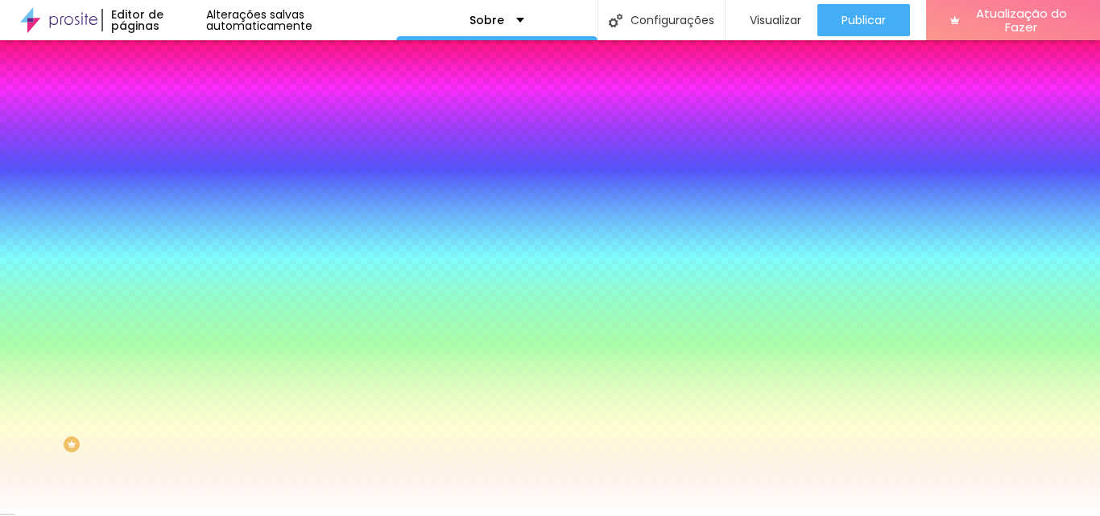
click at [200, 116] on font "Avançado" at bounding box center [226, 121] width 53 height 14
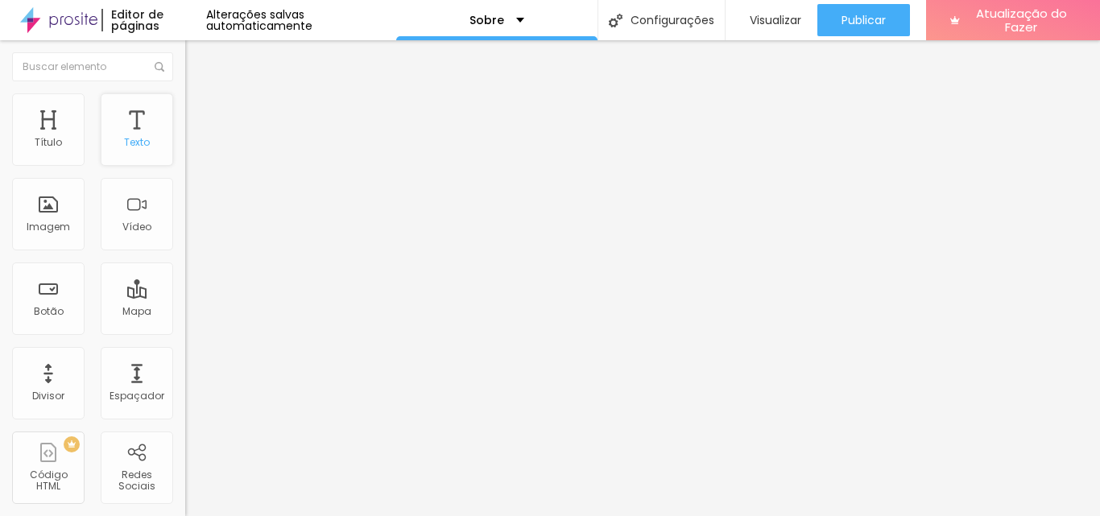
click at [139, 158] on div "Texto" at bounding box center [137, 129] width 72 height 72
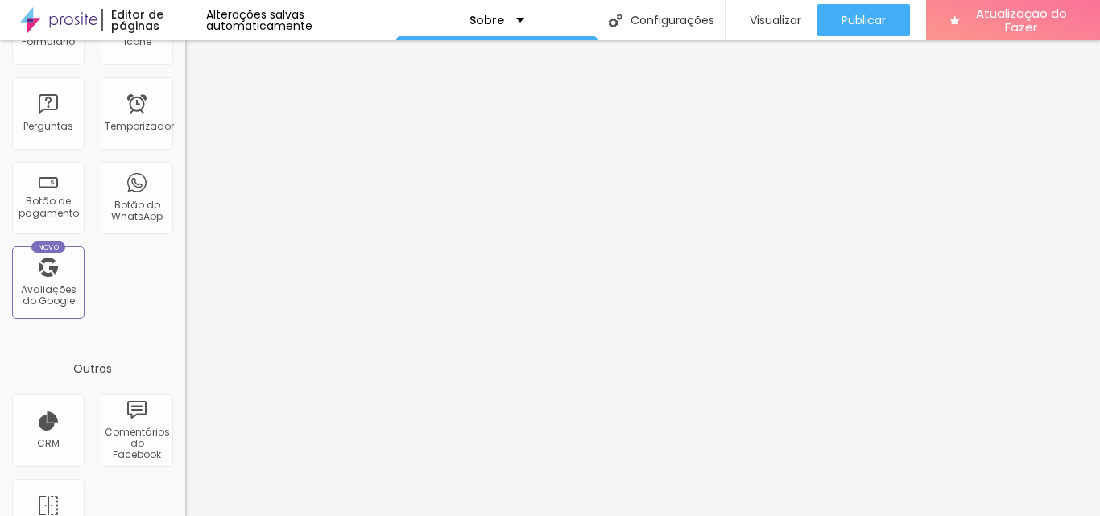
scroll to position [571, 0]
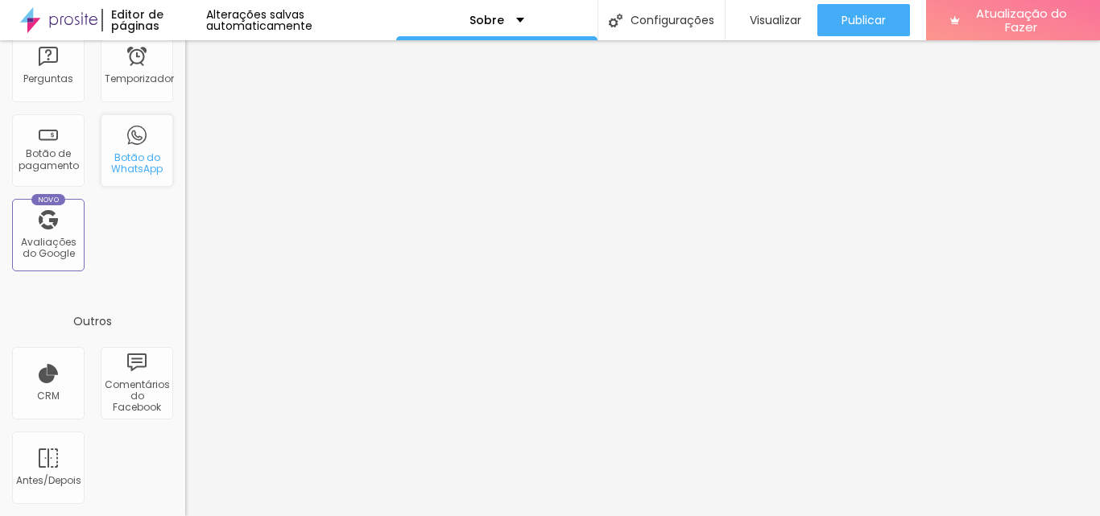
click at [117, 159] on font "Botão do WhatsApp" at bounding box center [137, 163] width 52 height 25
click at [118, 159] on font "Botão do WhatsApp" at bounding box center [137, 163] width 52 height 25
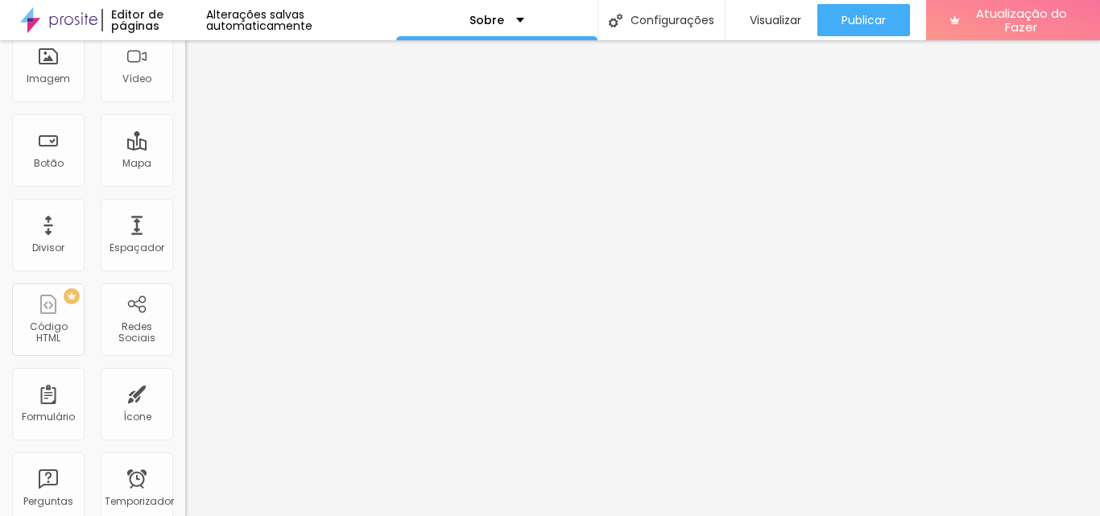
scroll to position [0, 0]
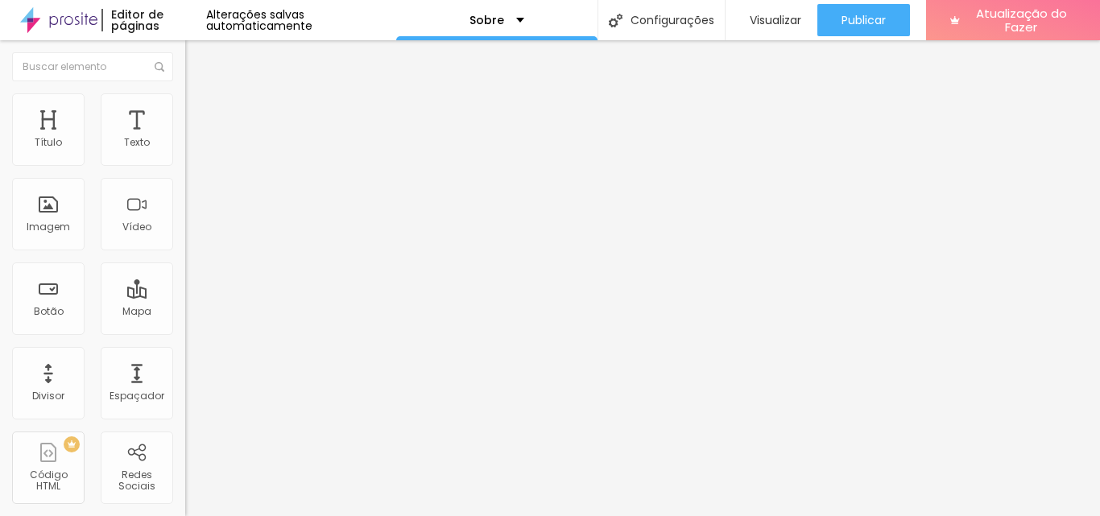
click at [185, 105] on li "Avançado" at bounding box center [277, 101] width 185 height 16
click at [185, 92] on img at bounding box center [192, 84] width 14 height 14
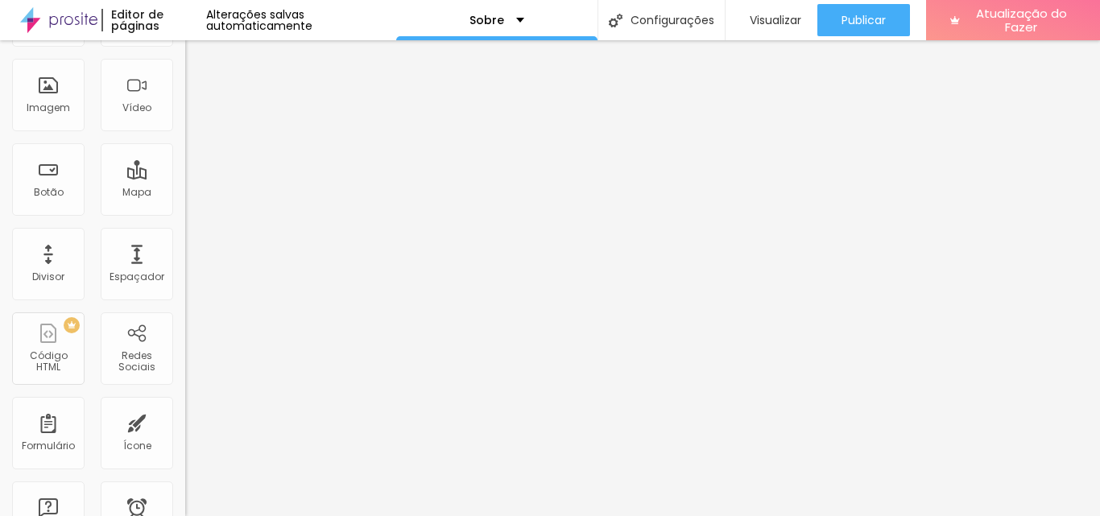
scroll to position [161, 0]
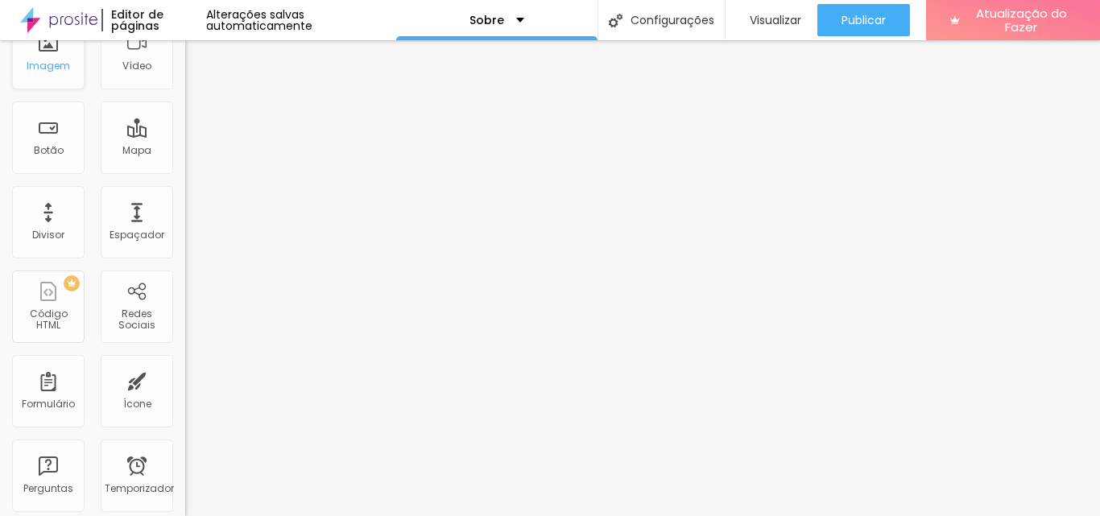
click at [68, 89] on div "Imagem" at bounding box center [48, 53] width 72 height 72
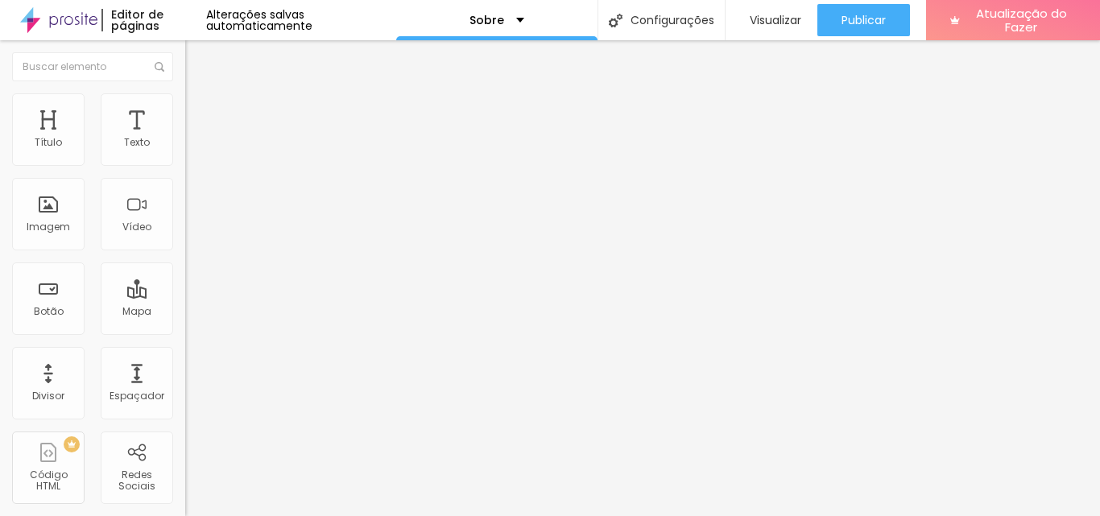
click at [200, 109] on font "Estilo" at bounding box center [212, 104] width 25 height 14
drag, startPoint x: 150, startPoint y: 179, endPoint x: 134, endPoint y: 171, distance: 18.0
click at [185, 167] on div at bounding box center [277, 159] width 185 height 14
type input "80"
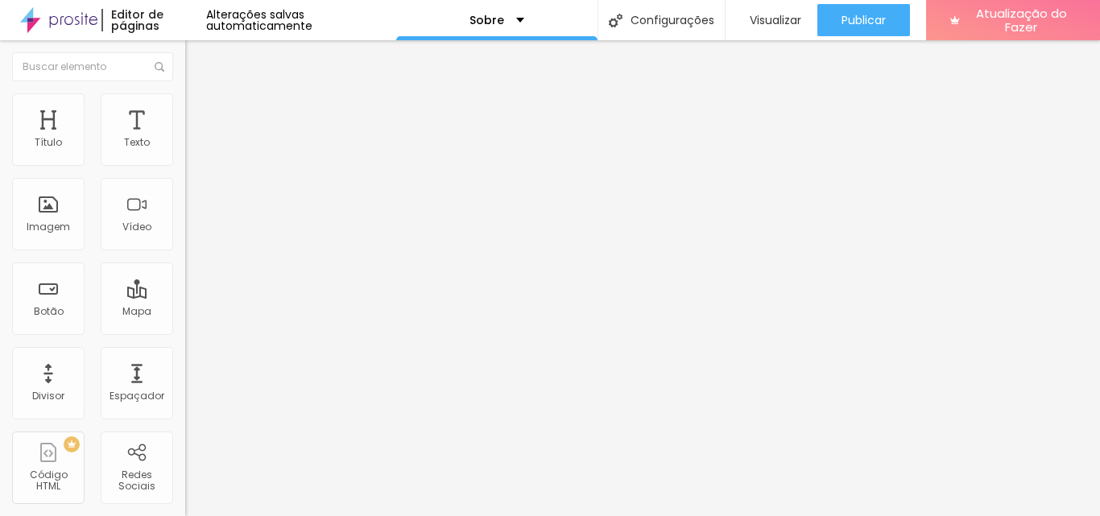
type input "75"
type input "80"
type input "85"
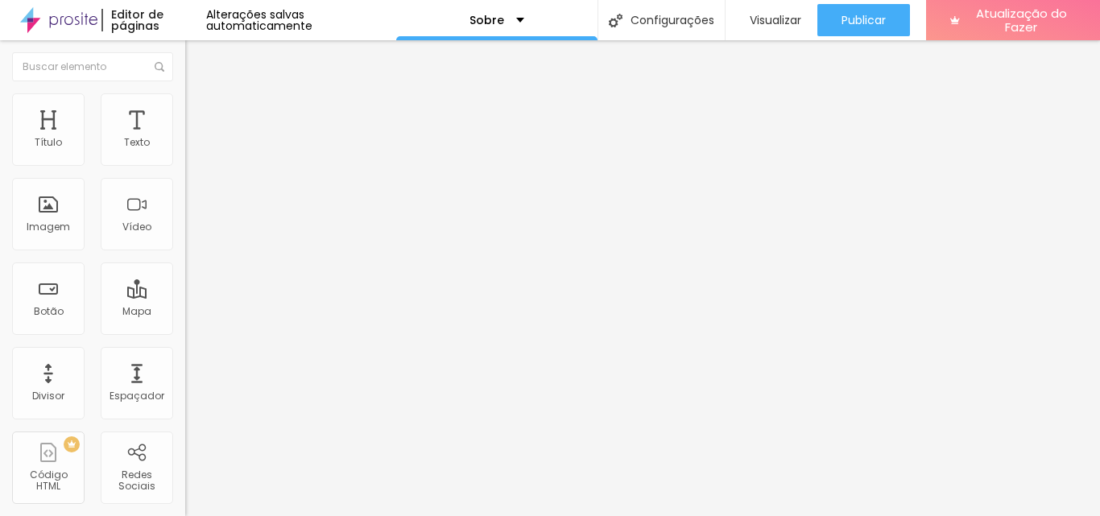
type input "85"
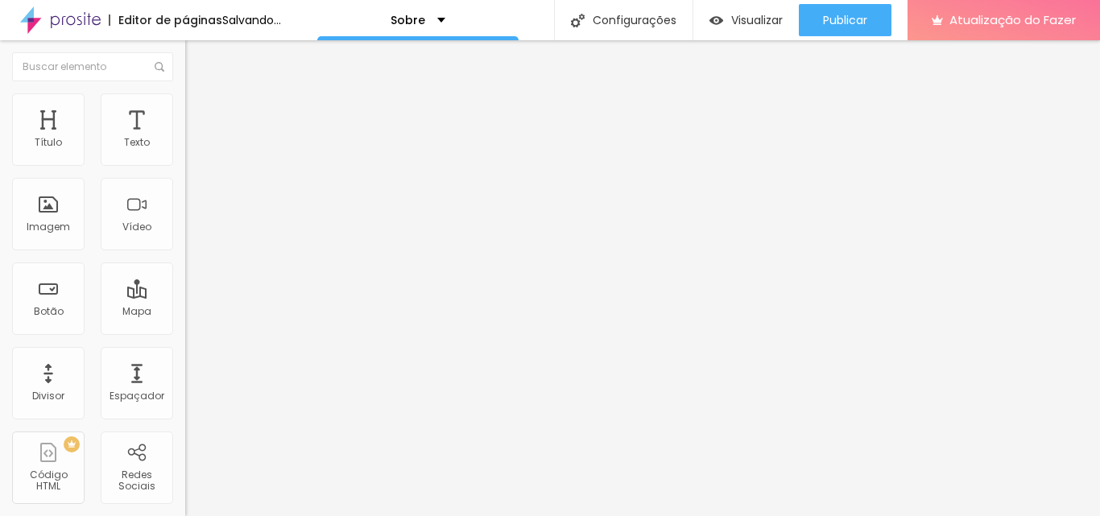
type input "80"
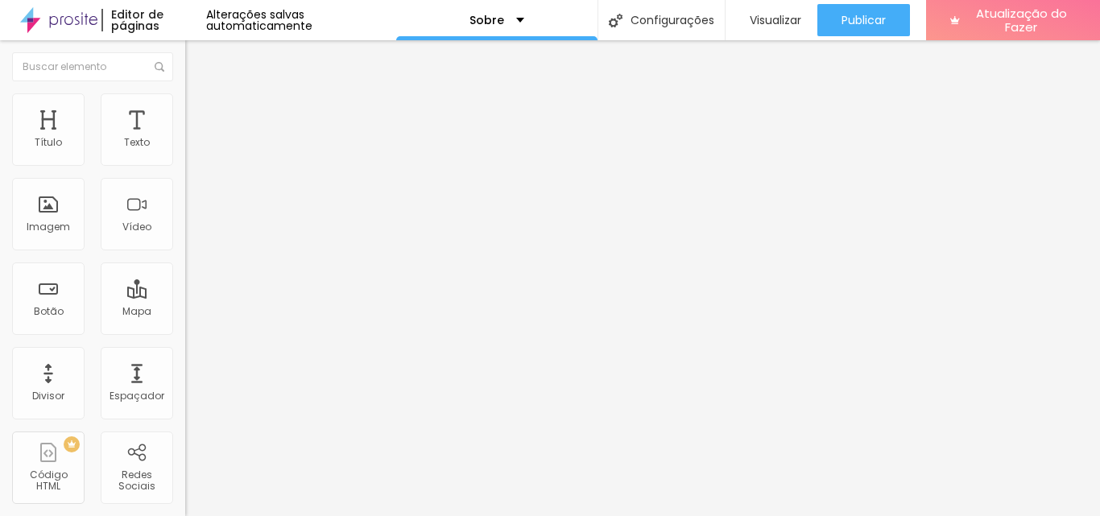
type input "80"
click at [185, 165] on input "range" at bounding box center [237, 158] width 104 height 13
click at [200, 114] on font "Avançado" at bounding box center [226, 121] width 53 height 14
type input "13"
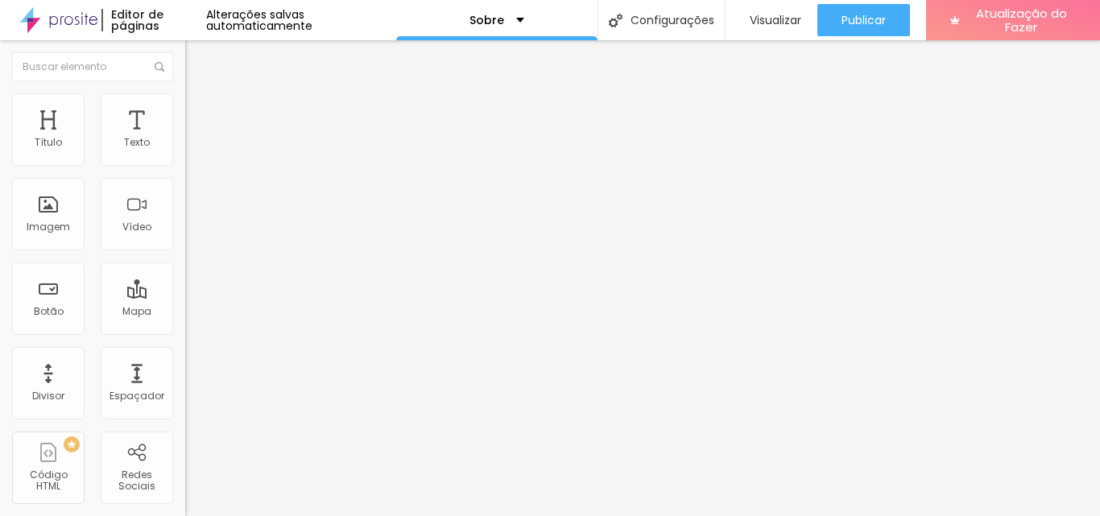
type input "14"
type input "15"
type input "16"
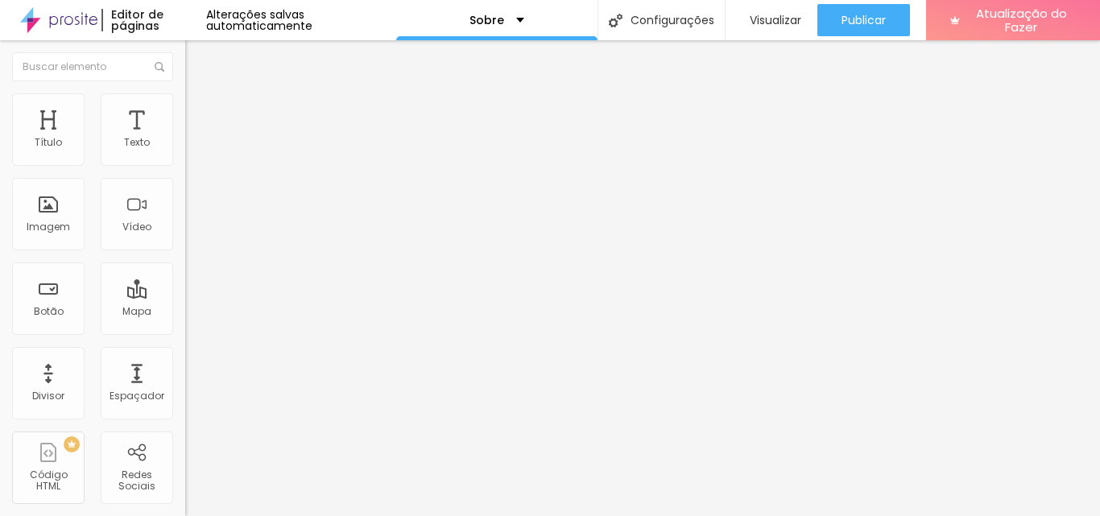
type input "16"
type input "17"
type input "21"
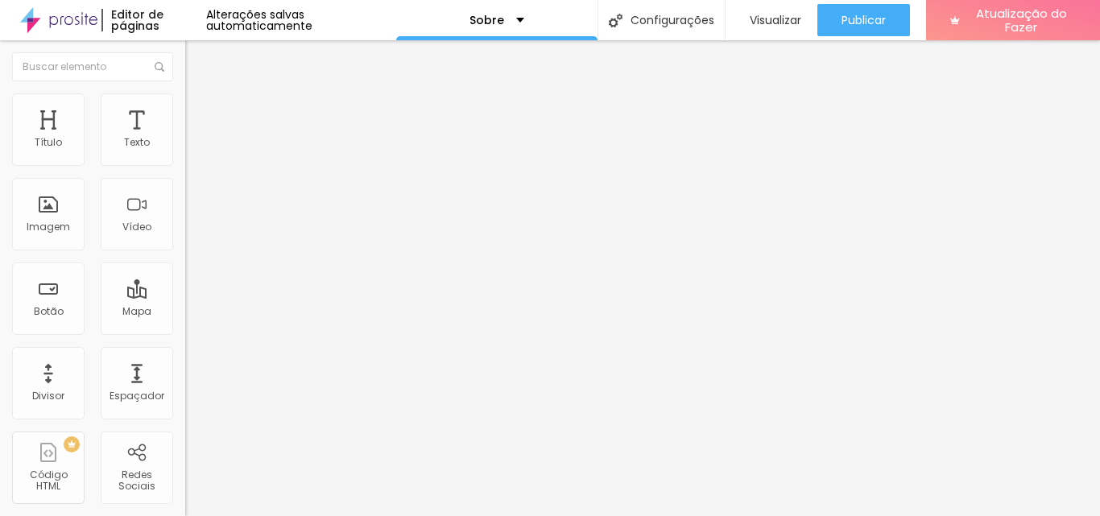
type input "23"
type input "24"
type input "27"
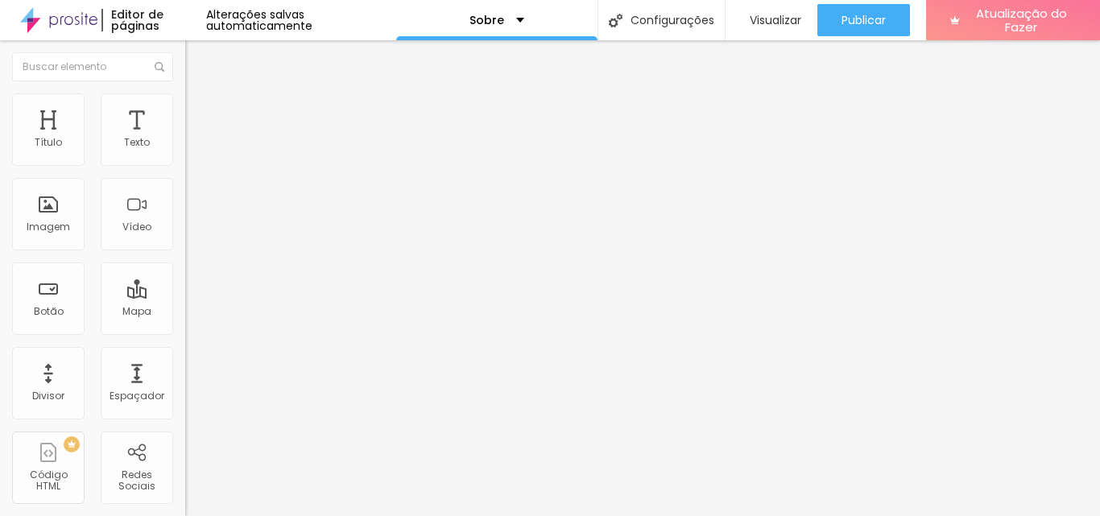
type input "27"
type input "28"
type input "30"
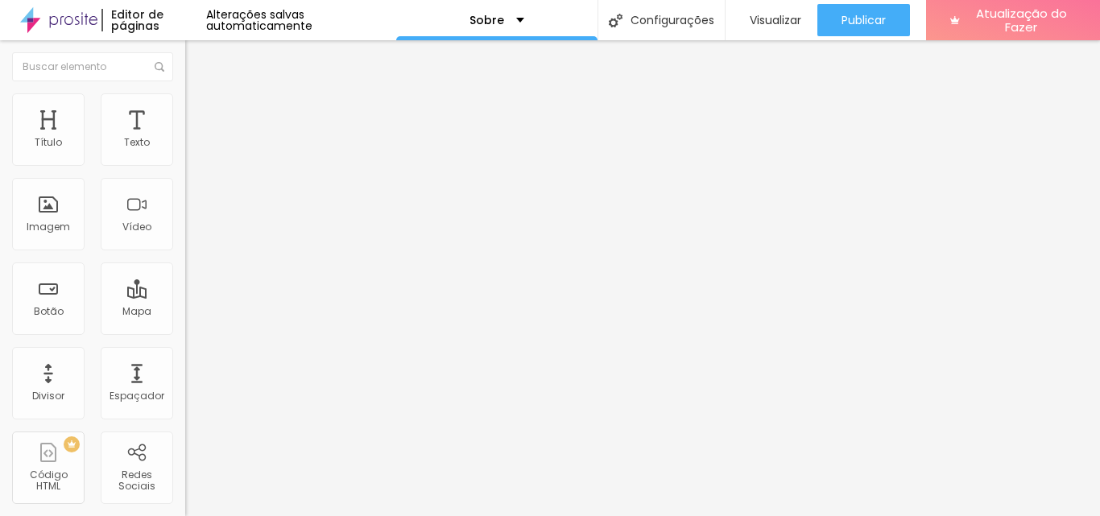
type input "31"
type input "34"
type input "35"
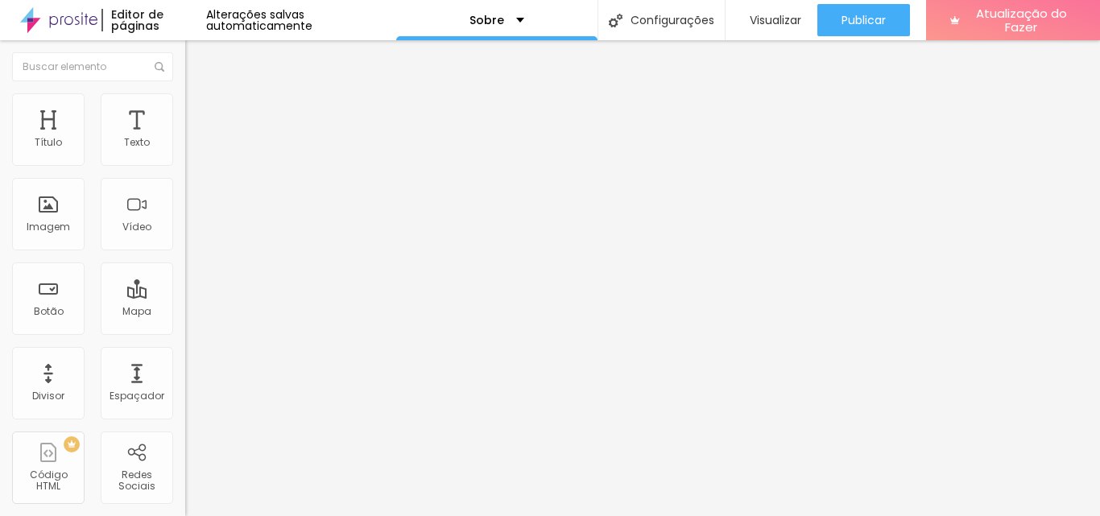
type input "35"
type input "38"
type input "39"
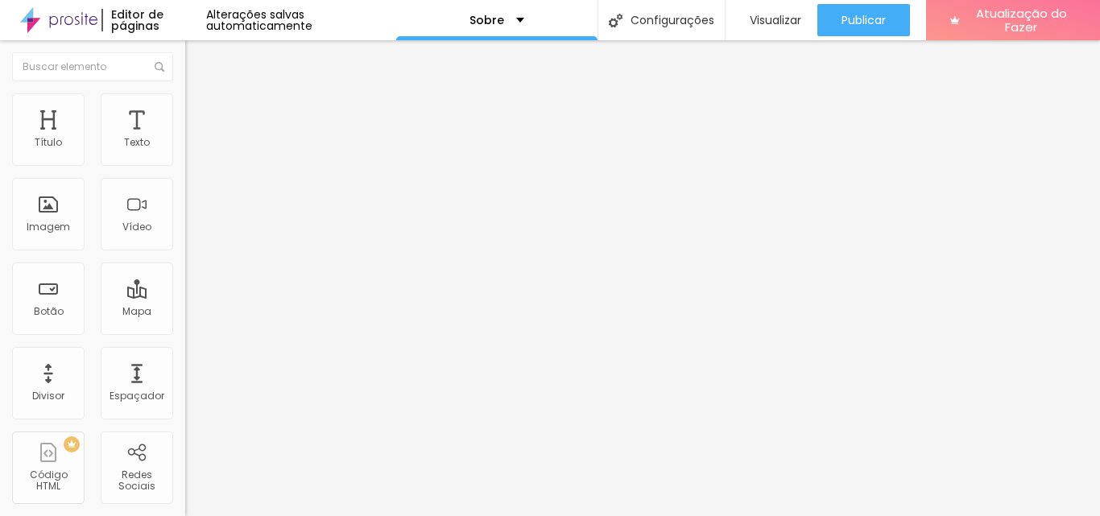
type input "40"
type input "41"
type input "42"
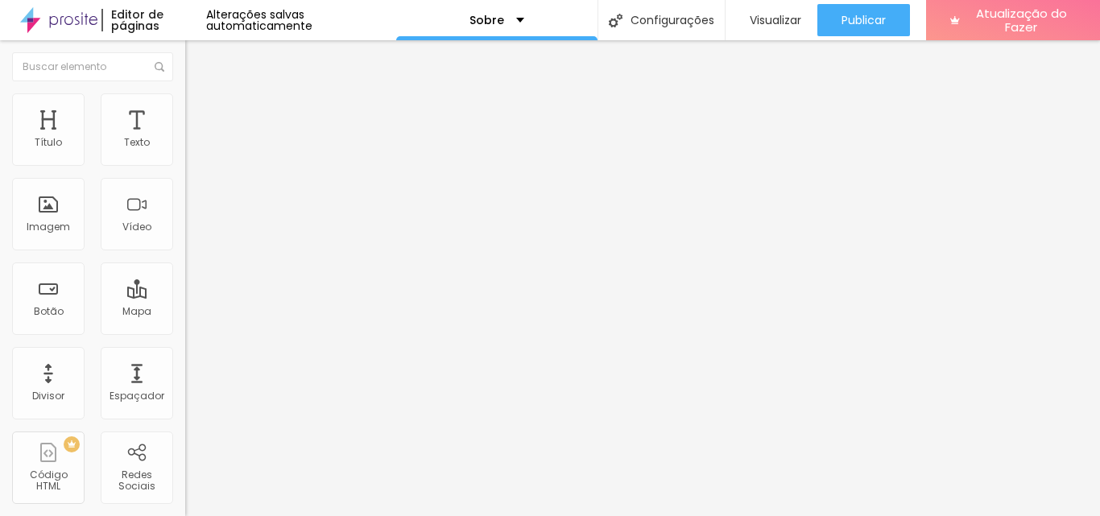
type input "42"
type input "43"
type input "45"
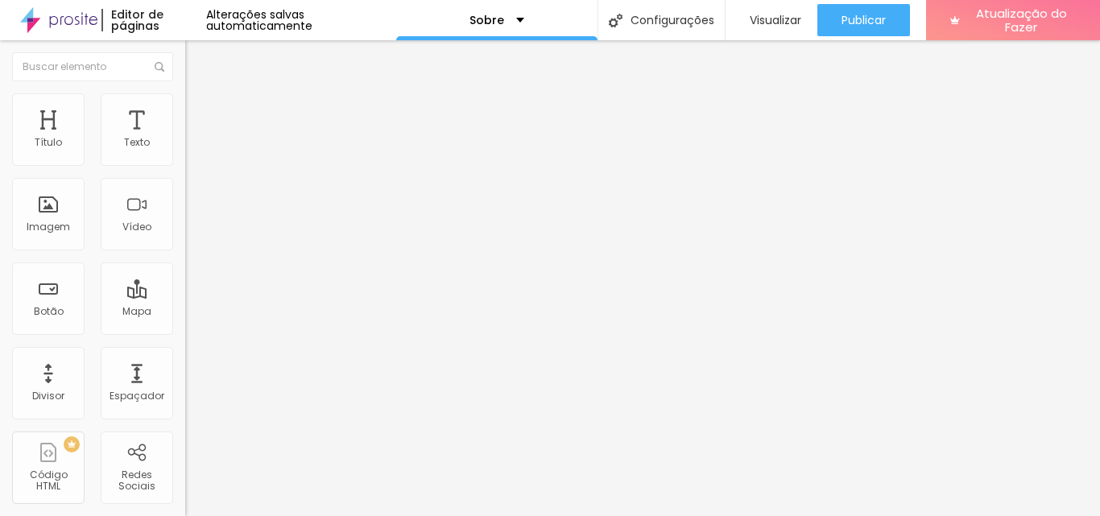
type input "47"
type input "50"
type input "53"
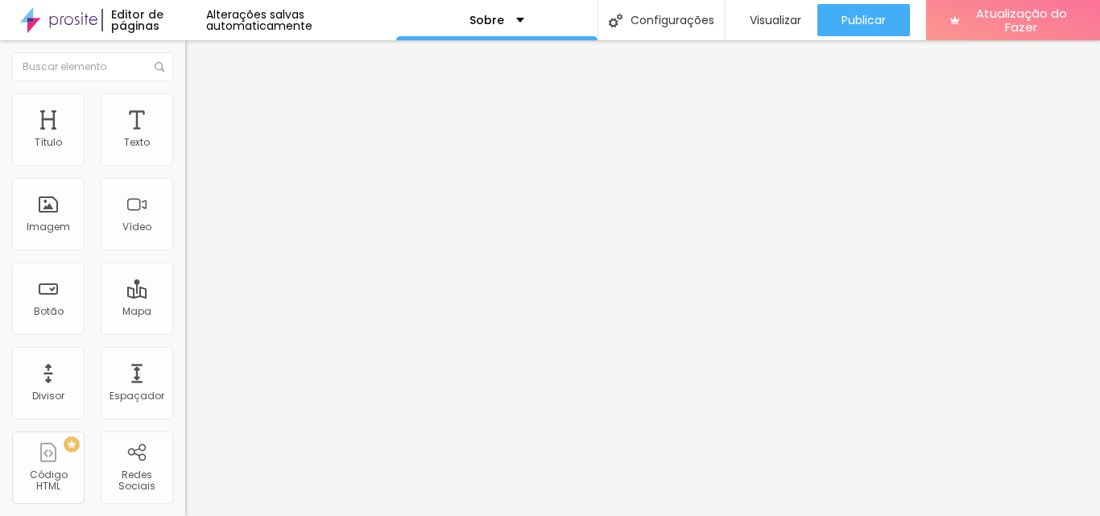
type input "53"
type input "55"
type input "56"
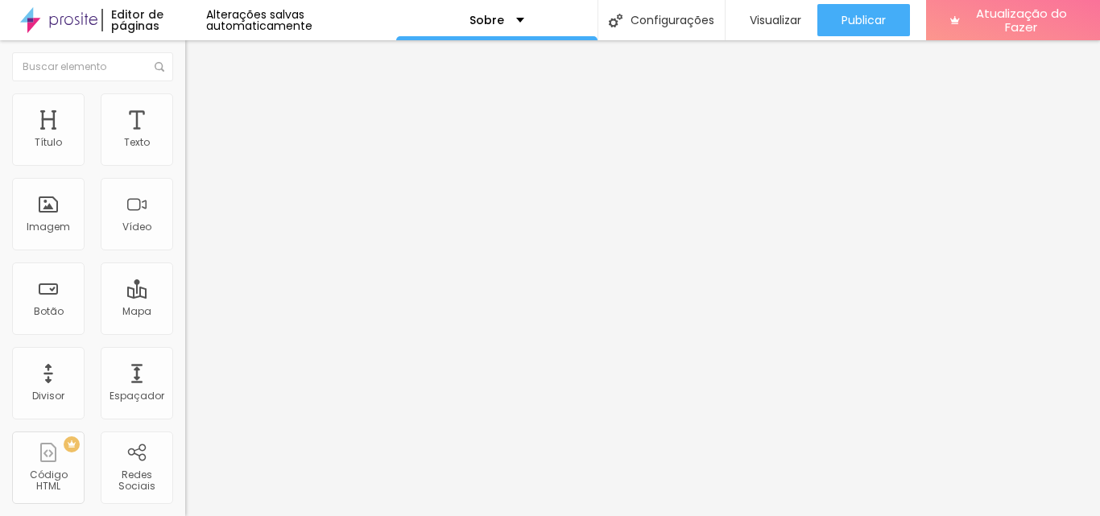
type input "55"
type input "54"
type input "52"
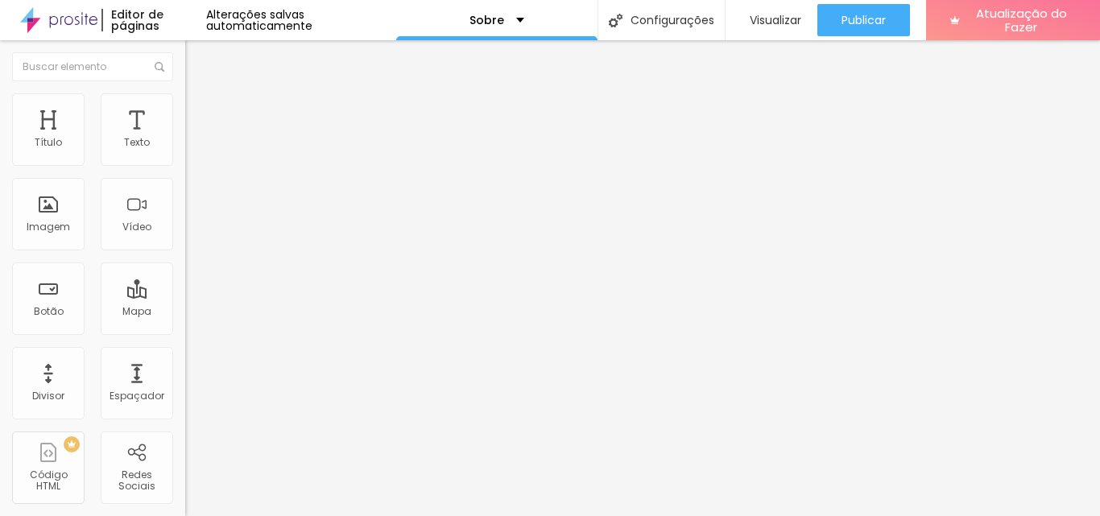
type input "52"
drag, startPoint x: 52, startPoint y: 155, endPoint x: 82, endPoint y: 165, distance: 32.1
type input "52"
click at [185, 313] on input "range" at bounding box center [237, 319] width 104 height 13
drag, startPoint x: 21, startPoint y: 58, endPoint x: 37, endPoint y: 77, distance: 25.2
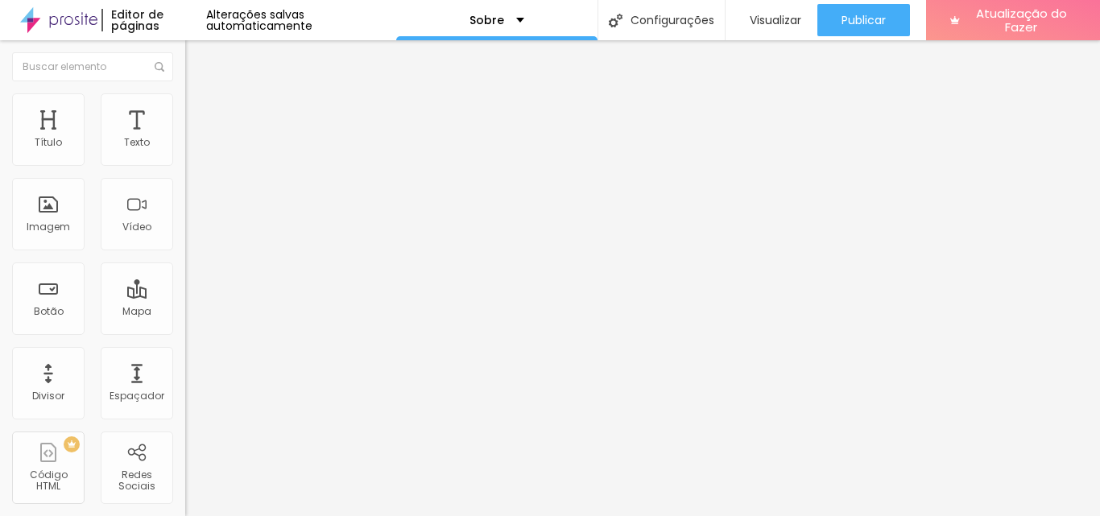
click at [197, 59] on img "button" at bounding box center [203, 58] width 13 height 13
click at [122, 23] on font "Editor de páginas" at bounding box center [137, 19] width 52 height 27
click at [68, 28] on img at bounding box center [58, 20] width 77 height 40
